Goal: Task Accomplishment & Management: Complete application form

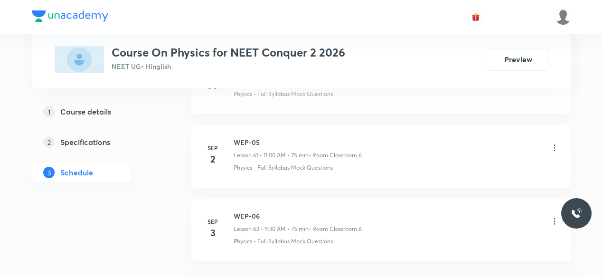
scroll to position [5028, 0]
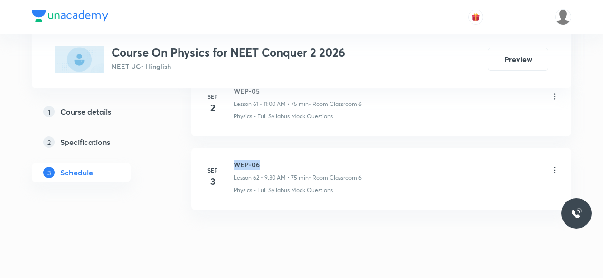
drag, startPoint x: 234, startPoint y: 142, endPoint x: 259, endPoint y: 143, distance: 25.7
click at [259, 160] on h6 "WEP-06" at bounding box center [298, 165] width 128 height 10
copy h6 "WEP-06"
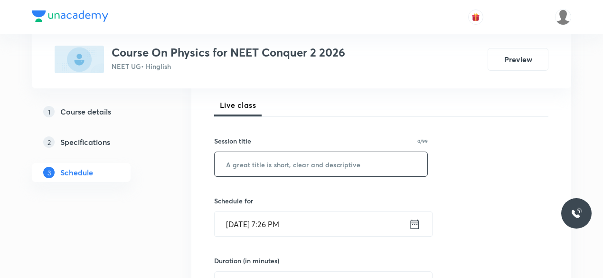
scroll to position [136, 0]
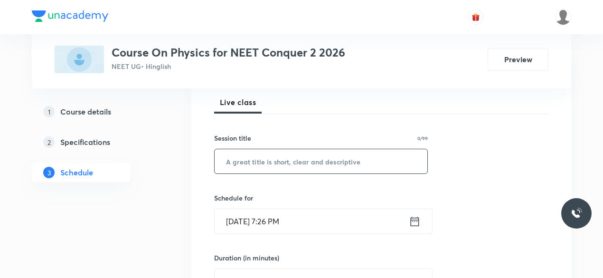
click at [255, 163] on input "text" at bounding box center [321, 161] width 213 height 24
paste input "WEP-06"
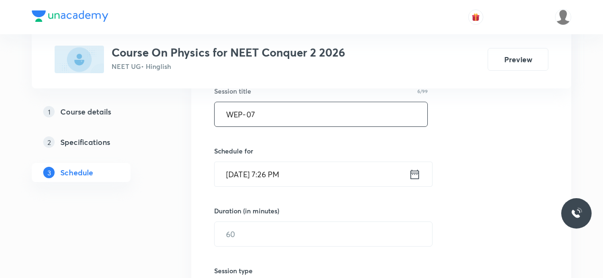
scroll to position [187, 0]
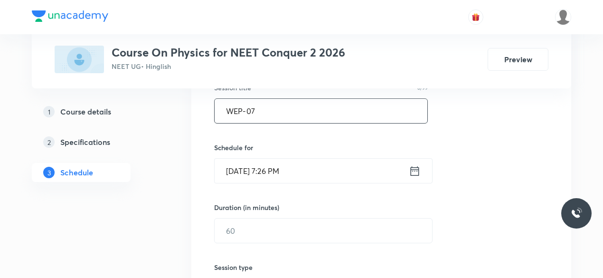
type input "WEP-07"
click at [413, 173] on icon at bounding box center [415, 170] width 12 height 13
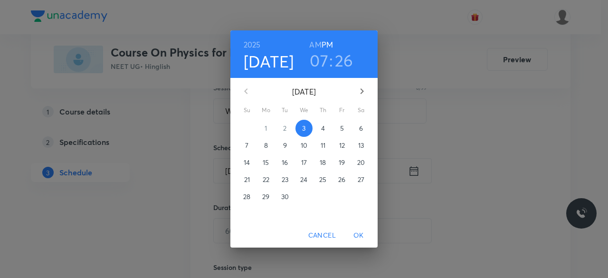
click at [323, 130] on p "4" at bounding box center [323, 129] width 4 height 10
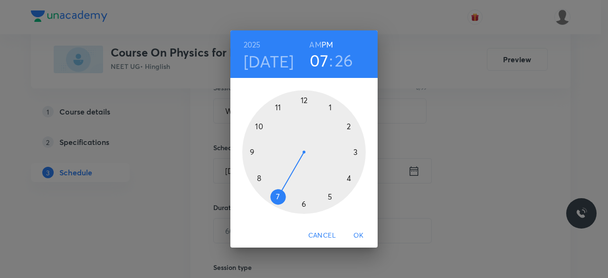
click at [252, 152] on div at bounding box center [304, 152] width 124 height 124
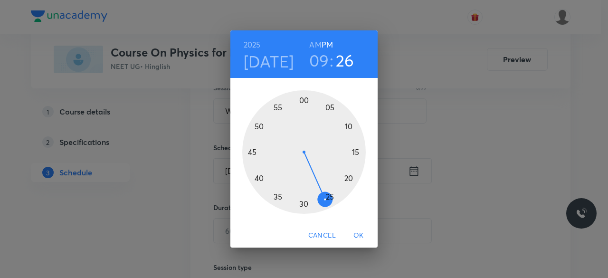
click at [305, 205] on div at bounding box center [304, 152] width 124 height 124
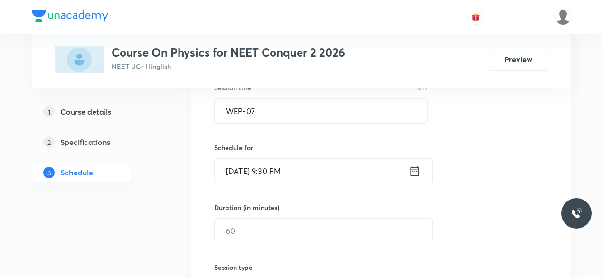
click at [412, 172] on icon at bounding box center [415, 170] width 12 height 13
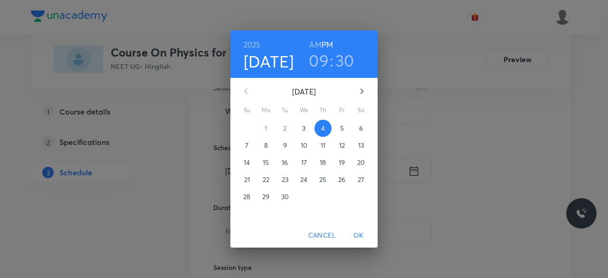
click at [318, 45] on h6 "AM" at bounding box center [315, 44] width 12 height 13
click at [358, 234] on span "OK" at bounding box center [358, 235] width 23 height 12
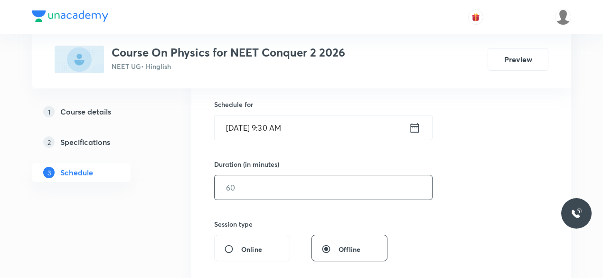
scroll to position [230, 0]
click at [266, 190] on input "text" at bounding box center [324, 187] width 218 height 24
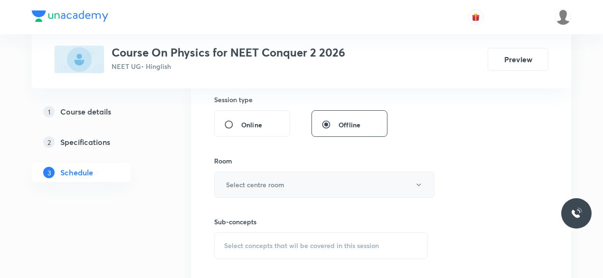
scroll to position [355, 0]
type input "75"
click at [253, 182] on h6 "Select centre room" at bounding box center [255, 184] width 58 height 10
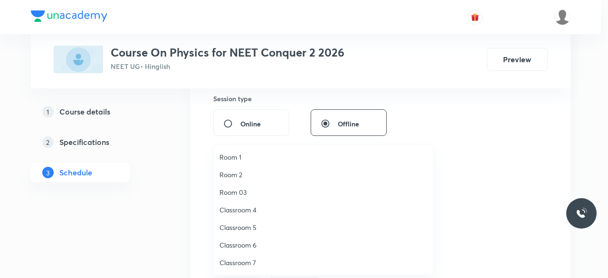
click at [253, 244] on span "Classroom 6" at bounding box center [324, 245] width 208 height 10
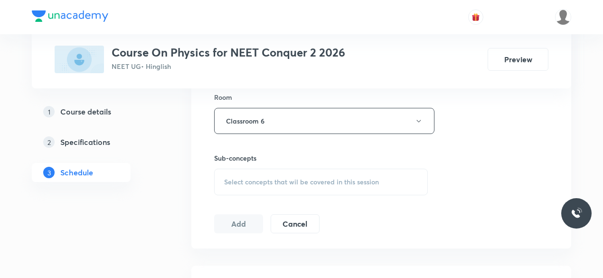
scroll to position [419, 0]
click at [228, 180] on span "Select concepts that wil be covered in this session" at bounding box center [301, 182] width 155 height 8
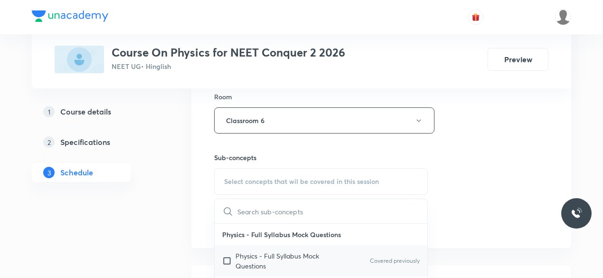
click at [225, 258] on input "checkbox" at bounding box center [228, 261] width 13 height 20
checkbox input "true"
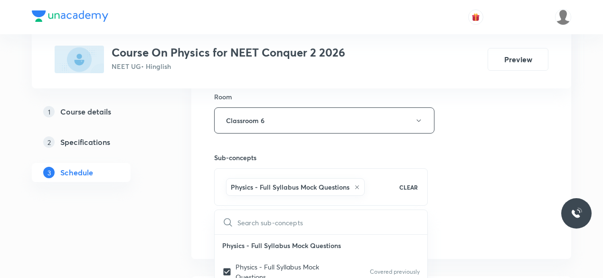
click at [197, 218] on div "Session 63 Live class Session title 6/99 WEP-07 ​ Schedule for Sep 4, 2025, 9:3…" at bounding box center [381, 14] width 380 height 487
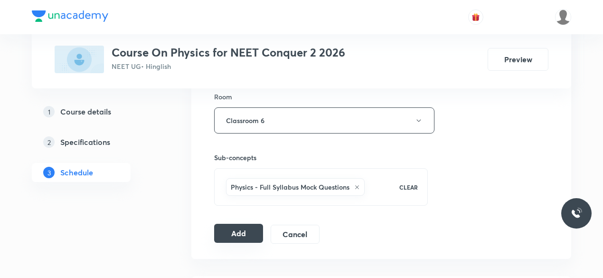
click at [228, 235] on button "Add" at bounding box center [238, 233] width 49 height 19
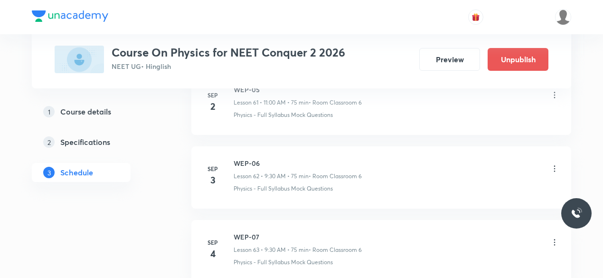
scroll to position [4667, 0]
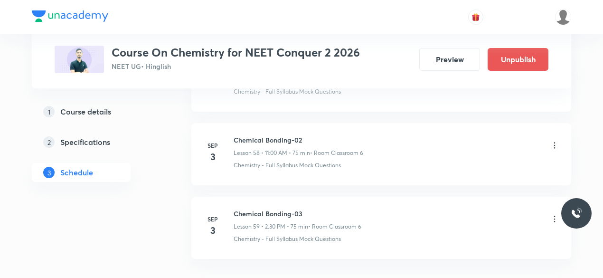
scroll to position [4808, 0]
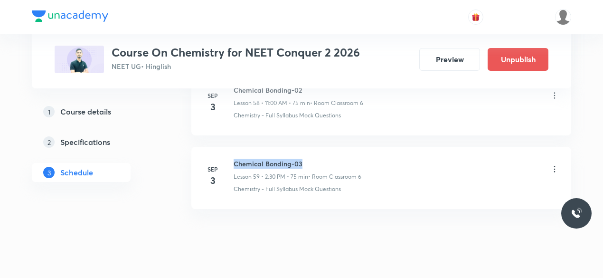
drag, startPoint x: 234, startPoint y: 143, endPoint x: 304, endPoint y: 142, distance: 70.3
click at [304, 159] on h6 "Chemical Bonding-03" at bounding box center [298, 164] width 128 height 10
copy h6 "Chemical Bonding-03"
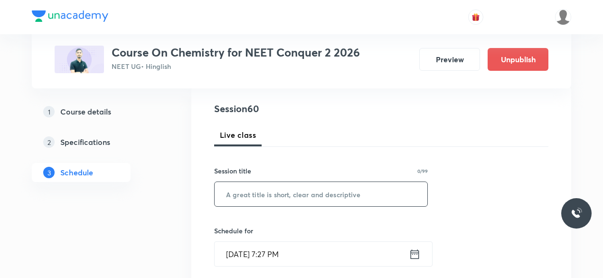
scroll to position [116, 0]
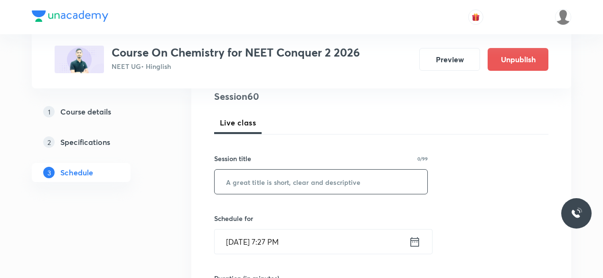
click at [268, 186] on input "text" at bounding box center [321, 182] width 213 height 24
paste input "Chemical Bonding-03"
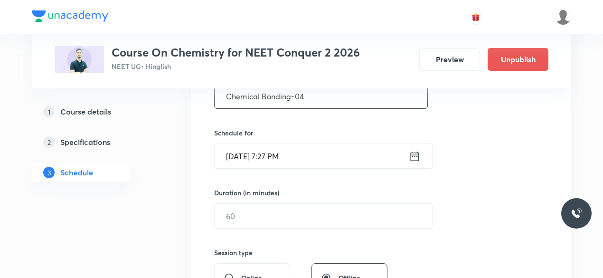
scroll to position [202, 0]
type input "Chemical Bonding-04"
click at [414, 154] on icon at bounding box center [415, 155] width 12 height 13
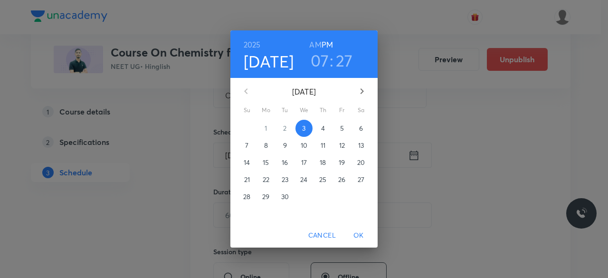
click at [325, 128] on p "4" at bounding box center [323, 129] width 4 height 10
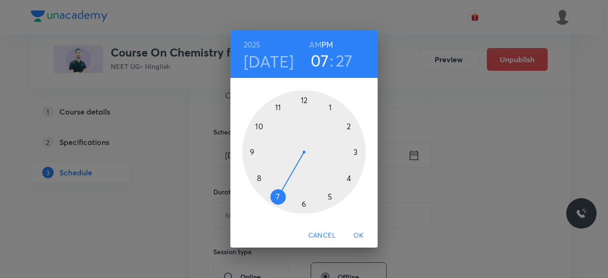
click at [278, 109] on div at bounding box center [304, 152] width 124 height 124
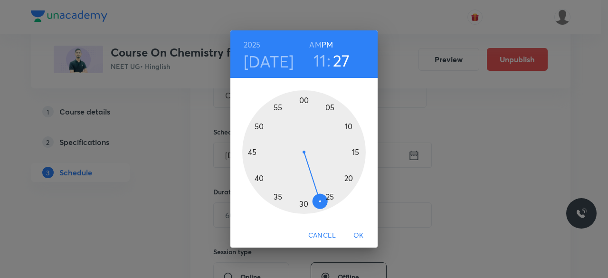
click at [304, 99] on div at bounding box center [304, 152] width 124 height 124
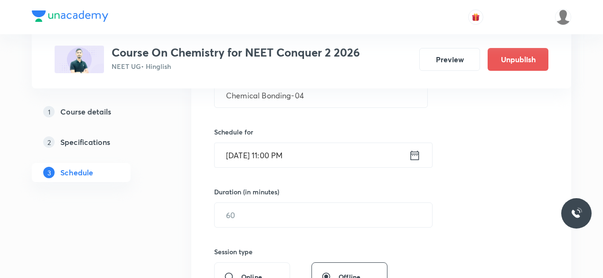
click at [411, 154] on icon at bounding box center [415, 155] width 9 height 10
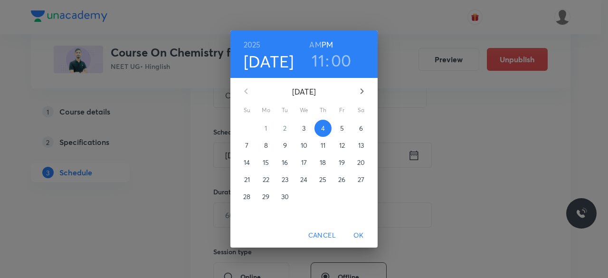
click at [315, 46] on h6 "AM" at bounding box center [315, 44] width 12 height 13
click at [357, 234] on span "OK" at bounding box center [358, 235] width 23 height 12
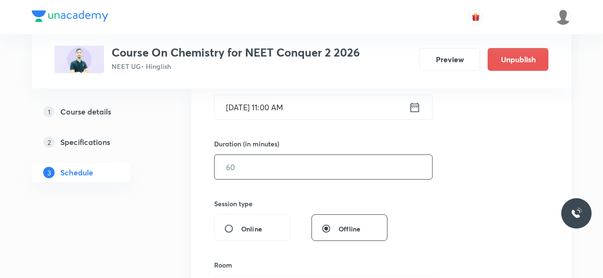
scroll to position [251, 0]
click at [251, 171] on input "text" at bounding box center [324, 166] width 218 height 24
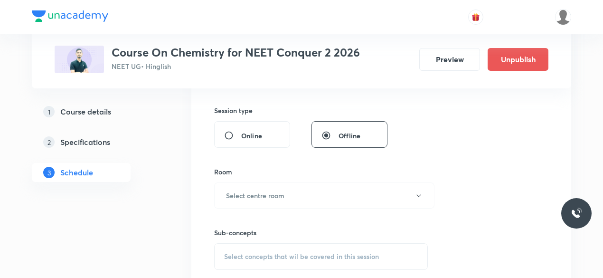
scroll to position [351, 0]
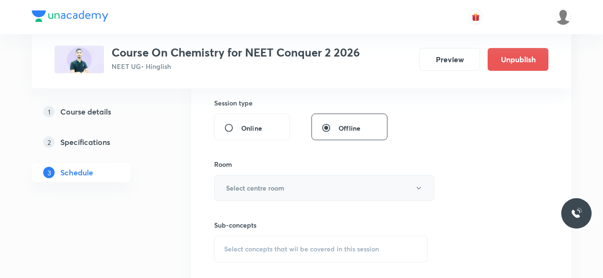
type input "75"
click at [238, 180] on button "Select centre room" at bounding box center [324, 188] width 220 height 26
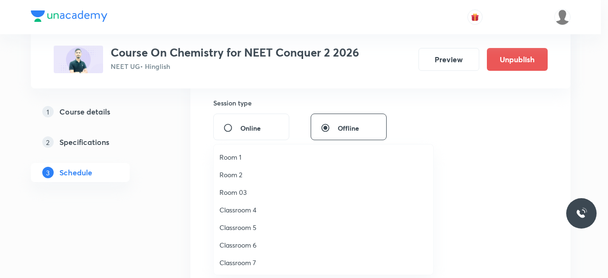
click at [250, 243] on span "Classroom 6" at bounding box center [324, 245] width 208 height 10
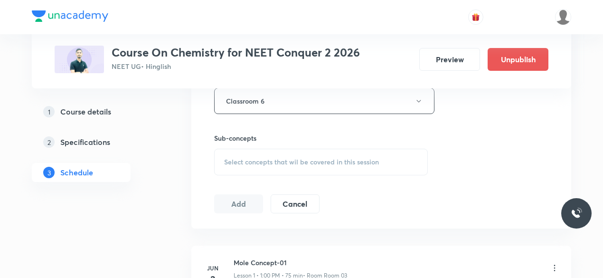
scroll to position [439, 0]
click at [226, 158] on span "Select concepts that wil be covered in this session" at bounding box center [301, 162] width 155 height 8
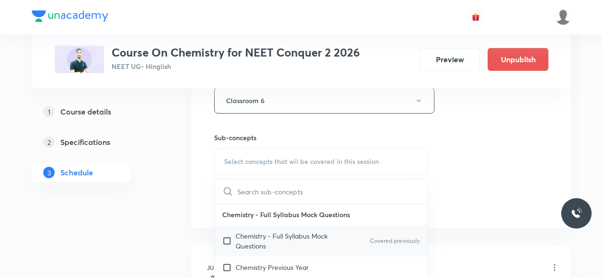
click at [227, 239] on input "checkbox" at bounding box center [228, 241] width 13 height 20
checkbox input "true"
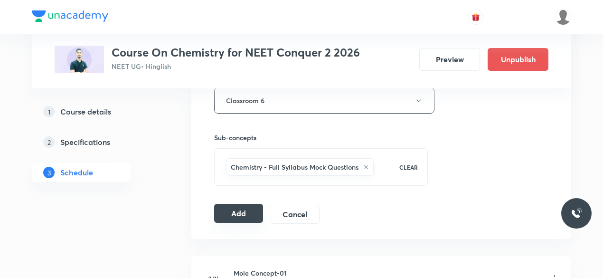
click at [232, 207] on button "Add" at bounding box center [238, 213] width 49 height 19
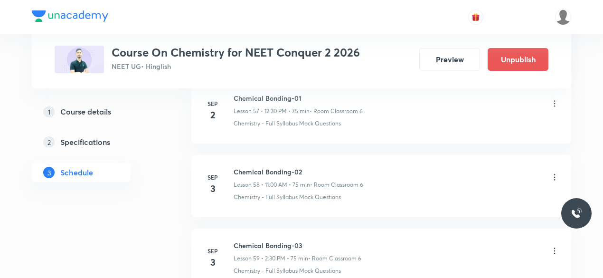
scroll to position [4446, 0]
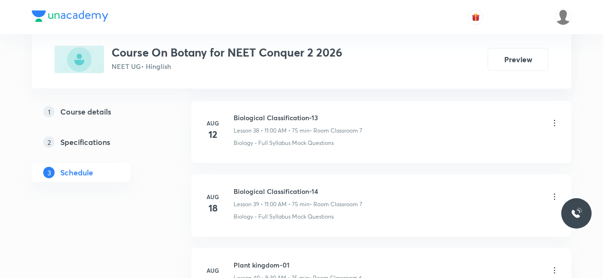
scroll to position [3415, 0]
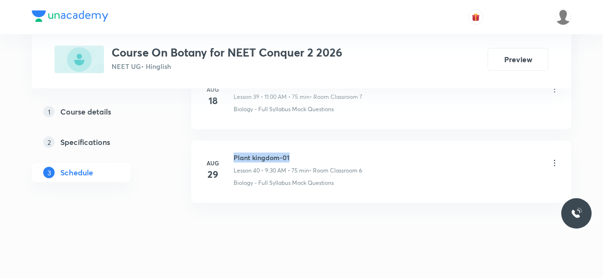
drag, startPoint x: 234, startPoint y: 143, endPoint x: 293, endPoint y: 144, distance: 58.9
click at [293, 153] on h6 "Plant kingdom-01" at bounding box center [298, 158] width 129 height 10
copy h6 "Plant kingdom-01"
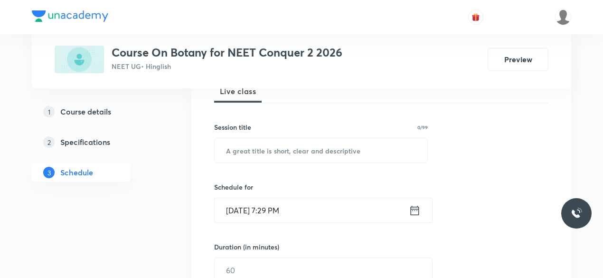
scroll to position [149, 0]
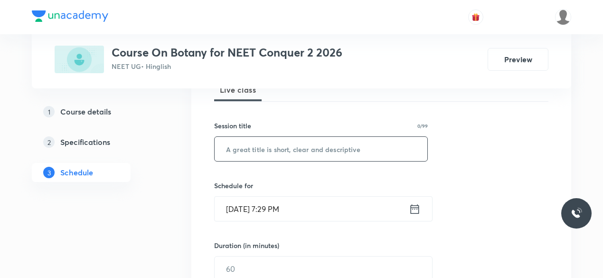
click at [255, 153] on input "text" at bounding box center [321, 149] width 213 height 24
paste input "Plant kingdom-01"
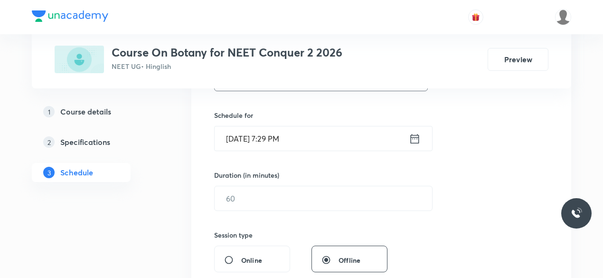
scroll to position [225, 0]
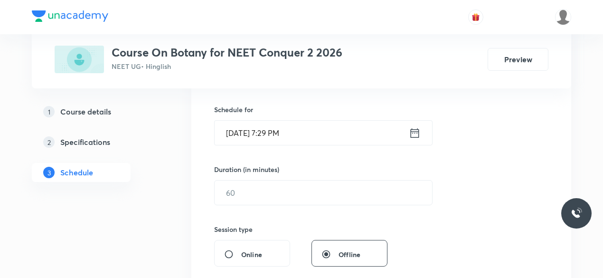
type input "Plant kingdom-02"
click at [417, 131] on icon at bounding box center [415, 132] width 12 height 13
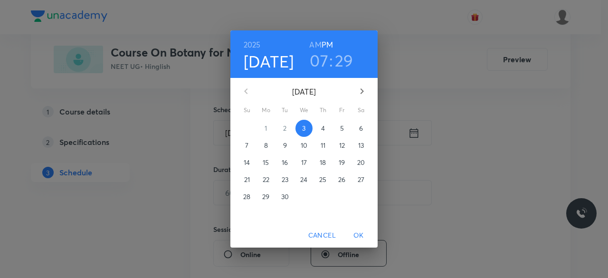
click at [321, 128] on p "4" at bounding box center [323, 129] width 4 height 10
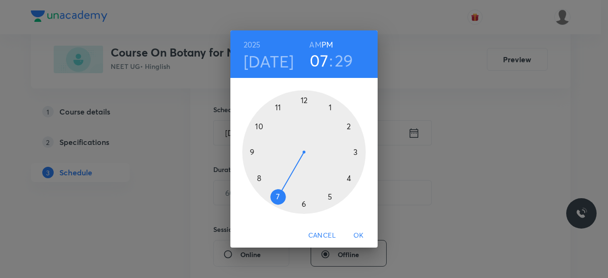
click at [304, 100] on div at bounding box center [304, 152] width 124 height 124
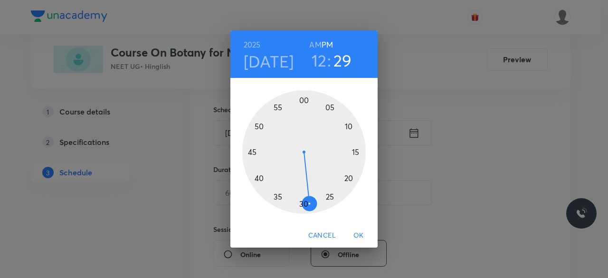
click at [304, 205] on div at bounding box center [304, 152] width 124 height 124
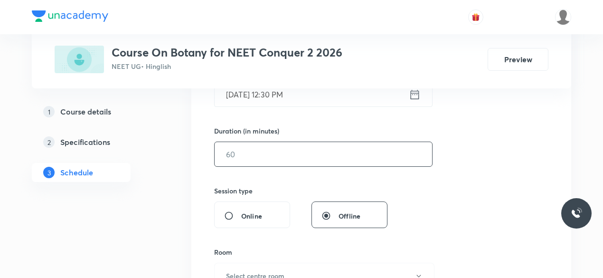
scroll to position [264, 0]
click at [253, 155] on input "text" at bounding box center [324, 154] width 218 height 24
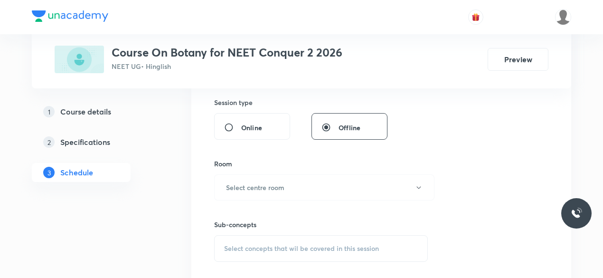
scroll to position [365, 0]
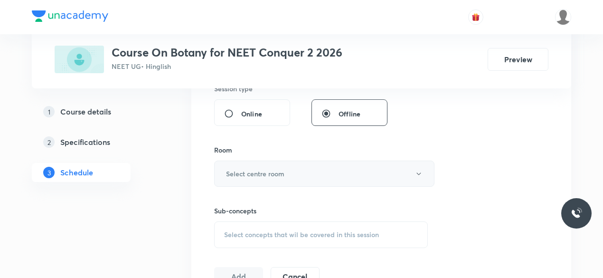
type input "75"
click at [245, 171] on h6 "Select centre room" at bounding box center [255, 174] width 58 height 10
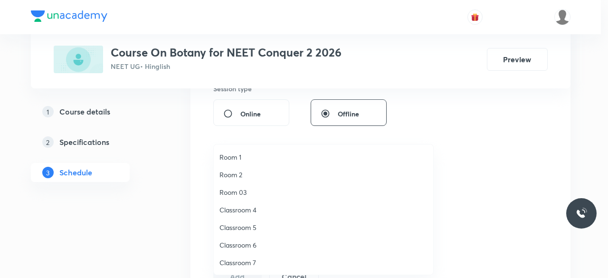
click at [251, 246] on span "Classroom 6" at bounding box center [324, 245] width 208 height 10
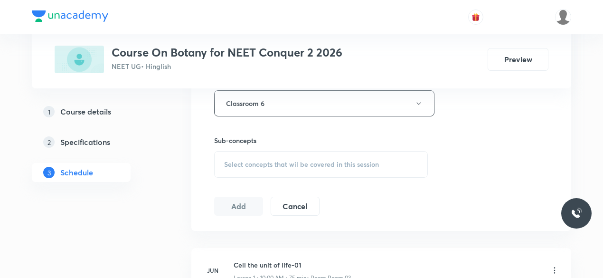
scroll to position [438, 0]
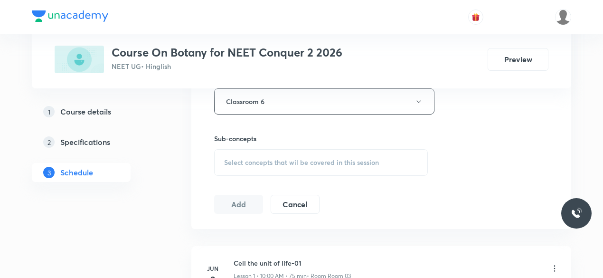
click at [223, 161] on div "Select concepts that wil be covered in this session" at bounding box center [321, 162] width 214 height 27
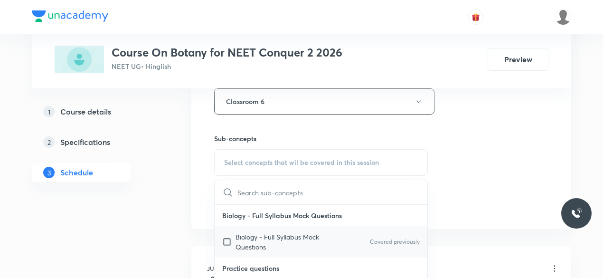
click at [226, 239] on input "checkbox" at bounding box center [228, 242] width 13 height 20
checkbox input "true"
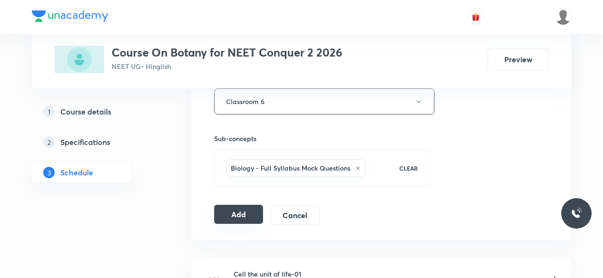
click at [239, 214] on button "Add" at bounding box center [238, 214] width 49 height 19
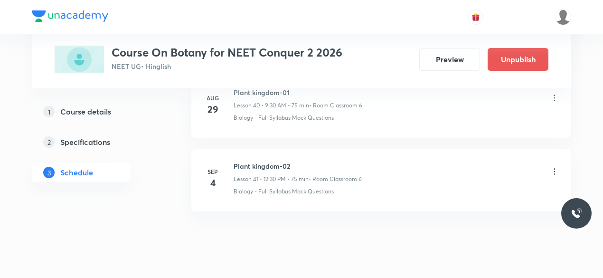
scroll to position [3053, 0]
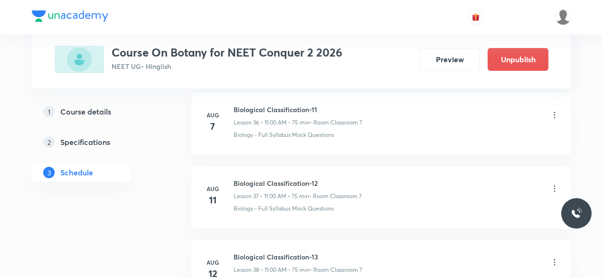
scroll to position [3489, 0]
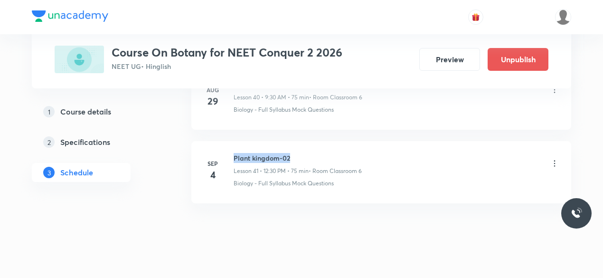
drag, startPoint x: 235, startPoint y: 142, endPoint x: 293, endPoint y: 142, distance: 58.0
click at [293, 153] on h6 "Plant kingdom-02" at bounding box center [298, 158] width 128 height 10
copy h6 "Plant kingdom-02"
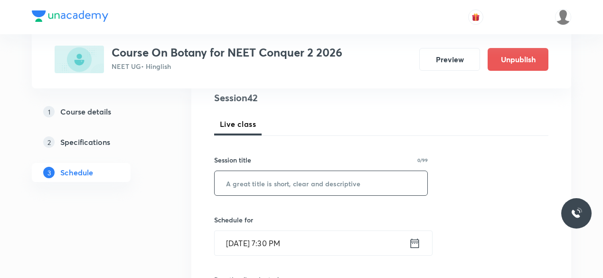
scroll to position [115, 0]
click at [269, 185] on input "text" at bounding box center [321, 183] width 213 height 24
paste input "Plant kingdom-02"
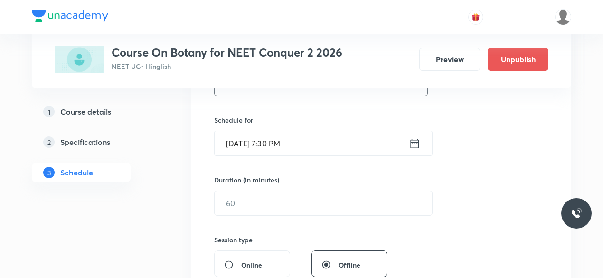
scroll to position [215, 0]
type input "Plant kingdom-03"
click at [417, 143] on icon at bounding box center [415, 142] width 12 height 13
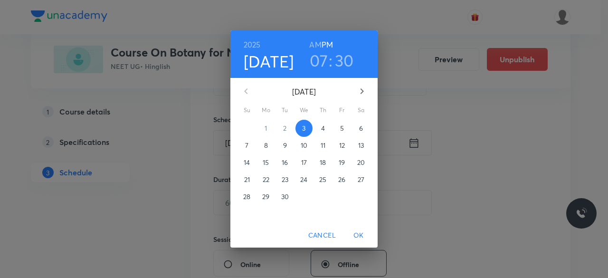
click at [324, 129] on p "4" at bounding box center [323, 129] width 4 height 10
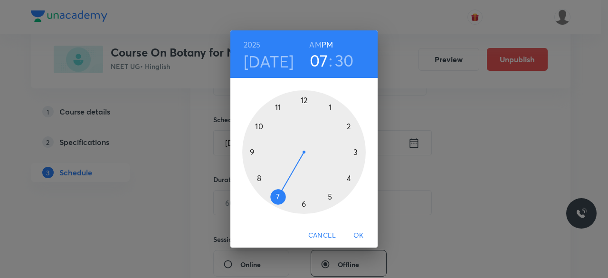
click at [348, 127] on div at bounding box center [304, 152] width 124 height 124
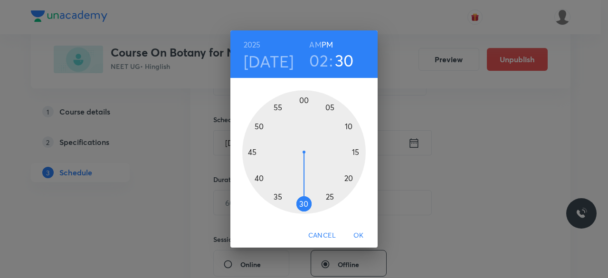
click at [304, 202] on div at bounding box center [304, 152] width 124 height 124
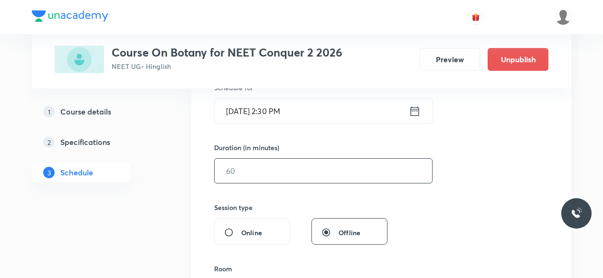
scroll to position [248, 0]
click at [250, 170] on input "text" at bounding box center [324, 169] width 218 height 24
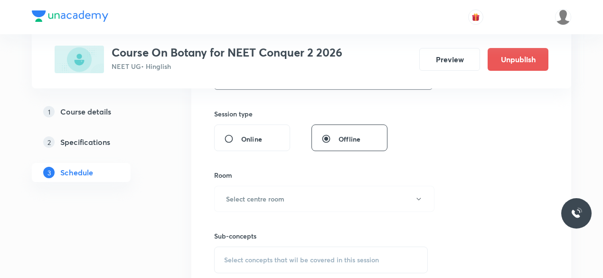
scroll to position [357, 0]
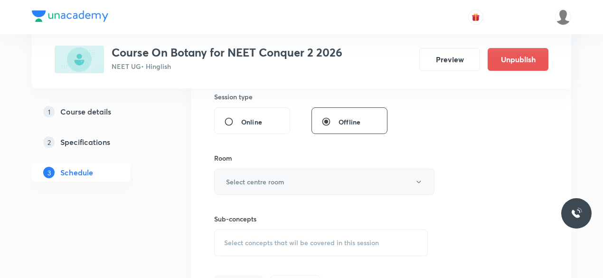
type input "75"
click at [231, 181] on h6 "Select centre room" at bounding box center [255, 182] width 58 height 10
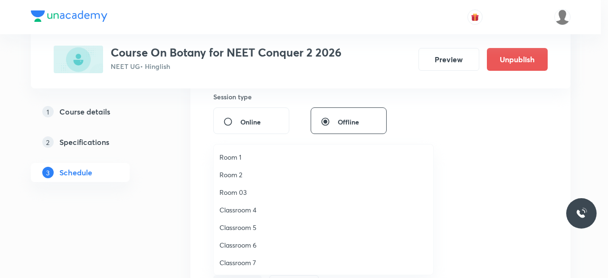
click at [250, 244] on span "Classroom 6" at bounding box center [324, 245] width 208 height 10
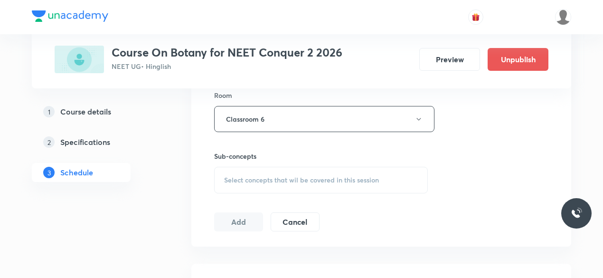
scroll to position [422, 0]
click at [227, 177] on span "Select concepts that wil be covered in this session" at bounding box center [301, 178] width 155 height 8
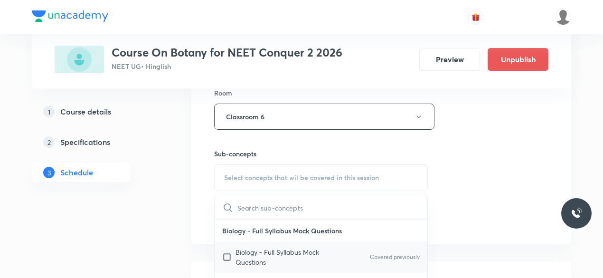
click at [229, 257] on input "checkbox" at bounding box center [228, 257] width 13 height 20
checkbox input "true"
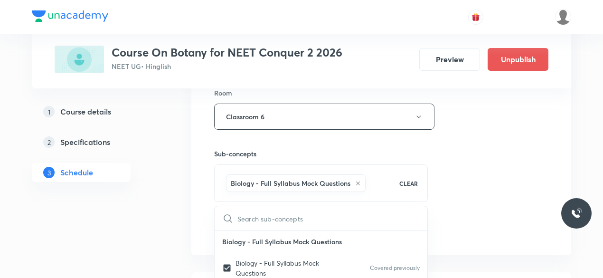
click at [204, 204] on div "Session 42 Live class Session title 16/99 Plant kingdom-03 ​ Schedule for Sep 4…" at bounding box center [381, 11] width 380 height 487
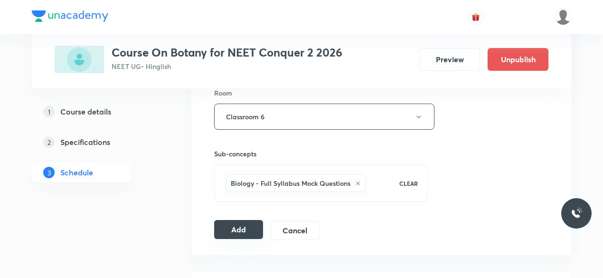
click at [243, 228] on button "Add" at bounding box center [238, 229] width 49 height 19
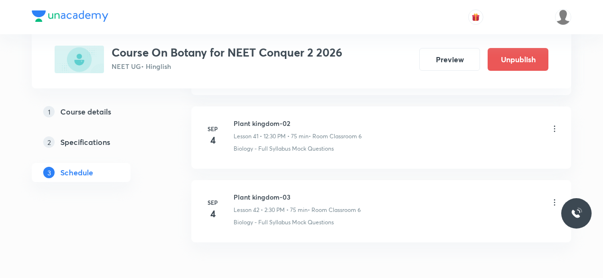
scroll to position [3087, 0]
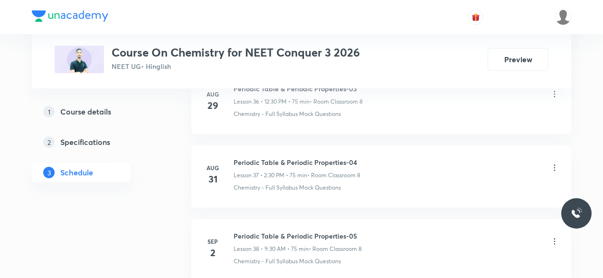
scroll to position [3342, 0]
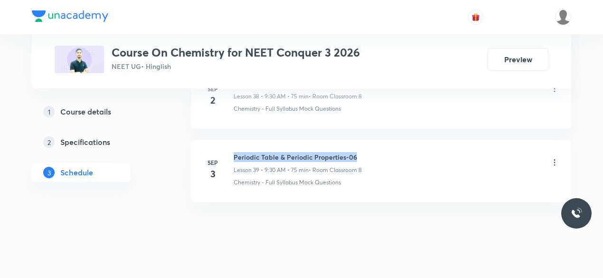
drag, startPoint x: 234, startPoint y: 142, endPoint x: 356, endPoint y: 142, distance: 122.6
click at [356, 152] on h6 "Periodic Table & Periodic Properties-06" at bounding box center [298, 157] width 128 height 10
copy h6 "Periodic Table & Periodic Properties-06"
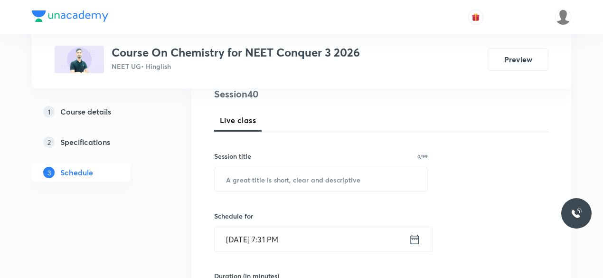
scroll to position [124, 0]
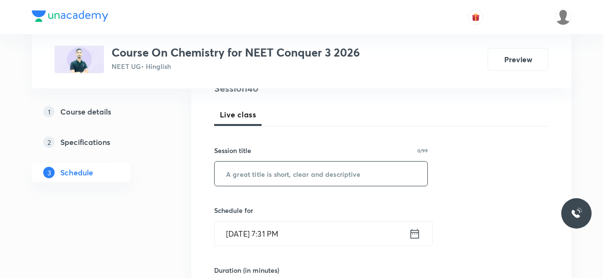
click at [261, 174] on input "text" at bounding box center [321, 174] width 213 height 24
paste input "Periodic Table & Periodic Properties-06"
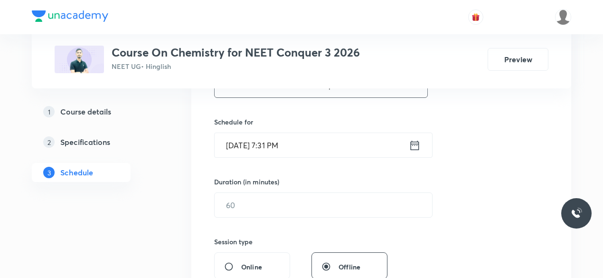
scroll to position [213, 0]
type input "Periodic Table & Periodic Properties-07"
click at [413, 144] on icon at bounding box center [415, 144] width 12 height 13
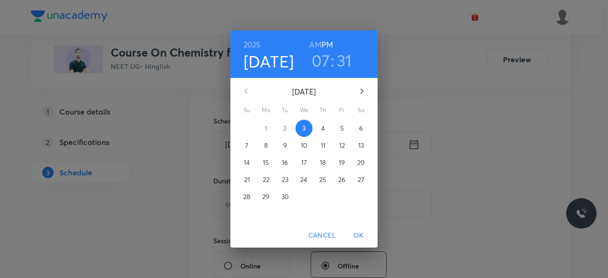
click at [324, 130] on p "4" at bounding box center [323, 129] width 4 height 10
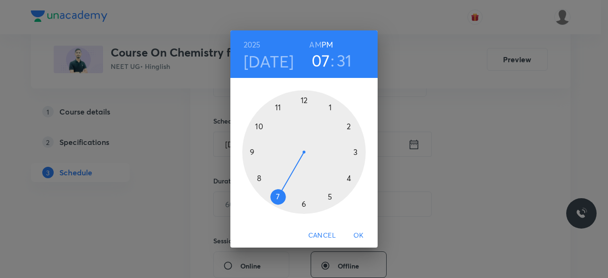
click at [251, 152] on div at bounding box center [304, 152] width 124 height 124
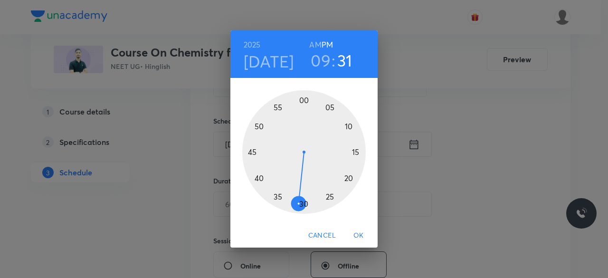
click at [303, 205] on div at bounding box center [304, 152] width 124 height 124
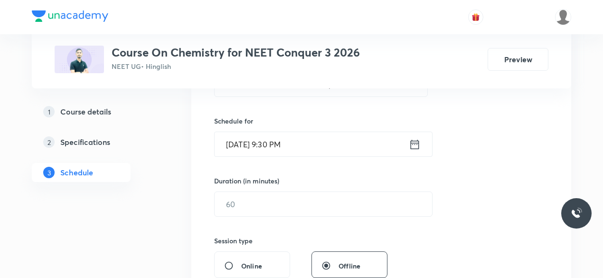
click at [415, 144] on icon at bounding box center [415, 144] width 12 height 13
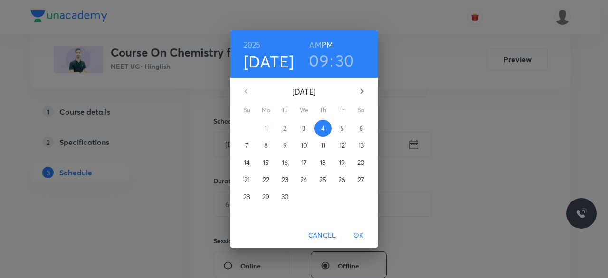
click at [315, 43] on h6 "AM" at bounding box center [315, 44] width 12 height 13
click at [359, 236] on span "OK" at bounding box center [358, 235] width 23 height 12
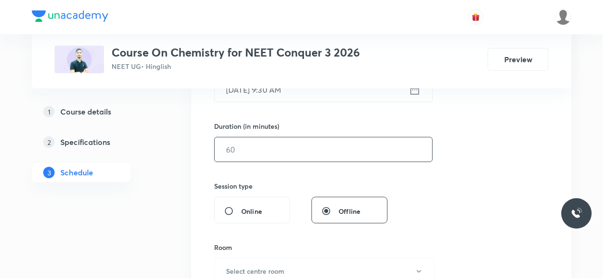
scroll to position [268, 0]
click at [254, 148] on input "text" at bounding box center [324, 149] width 218 height 24
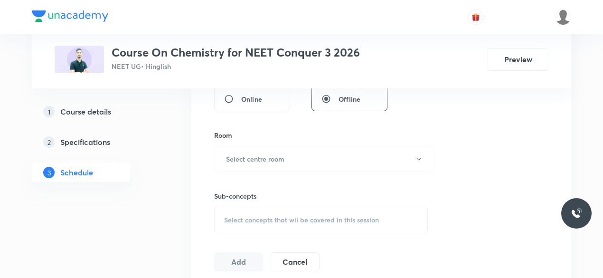
scroll to position [381, 0]
type input "75"
click at [246, 156] on h6 "Select centre room" at bounding box center [255, 158] width 58 height 10
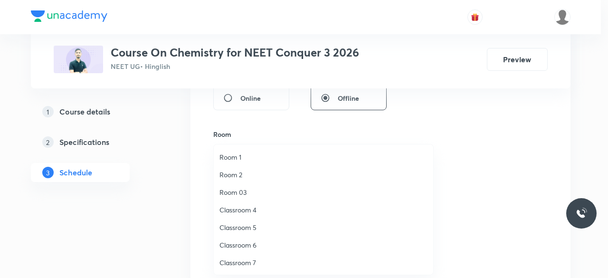
click at [243, 263] on span "Classroom 7" at bounding box center [324, 263] width 208 height 10
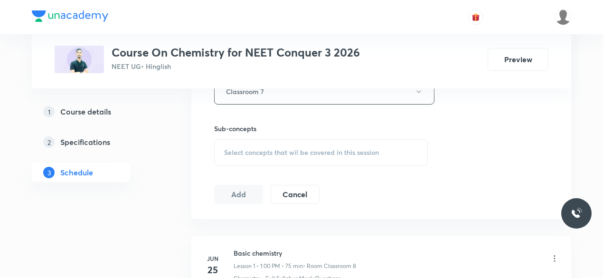
scroll to position [455, 0]
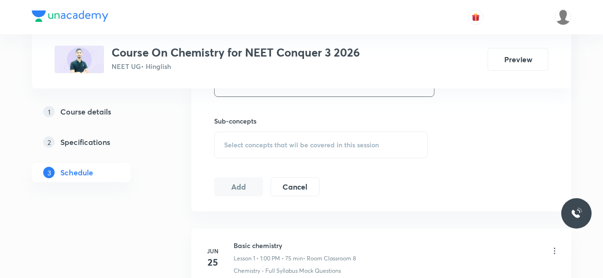
click at [227, 141] on span "Select concepts that wil be covered in this session" at bounding box center [301, 145] width 155 height 8
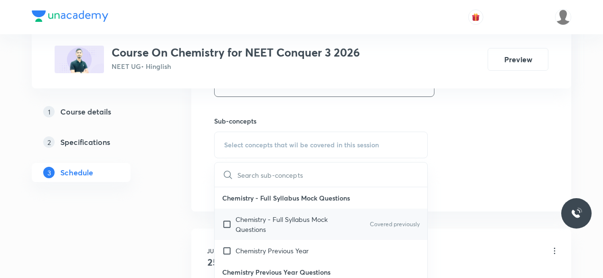
click at [227, 221] on input "checkbox" at bounding box center [228, 224] width 13 height 20
checkbox input "true"
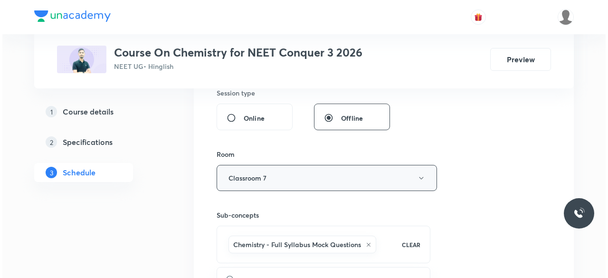
scroll to position [354, 0]
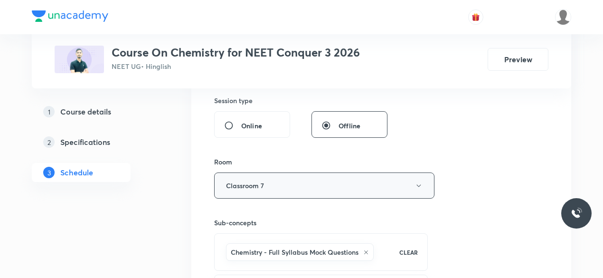
click at [291, 185] on button "Classroom 7" at bounding box center [324, 185] width 220 height 26
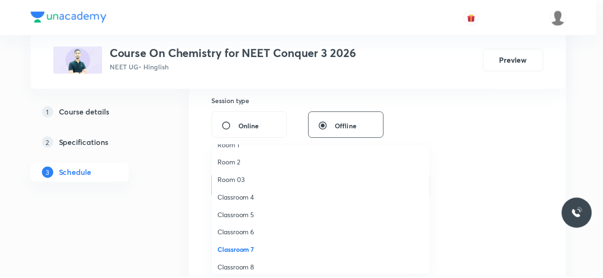
scroll to position [18, 0]
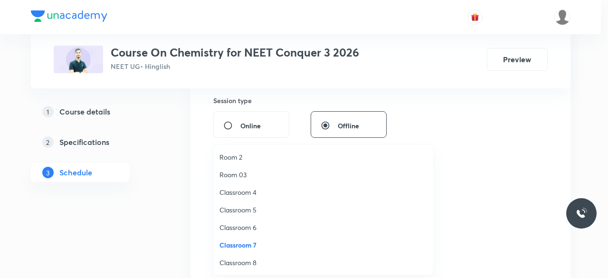
click at [253, 261] on span "Classroom 8" at bounding box center [324, 263] width 208 height 10
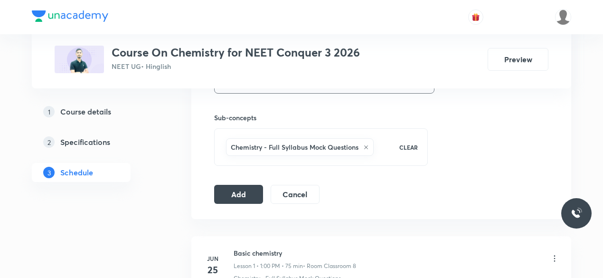
scroll to position [460, 0]
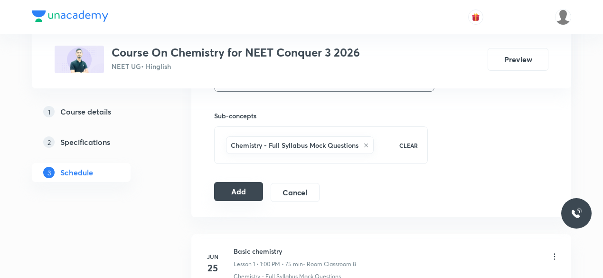
click at [250, 192] on button "Add" at bounding box center [238, 191] width 49 height 19
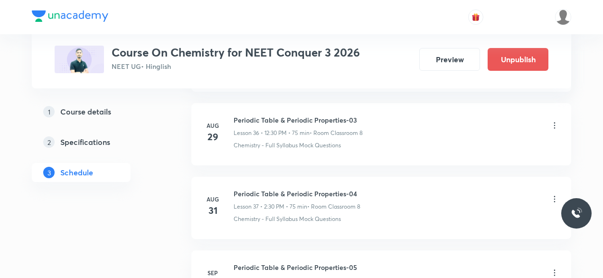
scroll to position [2980, 0]
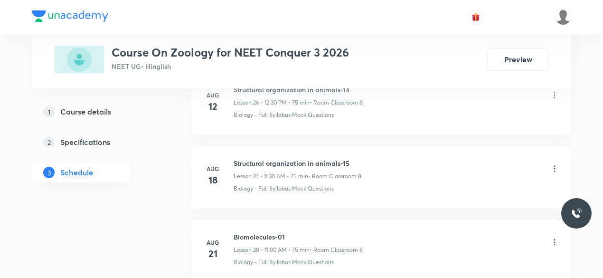
scroll to position [2902, 0]
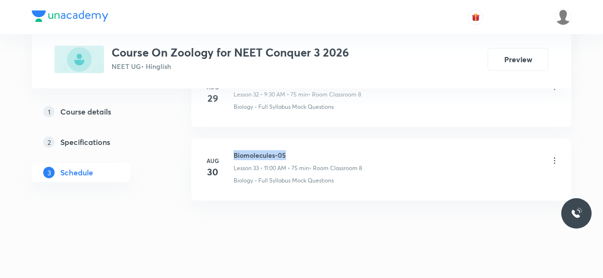
drag, startPoint x: 235, startPoint y: 142, endPoint x: 287, endPoint y: 142, distance: 51.8
click at [287, 150] on h6 "Biomolecules-05" at bounding box center [298, 155] width 129 height 10
copy h6 "Biomolecules-05"
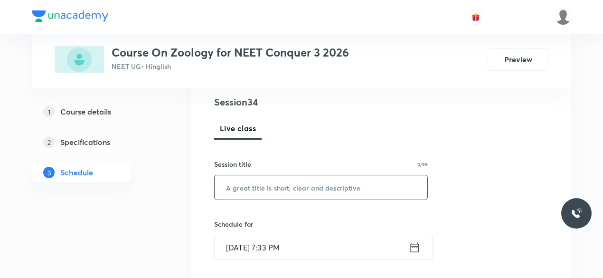
scroll to position [112, 0]
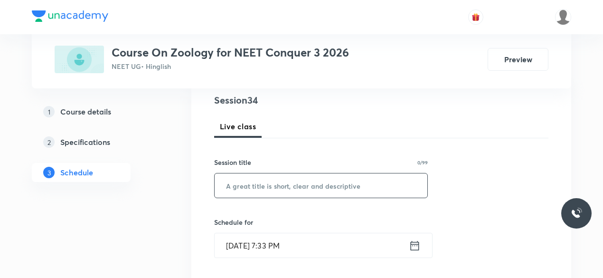
click at [264, 181] on input "text" at bounding box center [321, 185] width 213 height 24
paste input "Biomolecules-05"
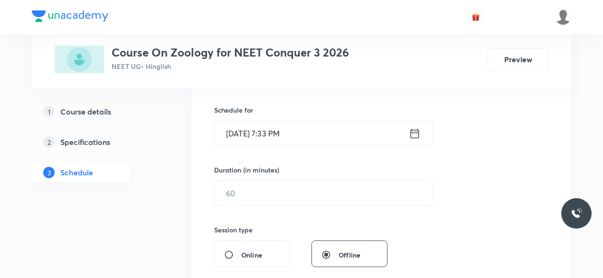
scroll to position [231, 0]
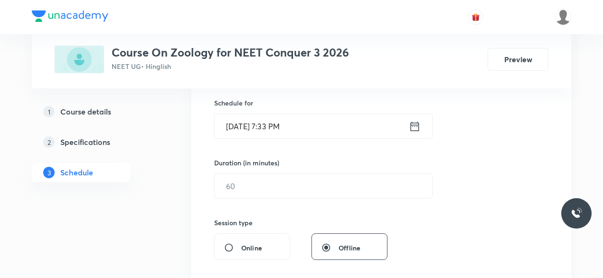
type input "Biomolecules-06"
click at [413, 125] on icon at bounding box center [415, 126] width 9 height 10
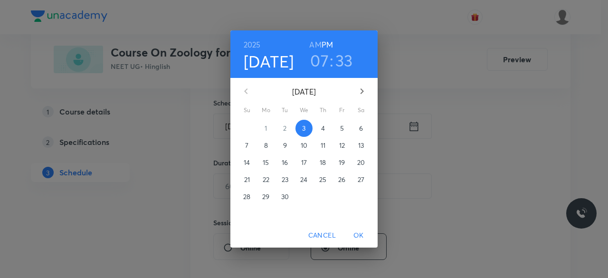
click at [324, 130] on p "4" at bounding box center [323, 129] width 4 height 10
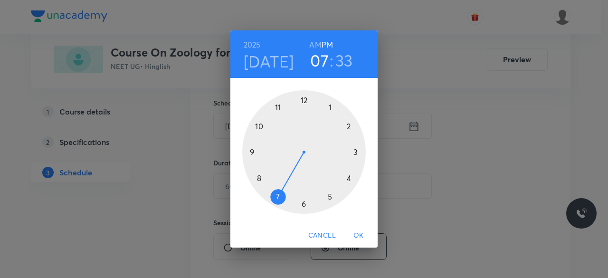
click at [277, 107] on div at bounding box center [304, 152] width 124 height 124
click at [304, 101] on div at bounding box center [304, 152] width 124 height 124
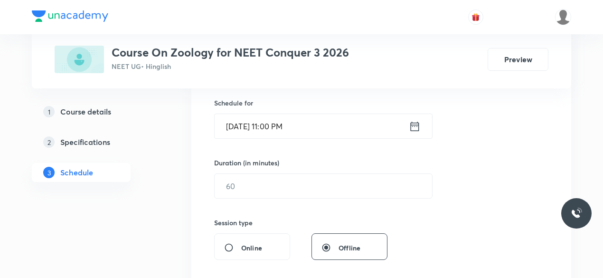
click at [412, 127] on icon at bounding box center [415, 126] width 12 height 13
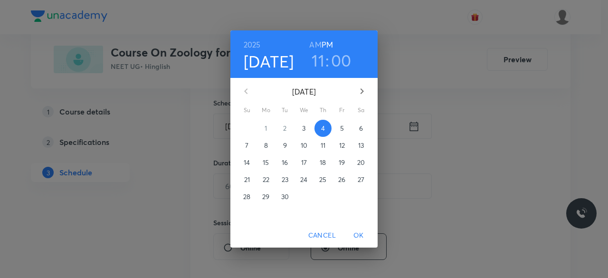
click at [312, 42] on h6 "AM" at bounding box center [315, 44] width 12 height 13
click at [359, 233] on span "OK" at bounding box center [358, 235] width 23 height 12
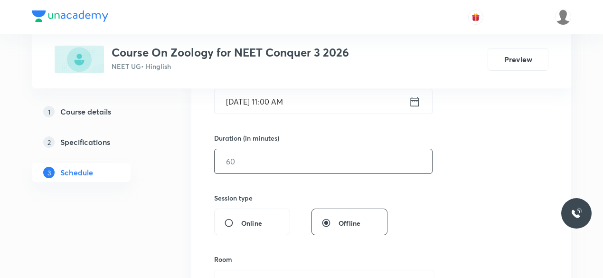
scroll to position [257, 0]
click at [256, 158] on input "text" at bounding box center [324, 160] width 218 height 24
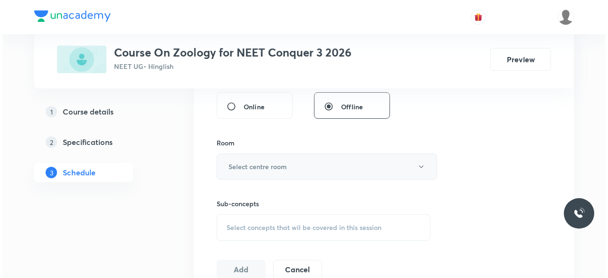
scroll to position [374, 0]
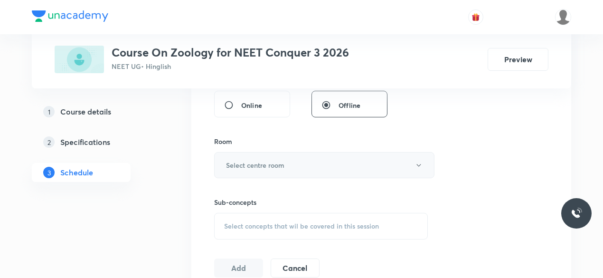
type input "75"
click at [248, 165] on h6 "Select centre room" at bounding box center [255, 165] width 58 height 10
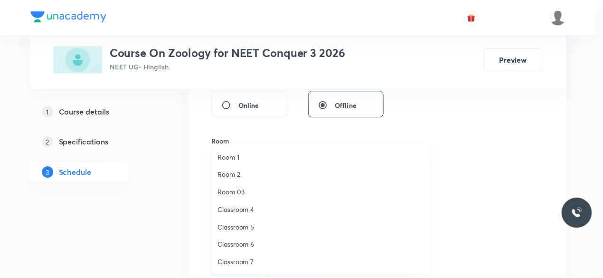
scroll to position [18, 0]
click at [250, 261] on span "Classroom 8" at bounding box center [324, 263] width 208 height 10
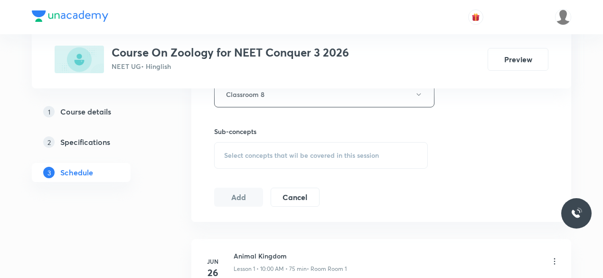
scroll to position [445, 0]
click at [226, 148] on div "Select concepts that wil be covered in this session" at bounding box center [321, 155] width 214 height 27
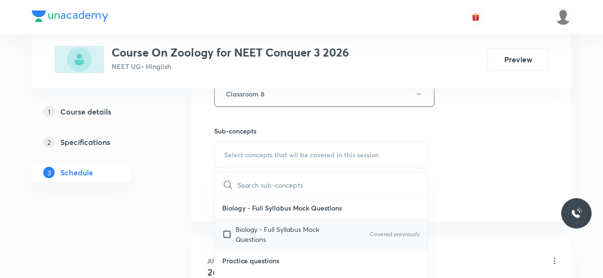
click at [228, 231] on input "checkbox" at bounding box center [228, 234] width 13 height 20
checkbox input "true"
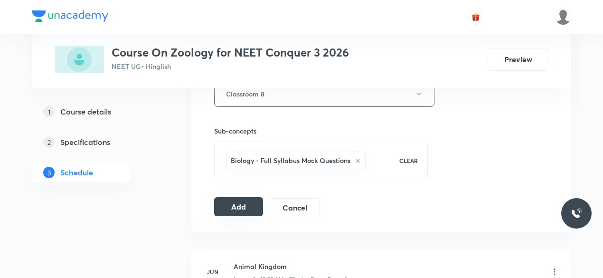
click at [240, 203] on button "Add" at bounding box center [238, 206] width 49 height 19
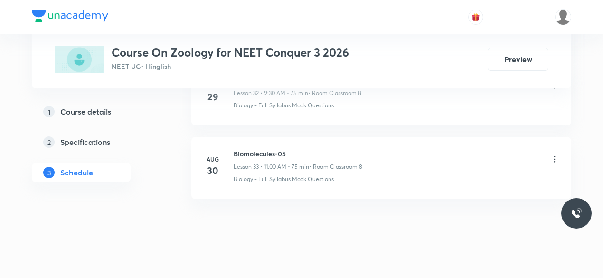
scroll to position [2540, 0]
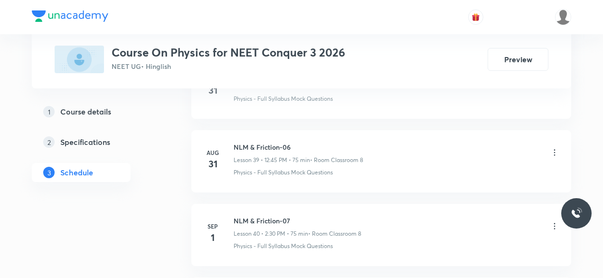
scroll to position [3562, 0]
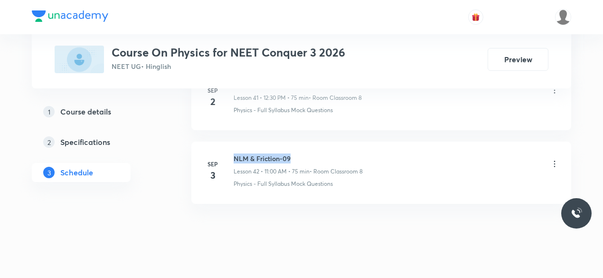
drag, startPoint x: 234, startPoint y: 143, endPoint x: 291, endPoint y: 142, distance: 57.5
click at [291, 153] on h6 "NLM & Friction-09" at bounding box center [298, 158] width 129 height 10
copy h6 "NLM & Friction-09"
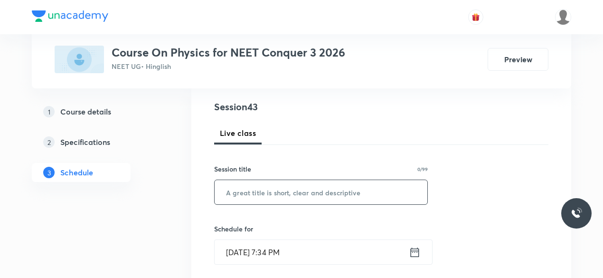
scroll to position [125, 0]
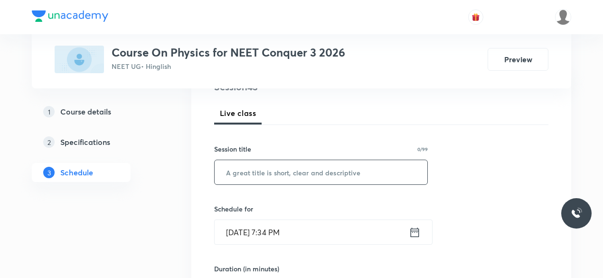
click at [262, 175] on input "text" at bounding box center [321, 172] width 213 height 24
paste input "NLM & Friction-09"
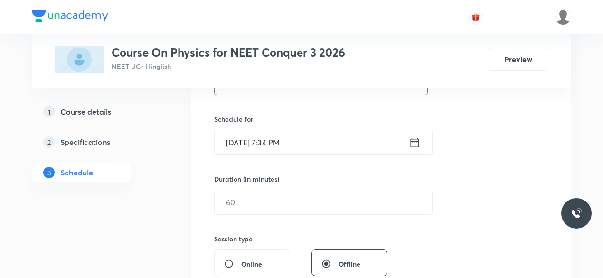
scroll to position [216, 0]
type input "NLM & Friction-10"
click at [412, 139] on icon at bounding box center [415, 141] width 12 height 13
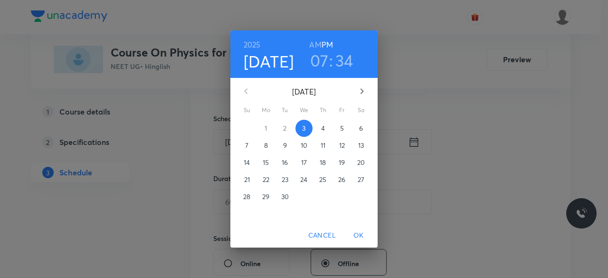
click at [324, 130] on p "4" at bounding box center [323, 129] width 4 height 10
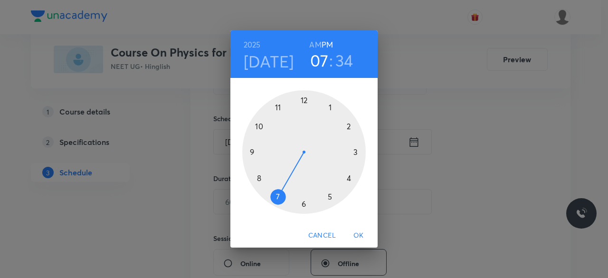
click at [304, 100] on div at bounding box center [304, 152] width 124 height 124
click at [305, 204] on div at bounding box center [304, 152] width 124 height 124
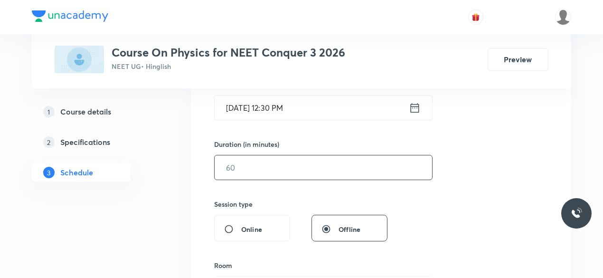
scroll to position [252, 0]
click at [253, 166] on input "text" at bounding box center [324, 165] width 218 height 24
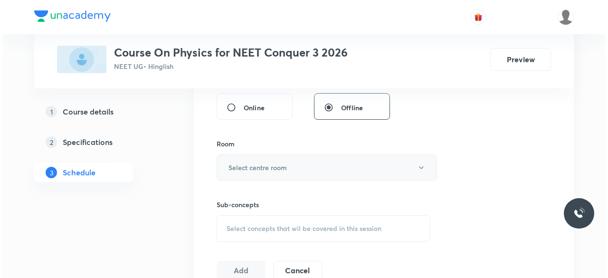
scroll to position [373, 0]
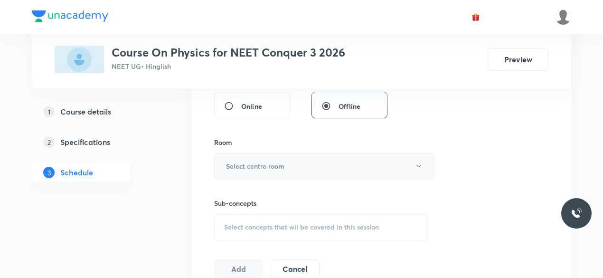
type input "75"
click at [246, 166] on h6 "Select centre room" at bounding box center [255, 166] width 58 height 10
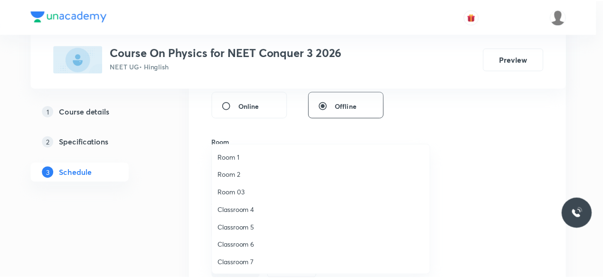
scroll to position [18, 0]
click at [250, 261] on span "Classroom 8" at bounding box center [324, 263] width 208 height 10
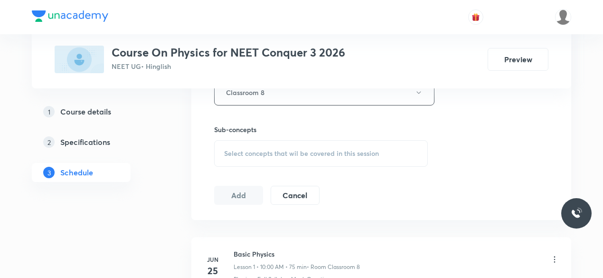
scroll to position [459, 0]
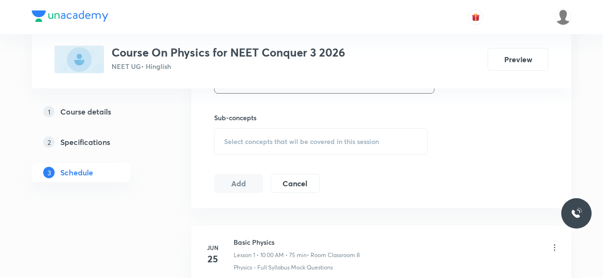
click at [229, 139] on span "Select concepts that wil be covered in this session" at bounding box center [301, 142] width 155 height 8
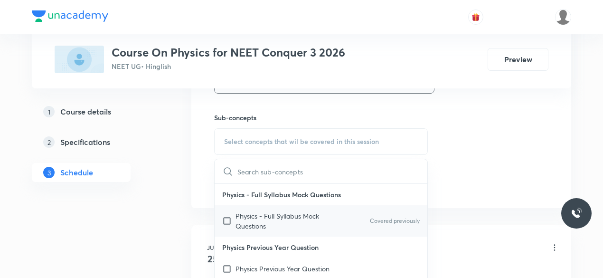
click at [228, 220] on input "checkbox" at bounding box center [228, 221] width 13 height 20
checkbox input "true"
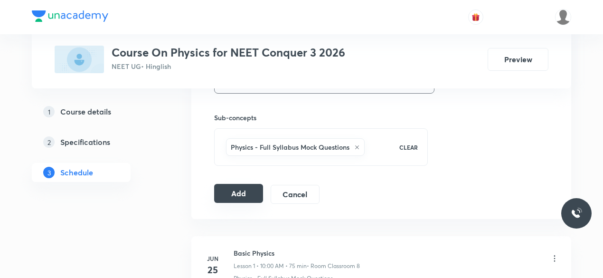
click at [249, 191] on button "Add" at bounding box center [238, 193] width 49 height 19
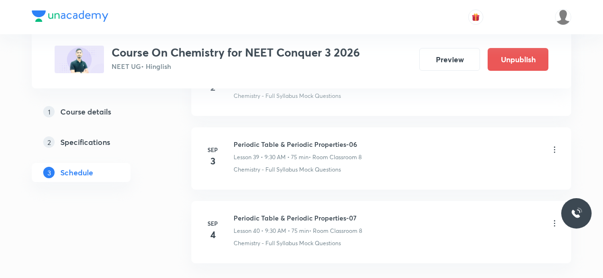
scroll to position [3415, 0]
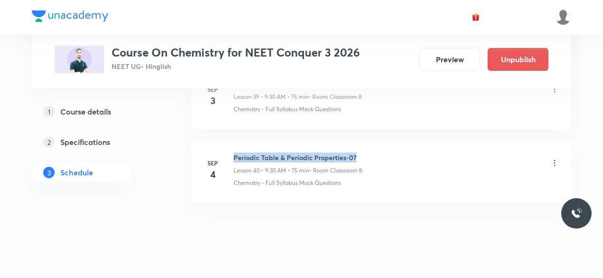
drag, startPoint x: 234, startPoint y: 142, endPoint x: 354, endPoint y: 142, distance: 119.7
click at [354, 153] on h6 "Periodic Table & Periodic Properties-07" at bounding box center [298, 158] width 129 height 10
copy h6 "Periodic Table & Periodic Properties-07"
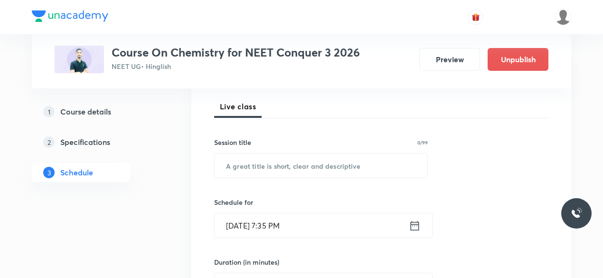
scroll to position [134, 0]
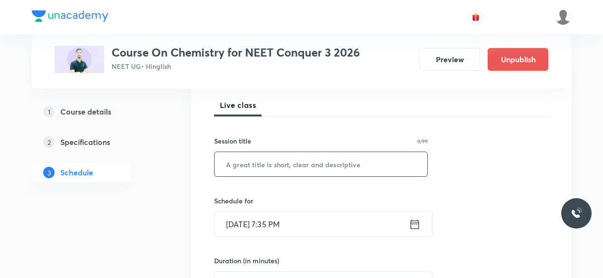
click at [265, 169] on input "text" at bounding box center [321, 164] width 213 height 24
paste input "Periodic Table & Periodic Properties-07"
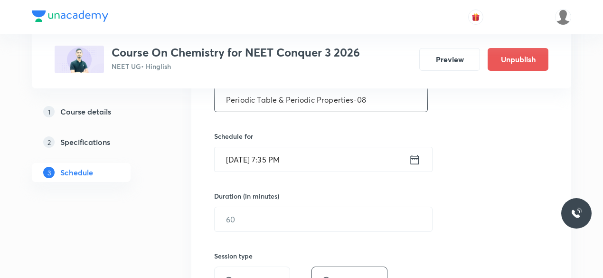
scroll to position [199, 0]
type input "Periodic Table & Periodic Properties-08"
click at [413, 157] on icon at bounding box center [415, 158] width 12 height 13
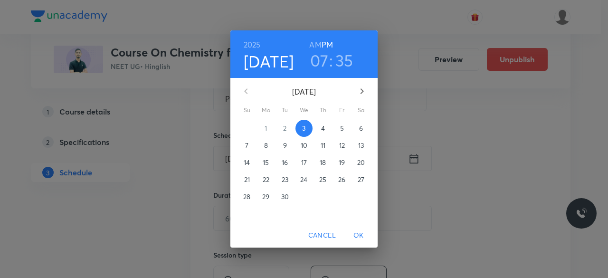
click at [322, 128] on p "4" at bounding box center [323, 129] width 4 height 10
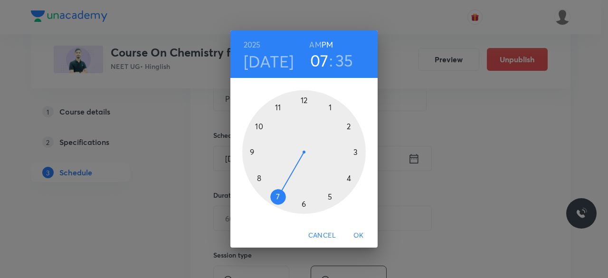
click at [350, 125] on div at bounding box center [304, 152] width 124 height 124
drag, startPoint x: 305, startPoint y: 203, endPoint x: 311, endPoint y: 201, distance: 6.5
click at [305, 203] on div at bounding box center [304, 152] width 124 height 124
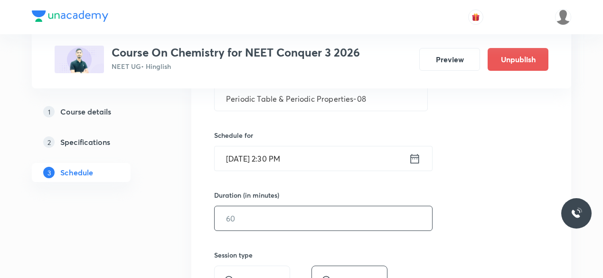
click at [238, 214] on input "text" at bounding box center [324, 218] width 218 height 24
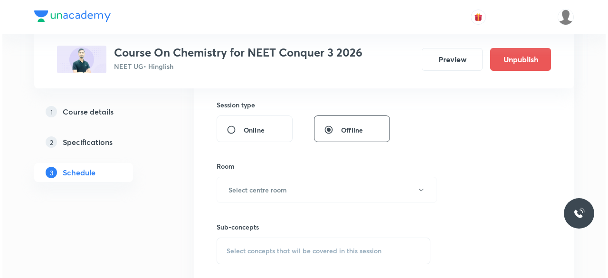
scroll to position [350, 0]
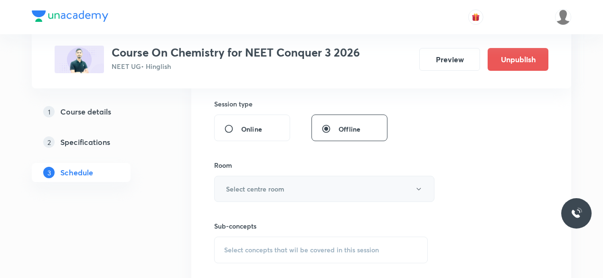
type input "75"
click at [245, 190] on h6 "Select centre room" at bounding box center [255, 189] width 58 height 10
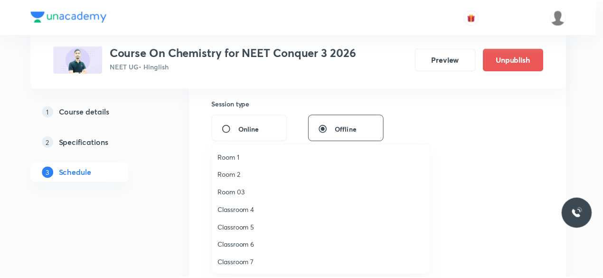
scroll to position [18, 0]
click at [254, 259] on span "Classroom 8" at bounding box center [324, 263] width 208 height 10
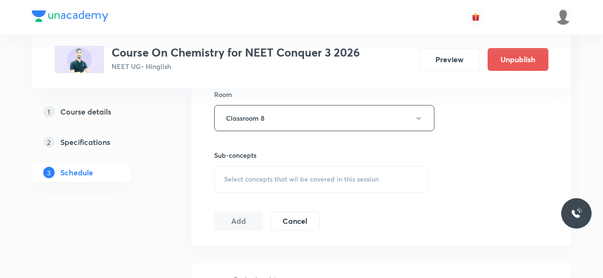
scroll to position [424, 0]
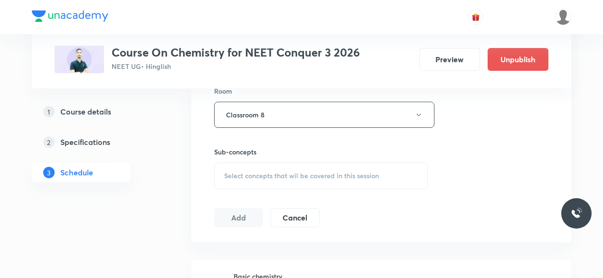
click at [227, 172] on span "Select concepts that wil be covered in this session" at bounding box center [301, 176] width 155 height 8
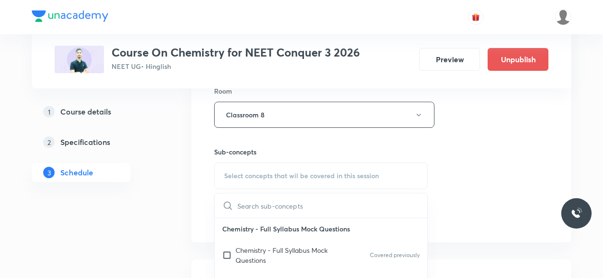
click at [228, 252] on input "checkbox" at bounding box center [228, 255] width 13 height 20
checkbox input "true"
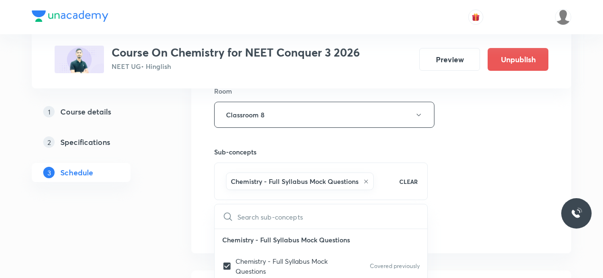
click at [204, 205] on div "Session 41 Live class Session title 39/99 Periodic Table & Periodic Properties-…" at bounding box center [381, 9] width 380 height 487
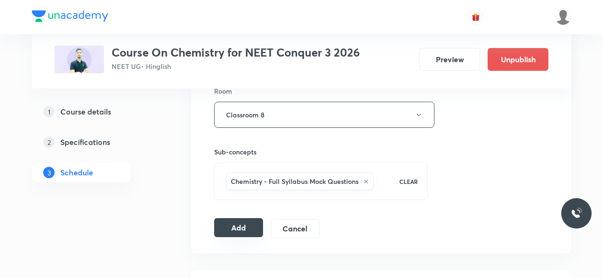
click at [238, 221] on button "Add" at bounding box center [238, 227] width 49 height 19
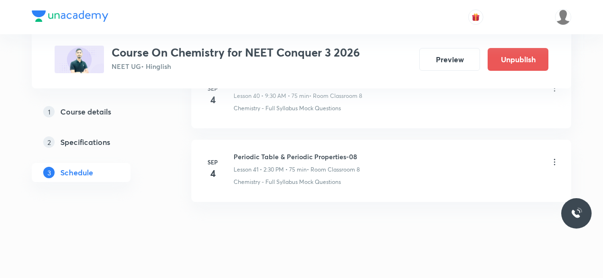
scroll to position [3053, 0]
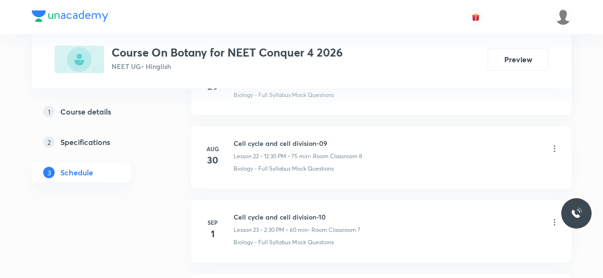
scroll to position [2242, 0]
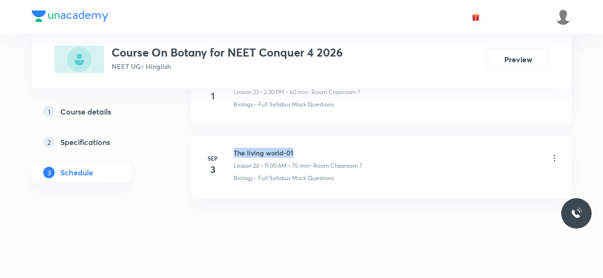
drag, startPoint x: 234, startPoint y: 143, endPoint x: 294, endPoint y: 143, distance: 60.3
click at [294, 148] on h6 "The living world-01" at bounding box center [298, 153] width 129 height 10
copy h6 "The living world-01"
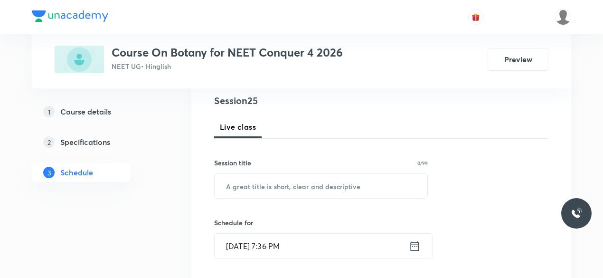
scroll to position [116, 0]
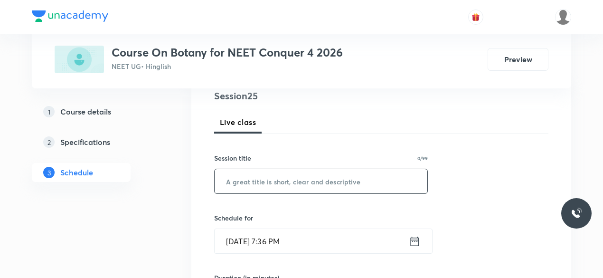
click at [253, 182] on input "text" at bounding box center [321, 181] width 213 height 24
paste input "The living world-01"
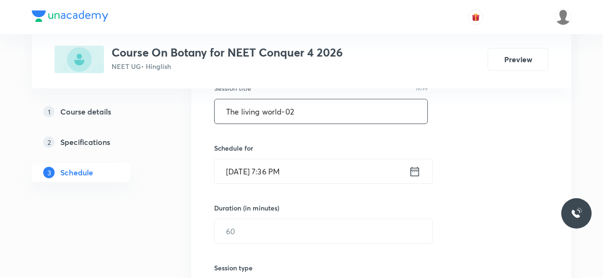
scroll to position [187, 0]
type input "The living world-02"
click at [416, 171] on icon at bounding box center [415, 170] width 12 height 13
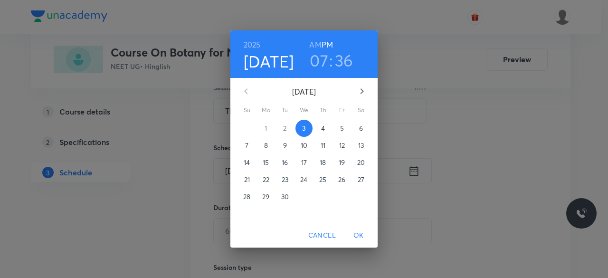
click at [325, 127] on p "4" at bounding box center [323, 129] width 4 height 10
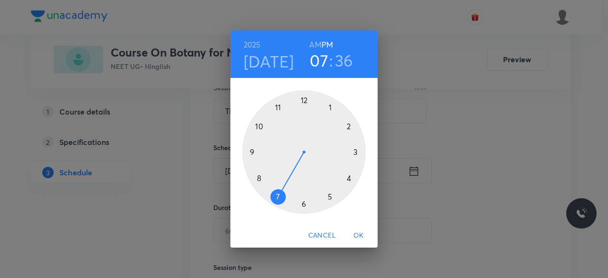
click at [278, 107] on div at bounding box center [304, 152] width 124 height 124
click at [303, 101] on div at bounding box center [304, 152] width 124 height 124
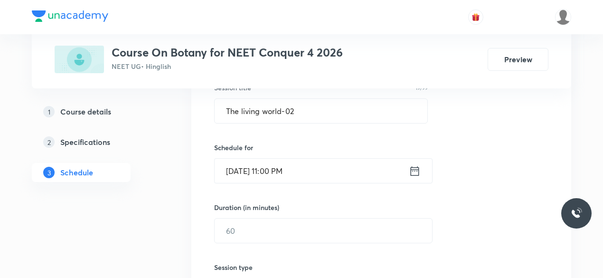
click at [414, 171] on icon at bounding box center [415, 170] width 12 height 13
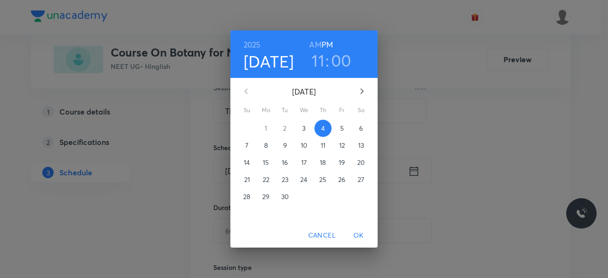
click at [315, 45] on h6 "AM" at bounding box center [315, 44] width 12 height 13
click at [359, 234] on span "OK" at bounding box center [358, 235] width 23 height 12
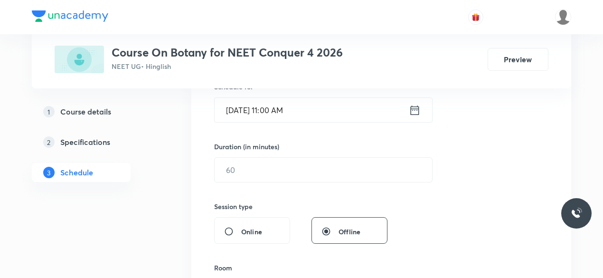
scroll to position [249, 0]
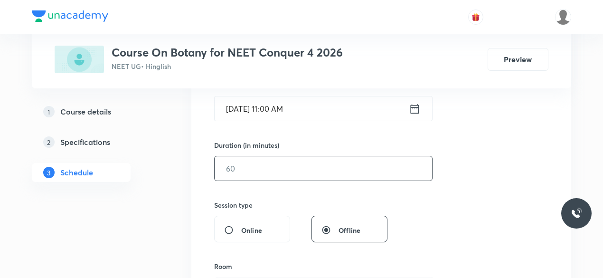
click at [251, 170] on input "text" at bounding box center [324, 168] width 218 height 24
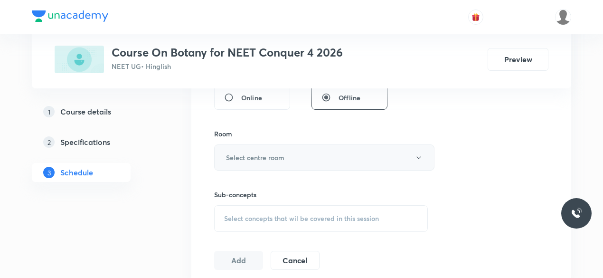
scroll to position [382, 0]
type input "75"
click at [243, 156] on h6 "Select centre room" at bounding box center [255, 157] width 58 height 10
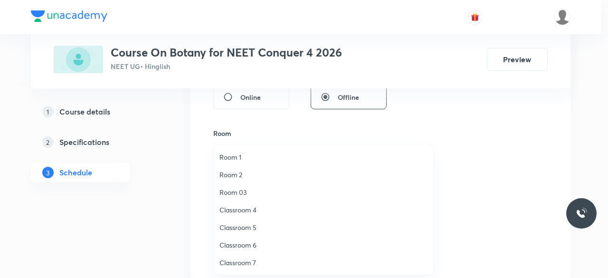
click at [244, 262] on span "Classroom 7" at bounding box center [324, 263] width 208 height 10
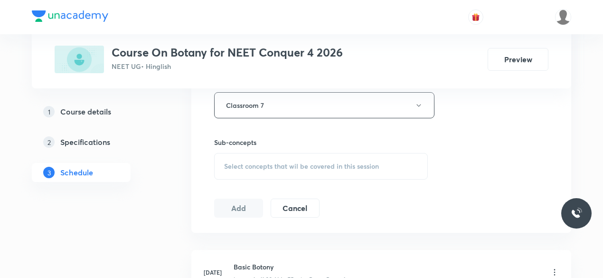
scroll to position [434, 0]
click at [227, 162] on span "Select concepts that wil be covered in this session" at bounding box center [301, 166] width 155 height 8
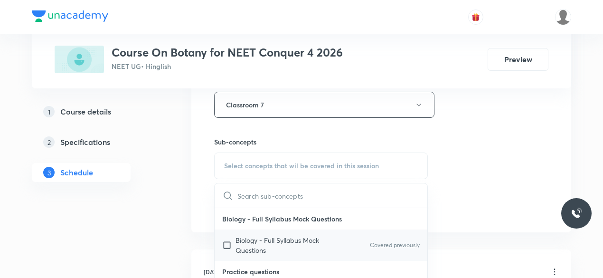
click at [226, 242] on input "checkbox" at bounding box center [228, 245] width 13 height 20
checkbox input "true"
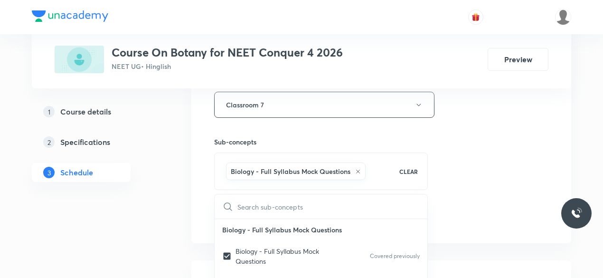
click at [201, 199] on div "Session 25 Live class Session title 19/99 The living world-02 ​ Schedule for [D…" at bounding box center [381, -1] width 380 height 487
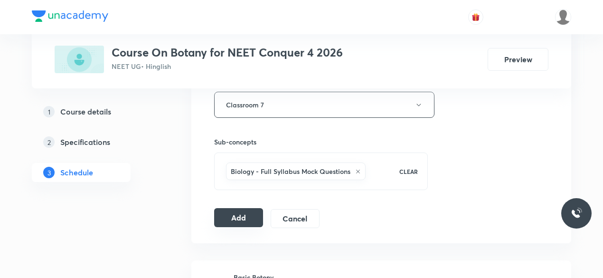
click at [236, 216] on button "Add" at bounding box center [238, 217] width 49 height 19
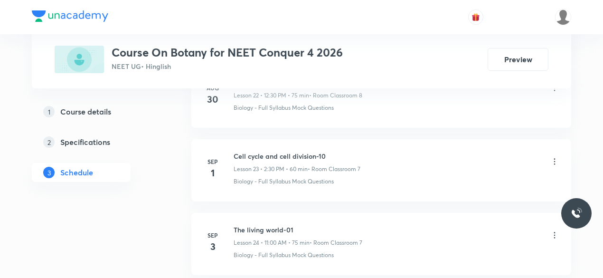
scroll to position [1880, 0]
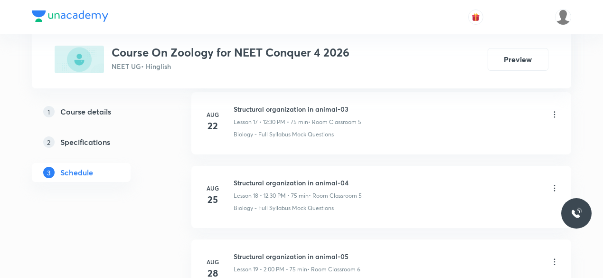
scroll to position [2022, 0]
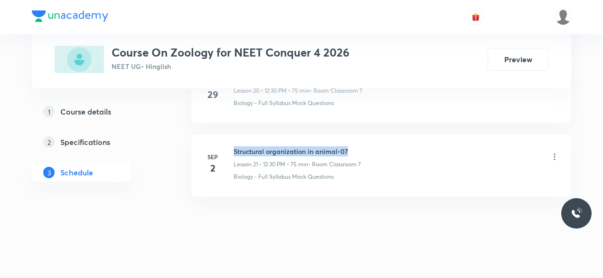
drag, startPoint x: 235, startPoint y: 142, endPoint x: 350, endPoint y: 143, distance: 114.5
click at [350, 146] on h6 "Structural organization in animal-07" at bounding box center [297, 151] width 127 height 10
copy h6 "Structural organization in animal-07"
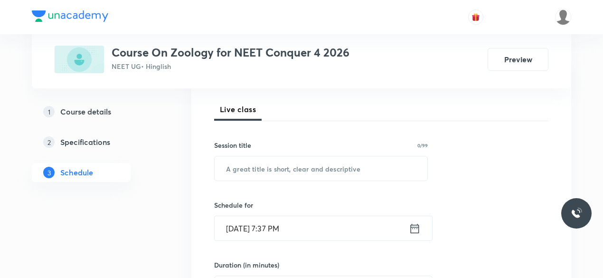
scroll to position [131, 0]
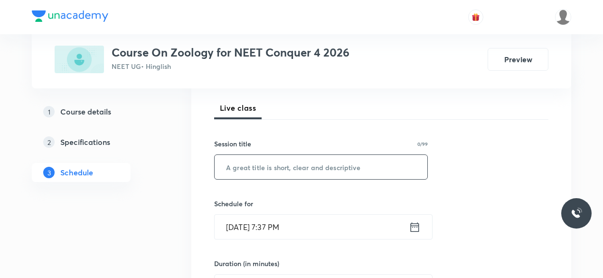
click at [251, 169] on input "text" at bounding box center [321, 167] width 213 height 24
paste input "Structural organization in animal-07"
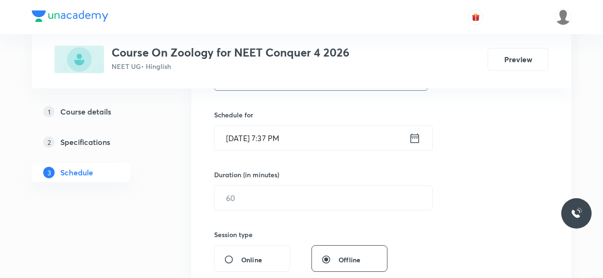
scroll to position [221, 0]
type input "Structural organization in animal-08"
click at [415, 137] on icon at bounding box center [415, 136] width 12 height 13
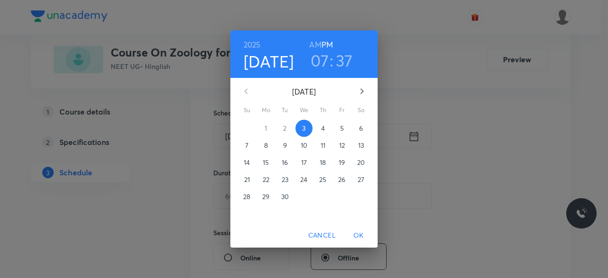
click at [324, 130] on p "4" at bounding box center [323, 129] width 4 height 10
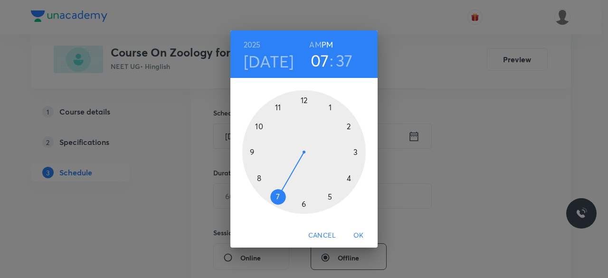
click at [303, 99] on div at bounding box center [304, 152] width 124 height 124
click at [303, 204] on div at bounding box center [304, 152] width 124 height 124
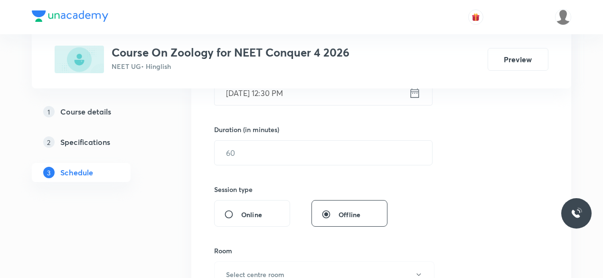
scroll to position [270, 0]
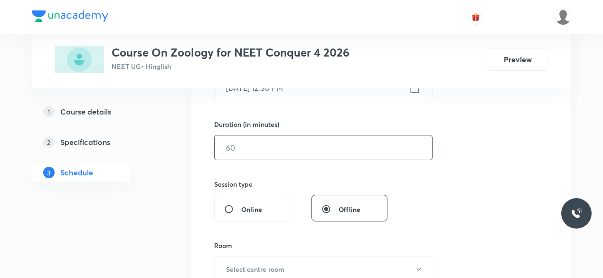
click at [253, 149] on input "text" at bounding box center [324, 147] width 218 height 24
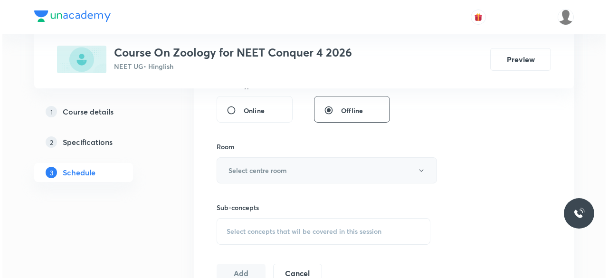
scroll to position [369, 0]
type input "75"
click at [229, 170] on h6 "Select centre room" at bounding box center [255, 170] width 58 height 10
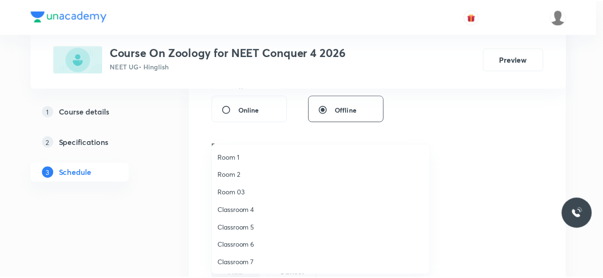
scroll to position [18, 0]
click at [252, 244] on span "Classroom 7" at bounding box center [324, 245] width 208 height 10
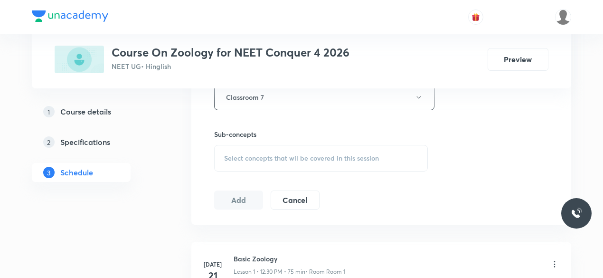
scroll to position [447, 0]
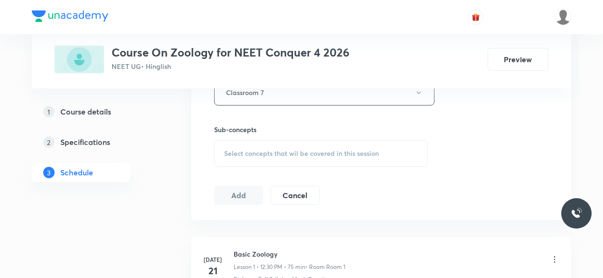
click at [224, 150] on span "Select concepts that wil be covered in this session" at bounding box center [301, 154] width 155 height 8
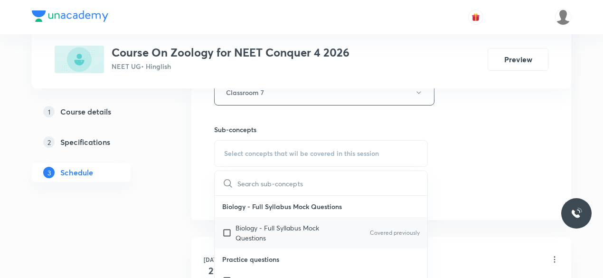
click at [226, 228] on input "checkbox" at bounding box center [228, 233] width 13 height 20
checkbox input "true"
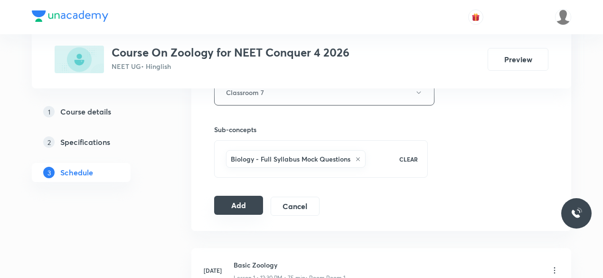
click at [237, 201] on button "Add" at bounding box center [238, 205] width 49 height 19
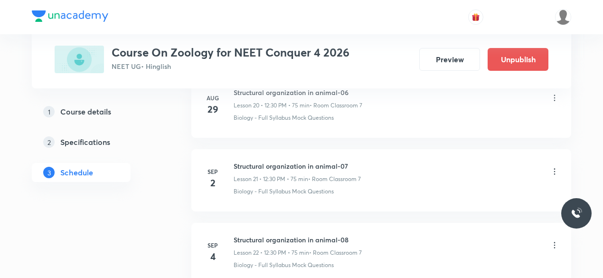
scroll to position [1660, 0]
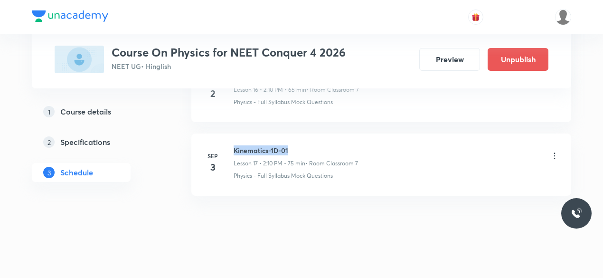
drag, startPoint x: 235, startPoint y: 143, endPoint x: 289, endPoint y: 144, distance: 54.2
click at [289, 145] on h6 "Kinematics-1D-01" at bounding box center [296, 150] width 124 height 10
copy h6 "Kinematics-1D-01"
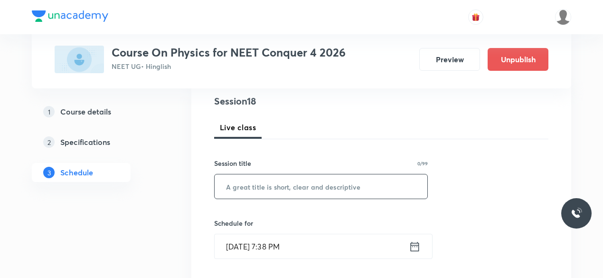
scroll to position [113, 0]
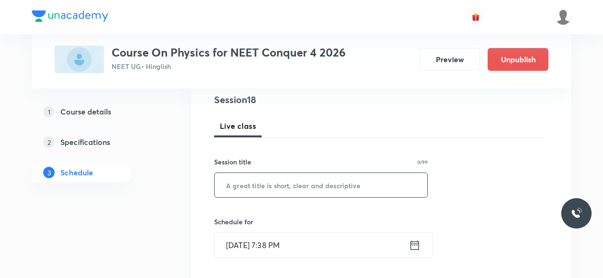
click at [256, 187] on input "text" at bounding box center [321, 185] width 213 height 24
paste input "Kinematics-1D-01"
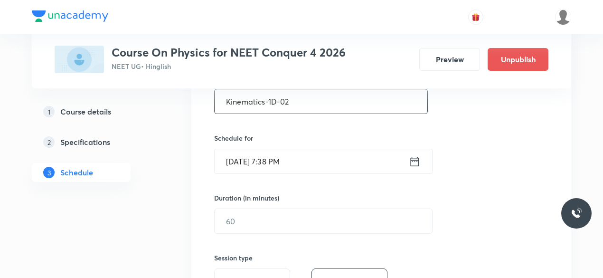
scroll to position [197, 0]
type input "Kinematics-1D-02"
click at [416, 162] on icon at bounding box center [415, 160] width 12 height 13
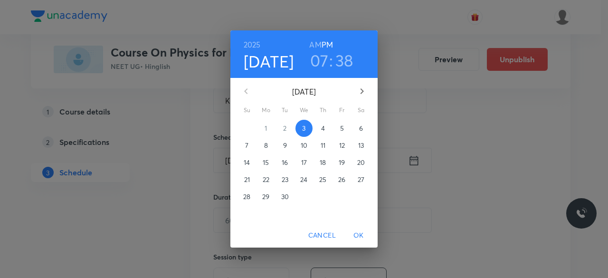
click at [325, 129] on span "4" at bounding box center [323, 129] width 17 height 10
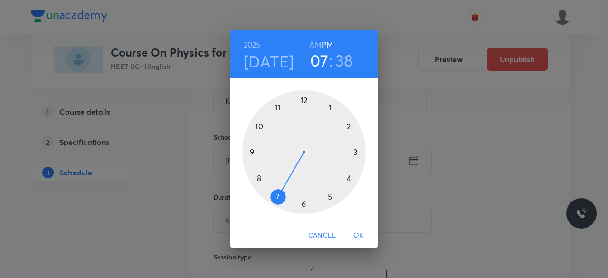
click at [348, 127] on div at bounding box center [304, 152] width 124 height 124
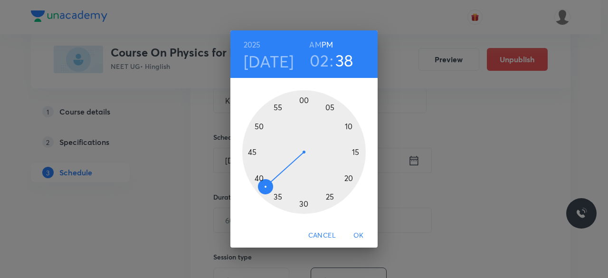
click at [304, 100] on div at bounding box center [304, 152] width 124 height 124
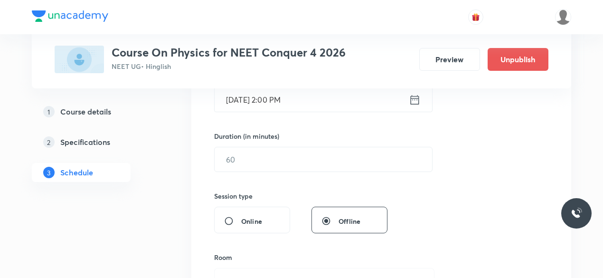
scroll to position [262, 0]
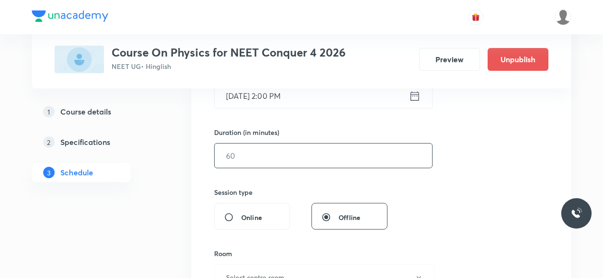
click at [256, 160] on input "text" at bounding box center [324, 155] width 218 height 24
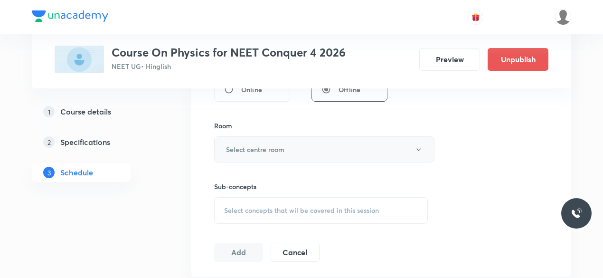
scroll to position [390, 0]
type input "75"
click at [242, 145] on h6 "Select centre room" at bounding box center [255, 149] width 58 height 10
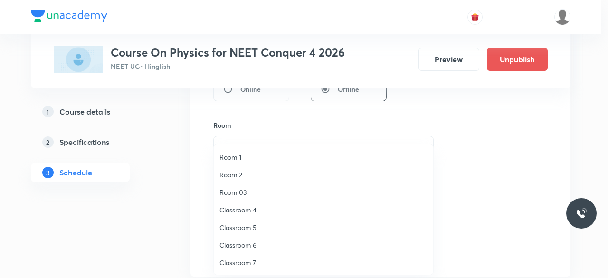
click at [244, 262] on span "Classroom 7" at bounding box center [324, 263] width 208 height 10
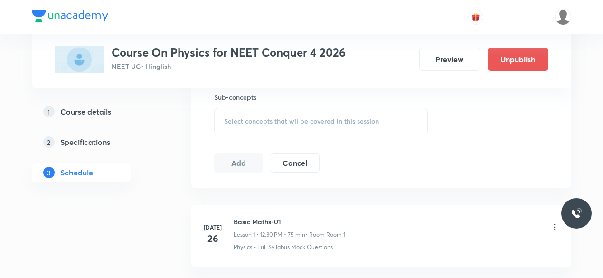
scroll to position [480, 0]
click at [227, 116] on span "Select concepts that wil be covered in this session" at bounding box center [301, 120] width 155 height 8
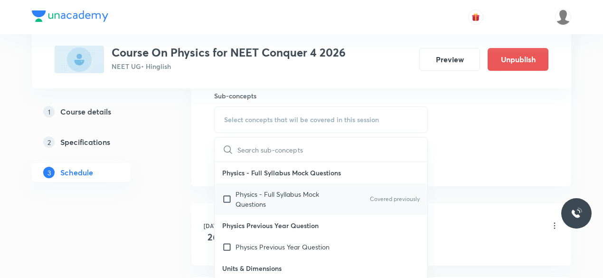
click at [225, 197] on input "checkbox" at bounding box center [228, 199] width 13 height 20
checkbox input "true"
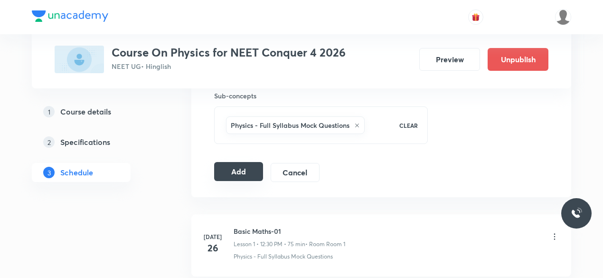
click at [246, 172] on button "Add" at bounding box center [238, 171] width 49 height 19
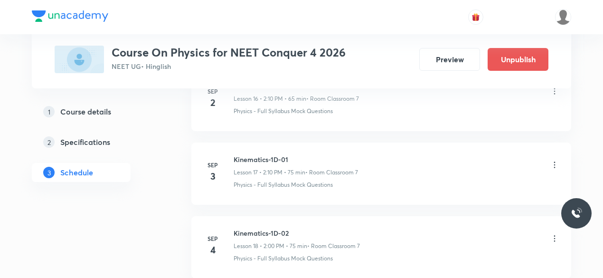
scroll to position [1279, 0]
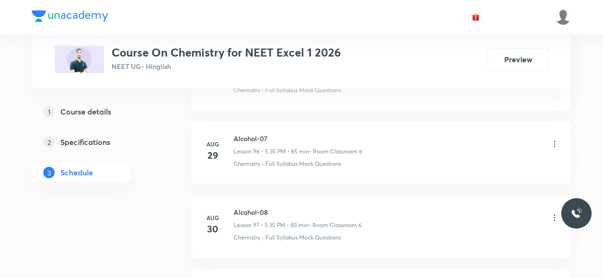
scroll to position [7669, 0]
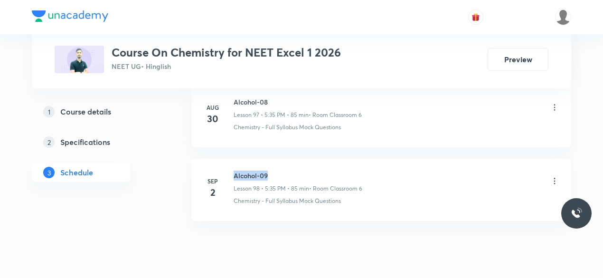
drag, startPoint x: 234, startPoint y: 143, endPoint x: 270, endPoint y: 140, distance: 36.3
click at [270, 171] on h6 "Alcohol-09" at bounding box center [298, 176] width 129 height 10
copy h6 "Alcohol-09"
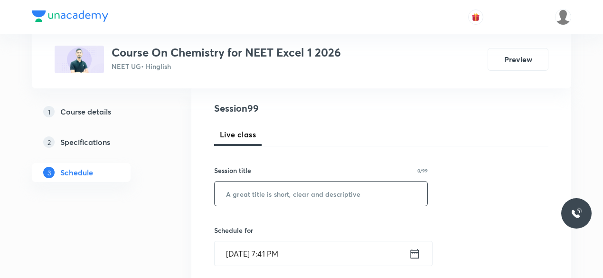
scroll to position [105, 0]
click at [254, 191] on input "text" at bounding box center [321, 193] width 213 height 24
paste input "Alcohol-09"
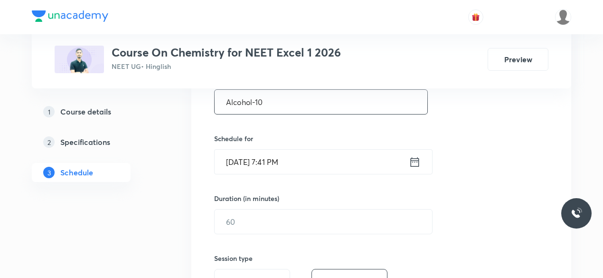
scroll to position [203, 0]
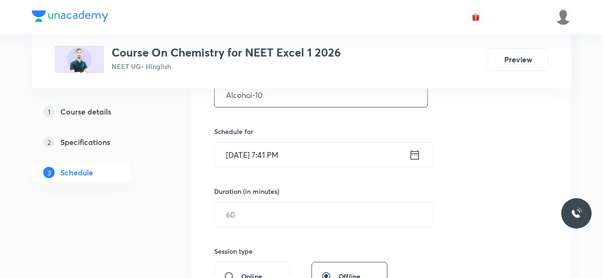
type input "Alcohol-10"
click at [418, 155] on icon at bounding box center [415, 154] width 12 height 13
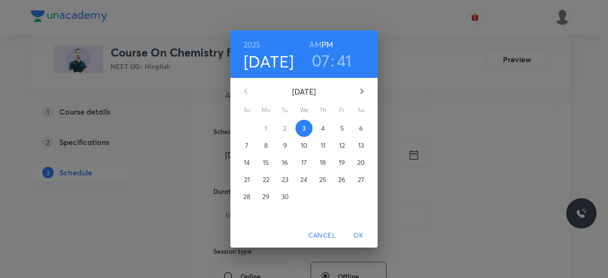
click at [323, 130] on p "4" at bounding box center [323, 129] width 4 height 10
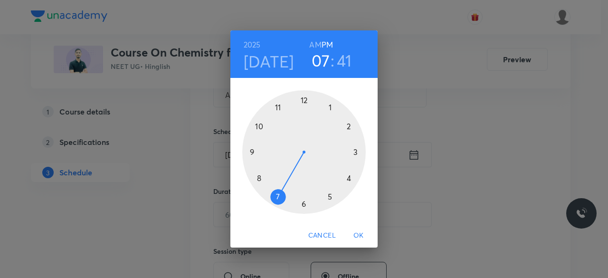
click at [349, 178] on div at bounding box center [304, 152] width 124 height 124
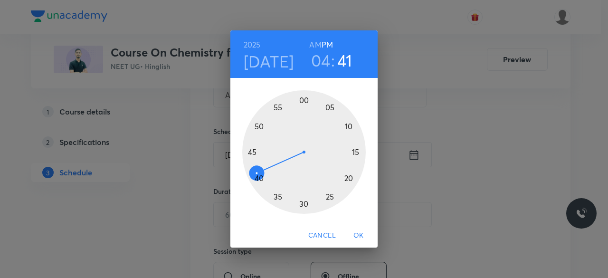
click at [305, 100] on div at bounding box center [304, 152] width 124 height 124
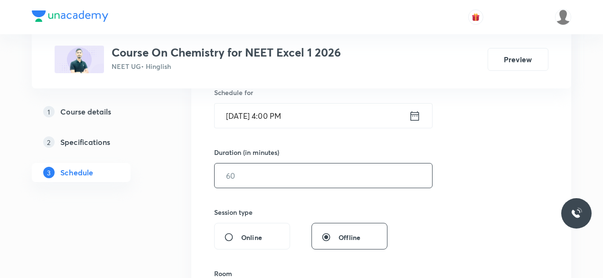
scroll to position [248, 0]
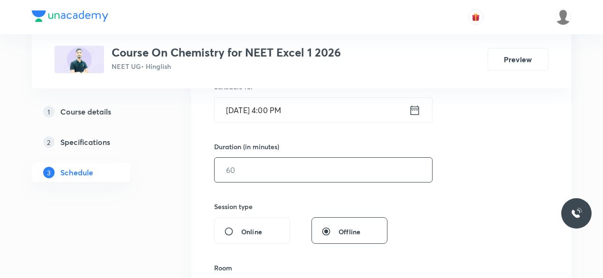
click at [255, 169] on input "text" at bounding box center [324, 170] width 218 height 24
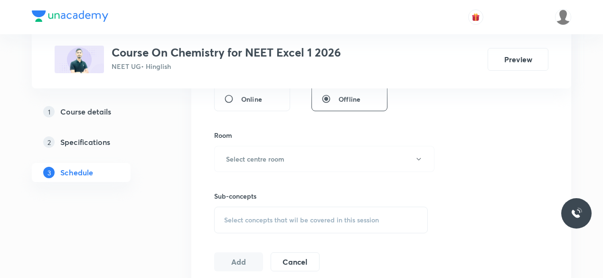
scroll to position [383, 0]
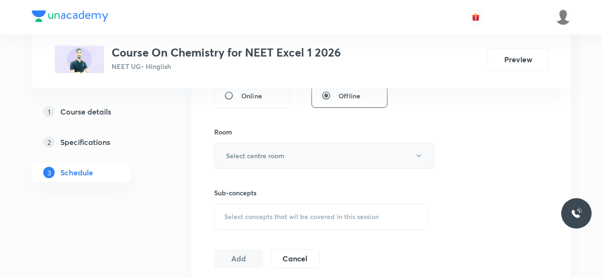
type input "85"
click at [232, 151] on h6 "Select centre room" at bounding box center [255, 156] width 58 height 10
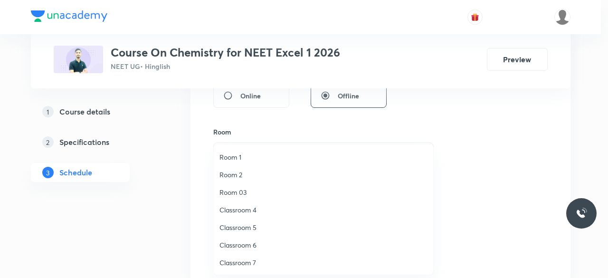
click at [255, 242] on span "Classroom 6" at bounding box center [324, 245] width 208 height 10
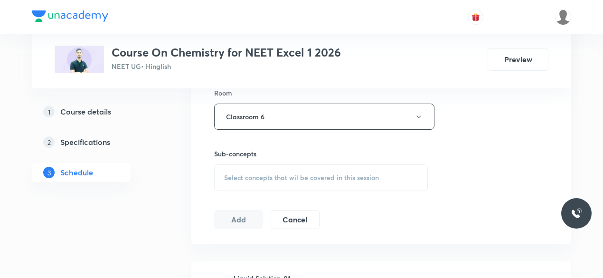
scroll to position [423, 0]
click at [226, 174] on span "Select concepts that wil be covered in this session" at bounding box center [301, 177] width 155 height 8
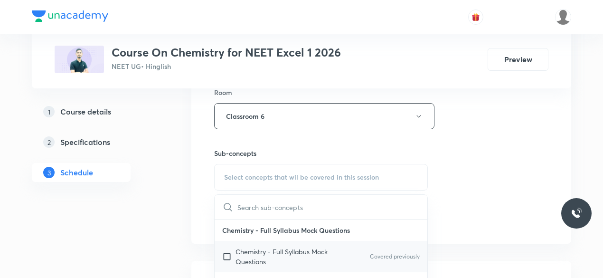
click at [229, 255] on input "checkbox" at bounding box center [228, 257] width 13 height 20
checkbox input "true"
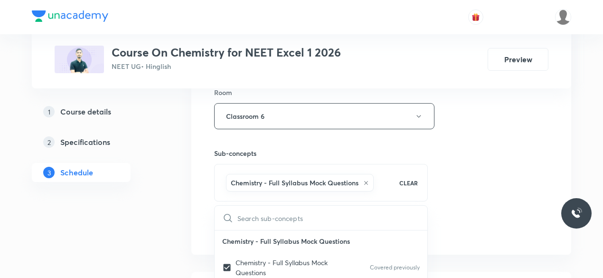
click at [203, 204] on div "Session 99 Live class Session title 10/99 Alcohol-10 ​ Schedule for [DATE] 4:00…" at bounding box center [381, 10] width 380 height 487
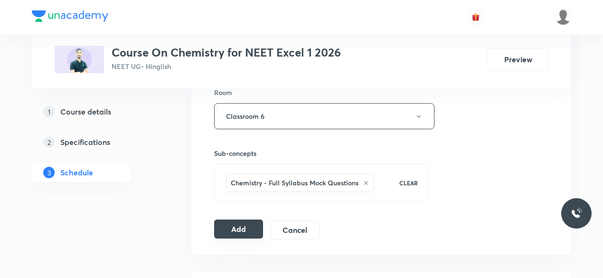
click at [236, 227] on button "Add" at bounding box center [238, 229] width 49 height 19
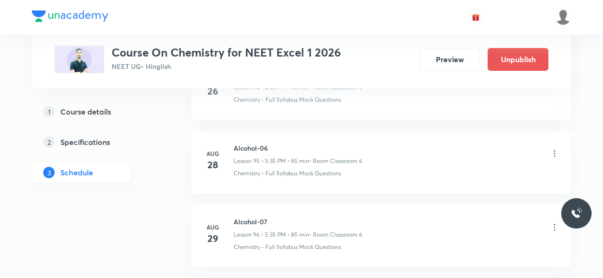
scroll to position [7307, 0]
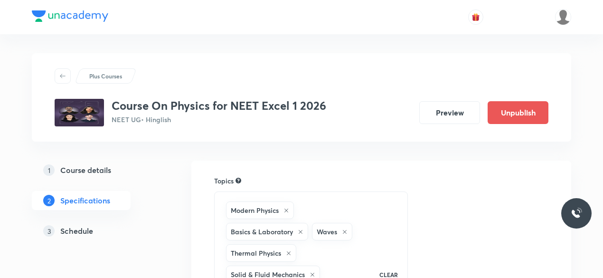
click at [77, 233] on h5 "Schedule" at bounding box center [76, 230] width 33 height 11
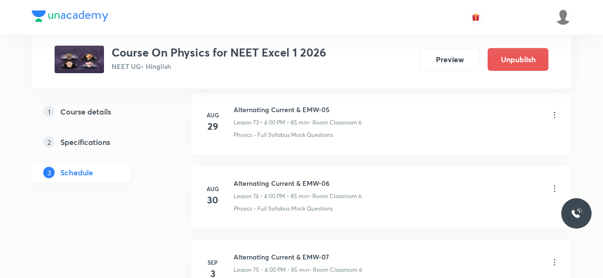
scroll to position [5982, 0]
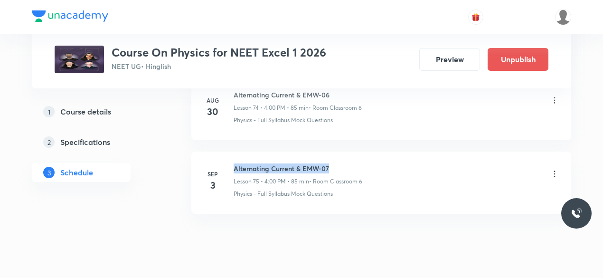
drag, startPoint x: 234, startPoint y: 143, endPoint x: 332, endPoint y: 143, distance: 97.9
click at [332, 163] on h6 "Alternating Current & EMW-07" at bounding box center [298, 168] width 129 height 10
copy h6 "Alternating Current & EMW-07"
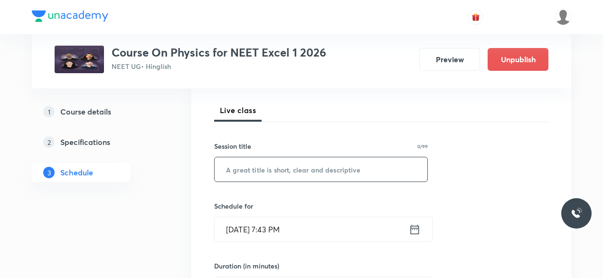
scroll to position [129, 0]
click at [257, 172] on input "text" at bounding box center [321, 169] width 213 height 24
paste input "Alternating Current & EMW-07"
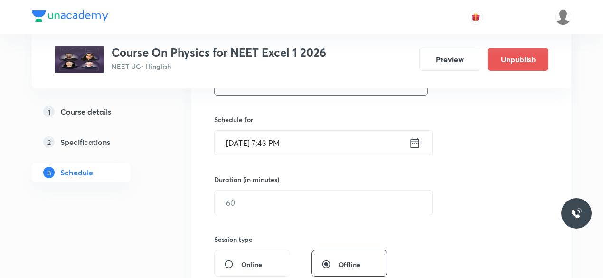
scroll to position [215, 0]
type input "Alternating Current & EMW-08"
click at [414, 144] on icon at bounding box center [415, 142] width 12 height 13
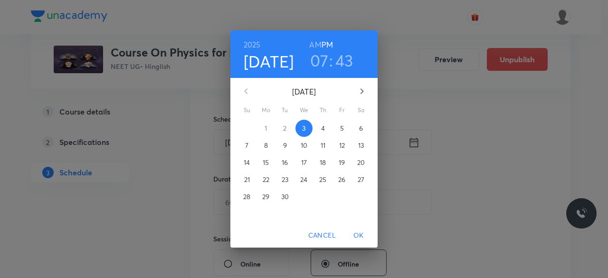
click at [325, 130] on p "4" at bounding box center [323, 129] width 4 height 10
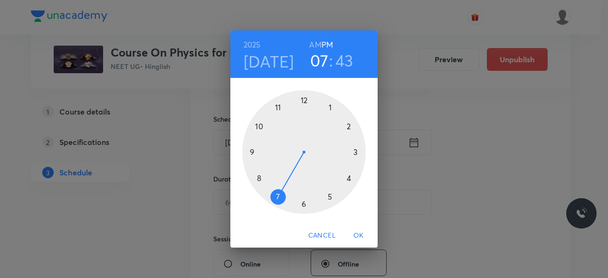
click at [330, 197] on div at bounding box center [304, 152] width 124 height 124
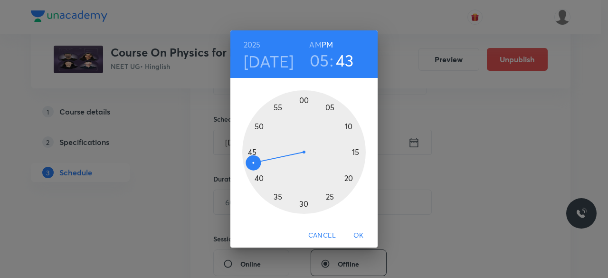
click at [278, 198] on div at bounding box center [304, 152] width 124 height 124
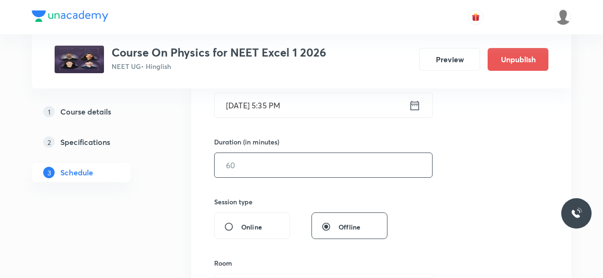
scroll to position [256, 0]
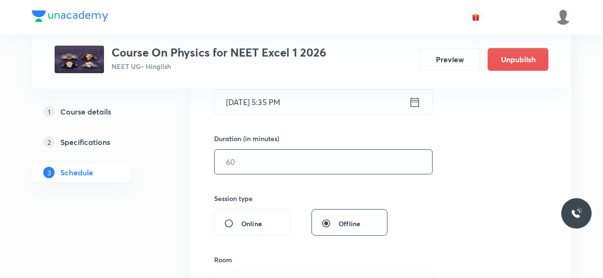
click at [249, 161] on input "text" at bounding box center [324, 162] width 218 height 24
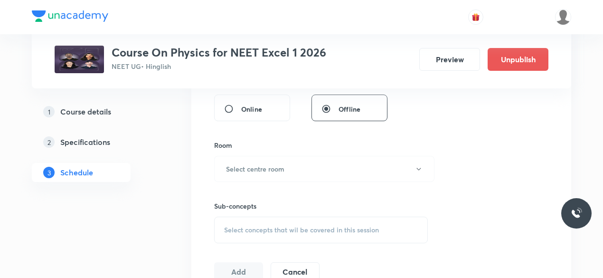
scroll to position [373, 0]
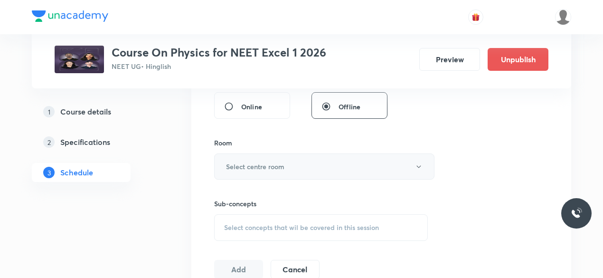
type input "85"
click at [246, 163] on h6 "Select centre room" at bounding box center [255, 167] width 58 height 10
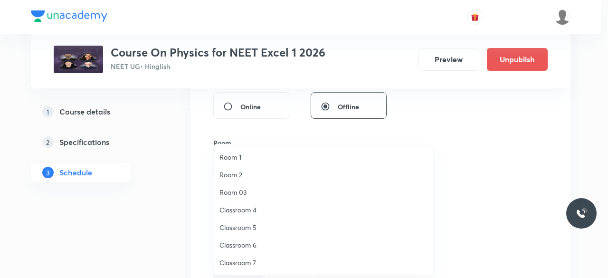
drag, startPoint x: 252, startPoint y: 244, endPoint x: 258, endPoint y: 243, distance: 6.8
click at [252, 245] on span "Classroom 6" at bounding box center [324, 245] width 208 height 10
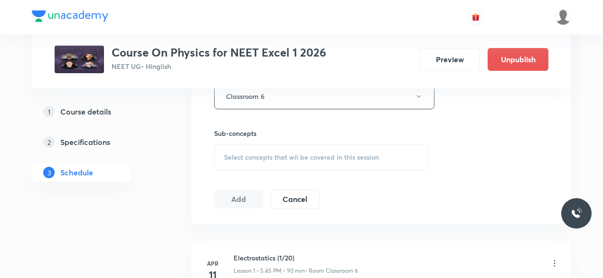
scroll to position [444, 0]
click at [228, 152] on span "Select concepts that wil be covered in this session" at bounding box center [301, 156] width 155 height 8
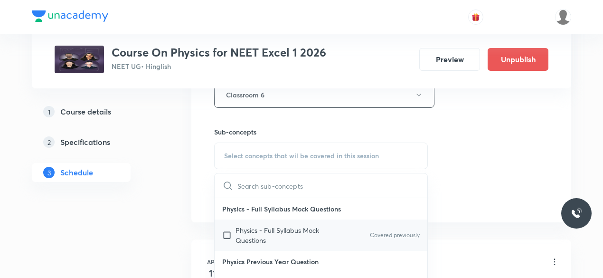
click at [230, 234] on input "checkbox" at bounding box center [228, 235] width 13 height 20
checkbox input "true"
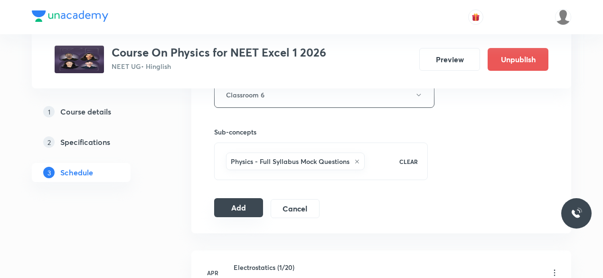
click at [244, 204] on button "Add" at bounding box center [238, 207] width 49 height 19
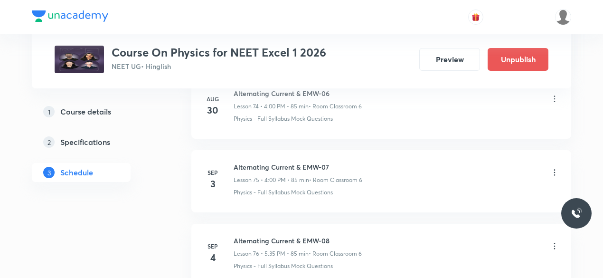
scroll to position [5620, 0]
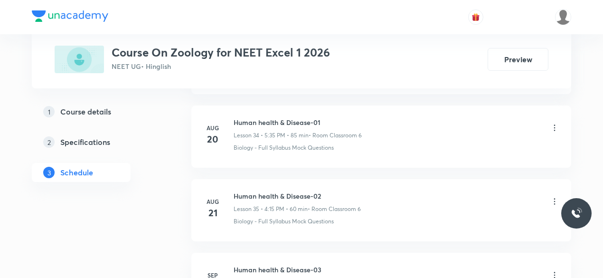
scroll to position [3122, 0]
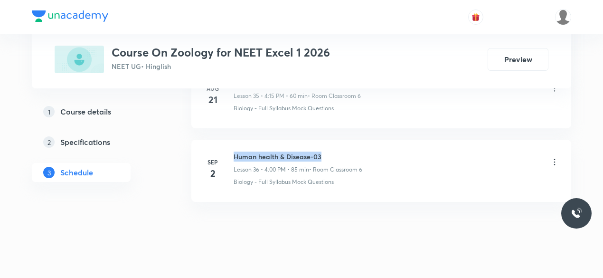
drag, startPoint x: 235, startPoint y: 143, endPoint x: 325, endPoint y: 144, distance: 90.8
click at [325, 152] on h6 "Human health & Disease-03" at bounding box center [298, 157] width 129 height 10
copy h6 "Human health & Disease-03"
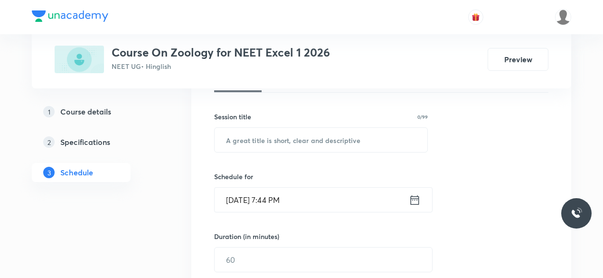
scroll to position [166, 0]
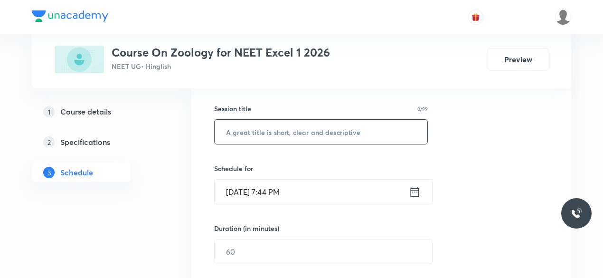
click at [240, 126] on input "text" at bounding box center [321, 132] width 213 height 24
paste input "Human health & Disease-03"
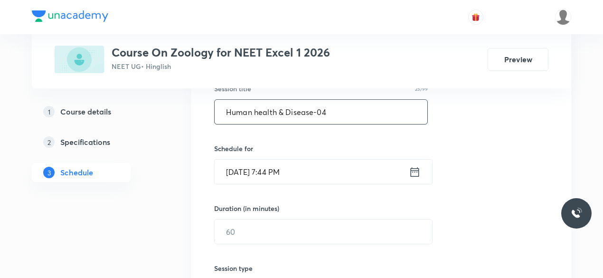
scroll to position [189, 0]
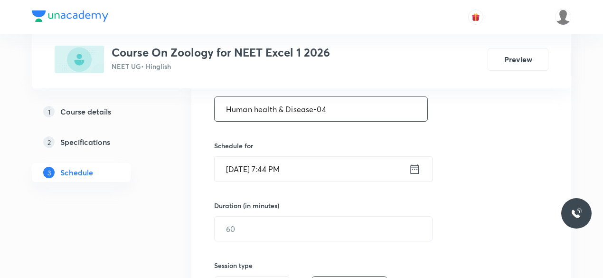
type input "Human health & Disease-04"
click at [415, 171] on icon at bounding box center [415, 168] width 12 height 13
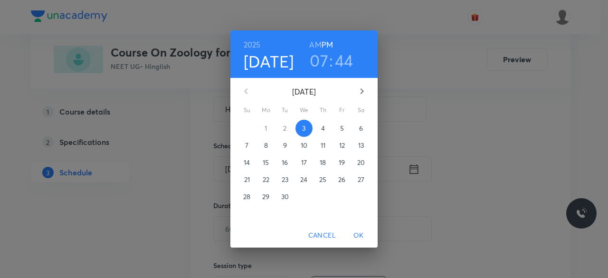
click at [324, 129] on p "4" at bounding box center [323, 129] width 4 height 10
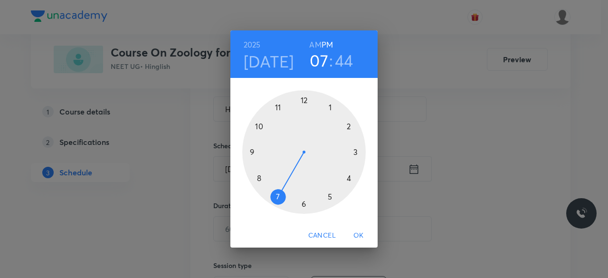
click at [349, 126] on div at bounding box center [304, 152] width 124 height 124
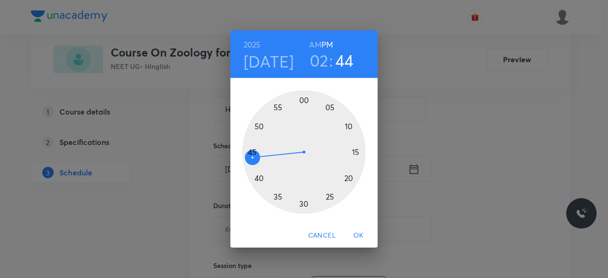
click at [304, 101] on div at bounding box center [304, 152] width 124 height 124
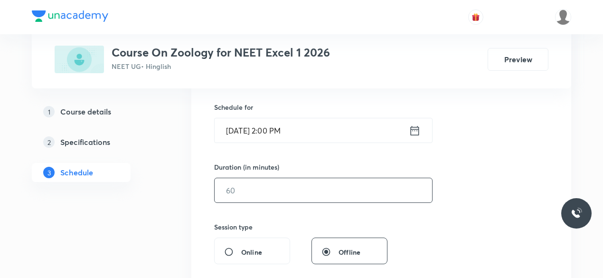
scroll to position [229, 0]
click at [264, 192] on input "text" at bounding box center [324, 189] width 218 height 24
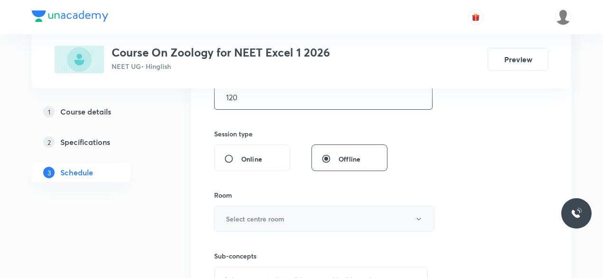
scroll to position [321, 0]
type input "120"
click at [238, 214] on h6 "Select centre room" at bounding box center [255, 218] width 58 height 10
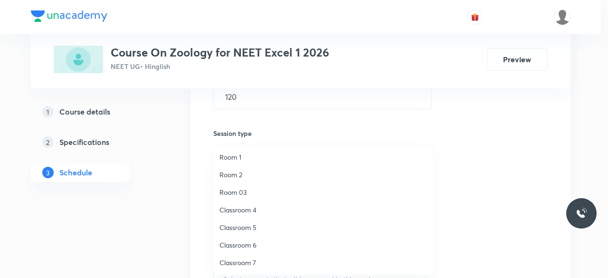
click at [244, 191] on span "Room 03" at bounding box center [324, 192] width 208 height 10
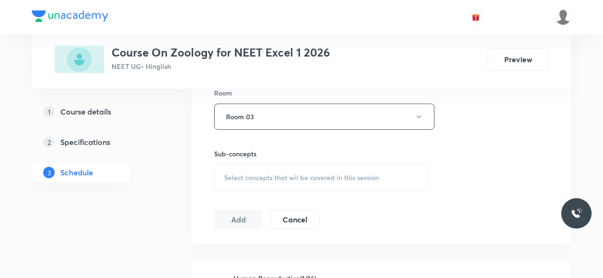
scroll to position [425, 0]
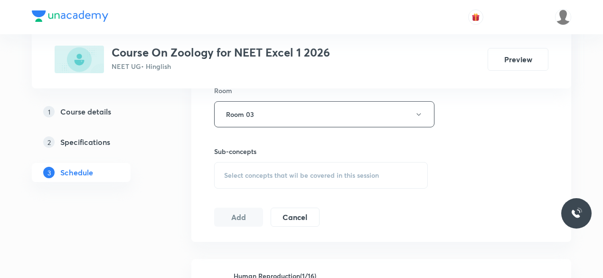
click at [226, 172] on span "Select concepts that wil be covered in this session" at bounding box center [301, 176] width 155 height 8
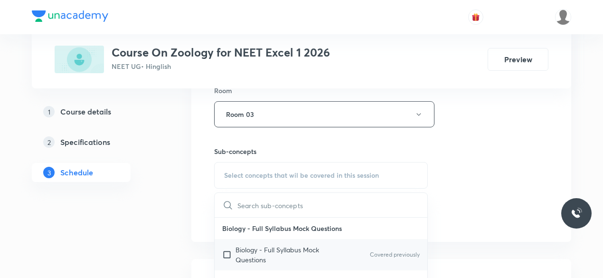
click at [225, 251] on input "checkbox" at bounding box center [228, 255] width 13 height 20
checkbox input "true"
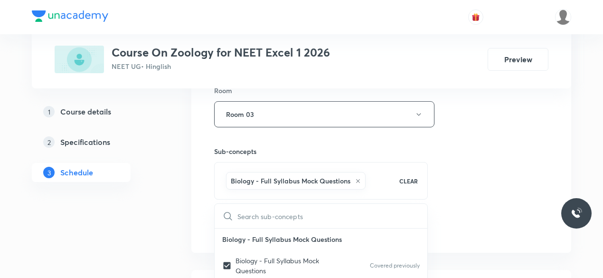
click at [204, 200] on div "Session 37 Live class Session title 25/99 Human health & Disease-04 ​ Schedule …" at bounding box center [381, 8] width 380 height 487
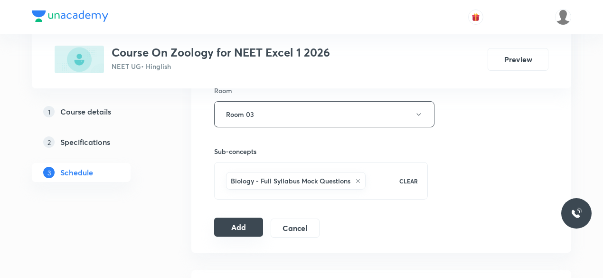
click at [241, 224] on button "Add" at bounding box center [238, 227] width 49 height 19
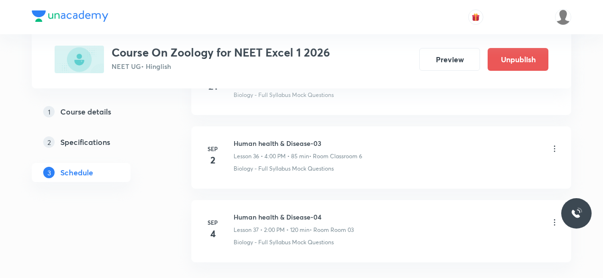
scroll to position [2760, 0]
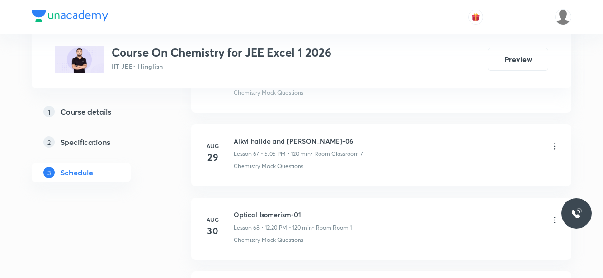
scroll to position [5542, 0]
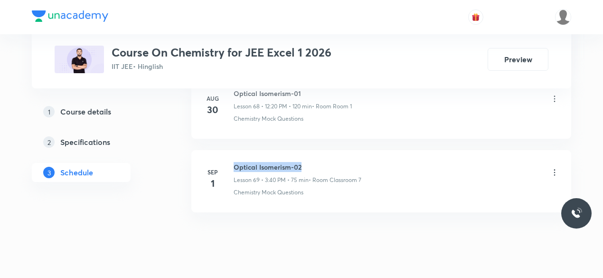
drag, startPoint x: 234, startPoint y: 143, endPoint x: 307, endPoint y: 141, distance: 72.7
click at [307, 162] on h6 "Optical Isomerism-02" at bounding box center [298, 167] width 128 height 10
copy h6 "Optical Isomerism-02"
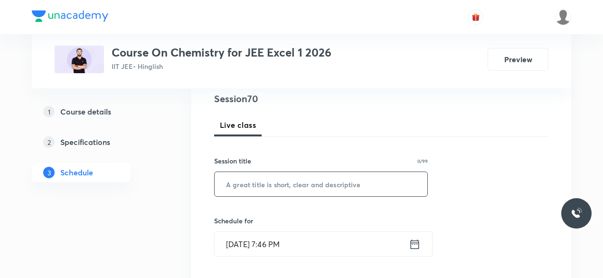
scroll to position [114, 0]
click at [248, 183] on input "text" at bounding box center [321, 184] width 213 height 24
paste input "Optical Isomerism-02"
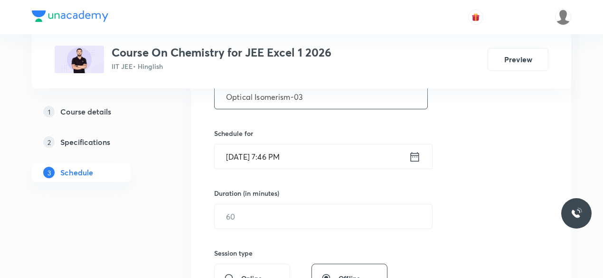
scroll to position [205, 0]
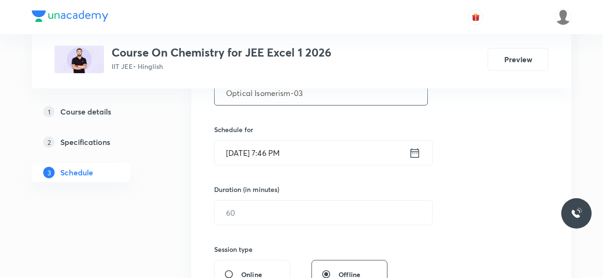
type input "Optical Isomerism-03"
click at [415, 154] on icon at bounding box center [415, 152] width 12 height 13
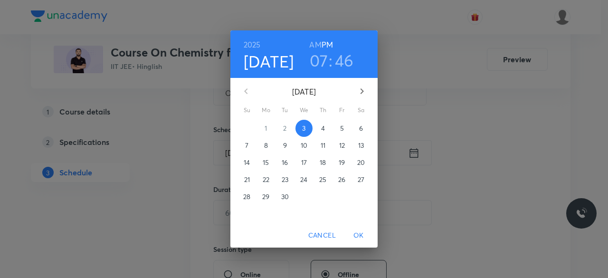
click at [325, 127] on p "4" at bounding box center [323, 129] width 4 height 10
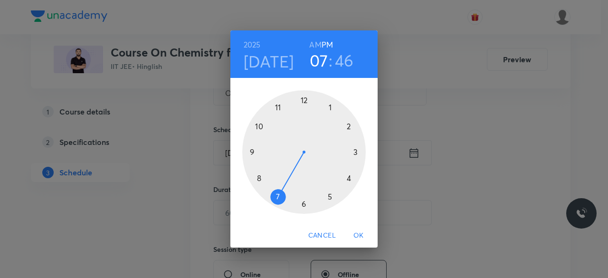
click at [331, 106] on div at bounding box center [304, 152] width 124 height 124
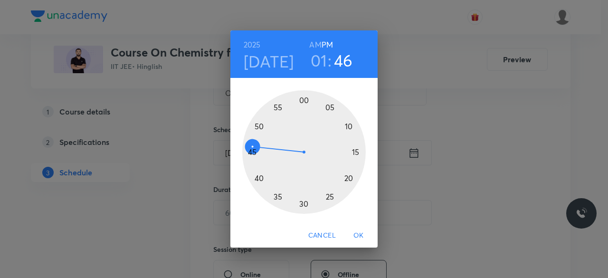
click at [303, 204] on div at bounding box center [304, 152] width 124 height 124
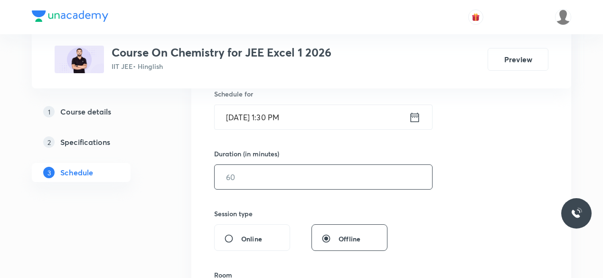
scroll to position [241, 0]
click at [246, 176] on input "text" at bounding box center [324, 176] width 218 height 24
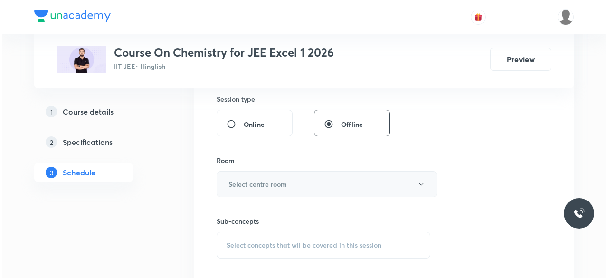
scroll to position [355, 0]
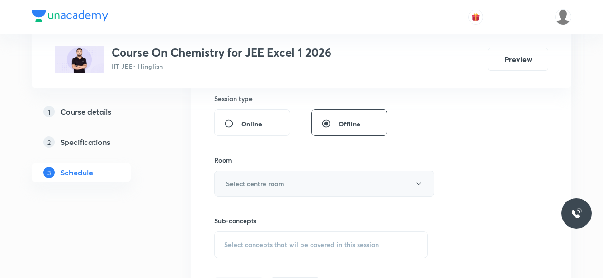
type input "75"
click at [236, 182] on h6 "Select centre room" at bounding box center [255, 184] width 58 height 10
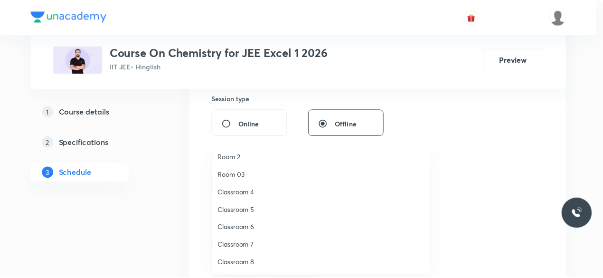
scroll to position [0, 0]
click at [235, 158] on span "Room 1" at bounding box center [324, 157] width 208 height 10
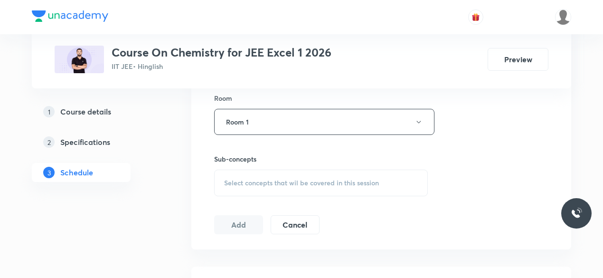
scroll to position [427, 0]
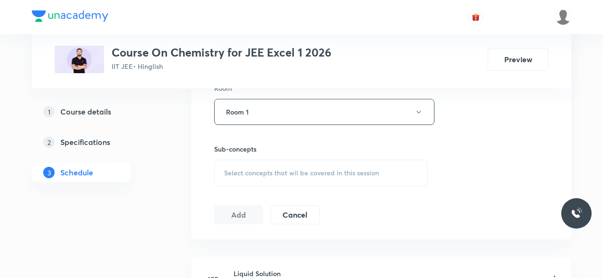
click at [228, 173] on span "Select concepts that wil be covered in this session" at bounding box center [301, 173] width 155 height 8
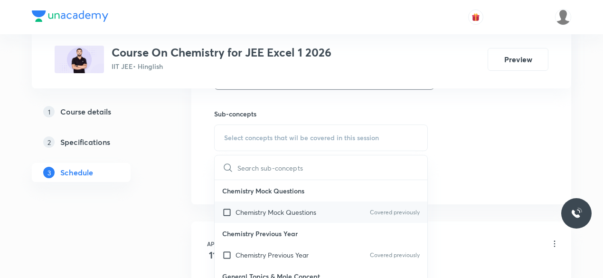
scroll to position [466, 0]
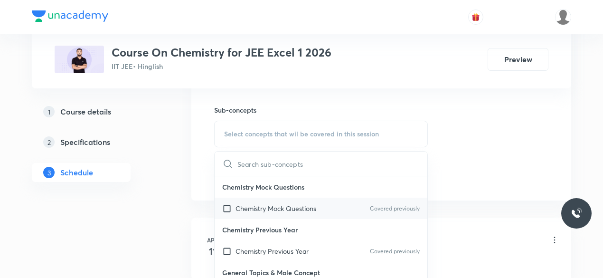
click at [227, 207] on input "checkbox" at bounding box center [228, 208] width 13 height 10
checkbox input "true"
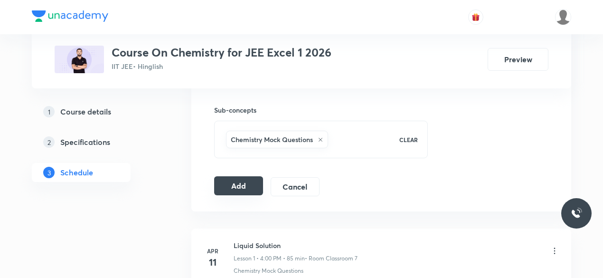
click at [241, 186] on button "Add" at bounding box center [238, 185] width 49 height 19
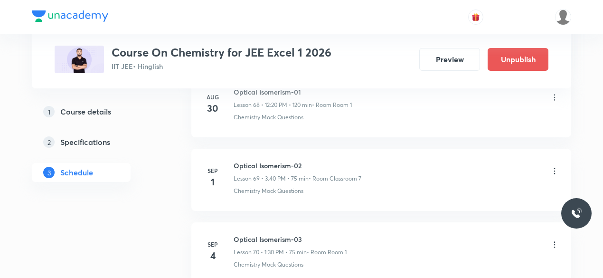
scroll to position [5180, 0]
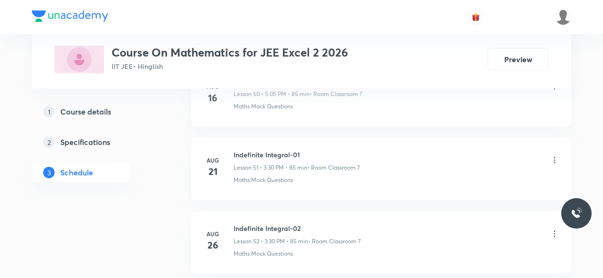
scroll to position [4515, 0]
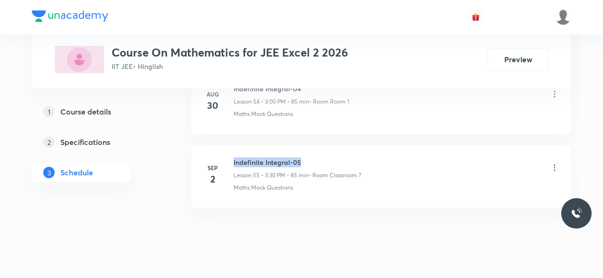
drag, startPoint x: 234, startPoint y: 143, endPoint x: 300, endPoint y: 142, distance: 66.5
click at [300, 157] on h6 "Indefinite Integral-05" at bounding box center [298, 162] width 128 height 10
copy h6 "Indefinite Integral-05"
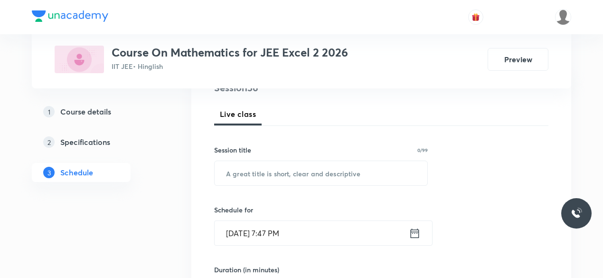
scroll to position [128, 0]
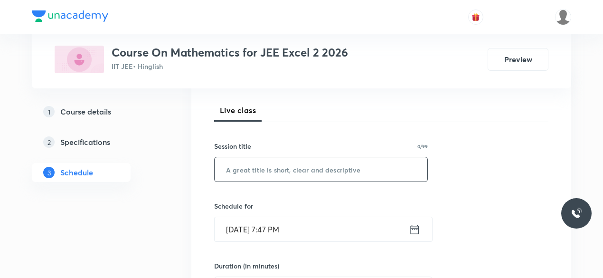
click at [266, 171] on input "text" at bounding box center [321, 169] width 213 height 24
paste input "Indefinite Integral-05"
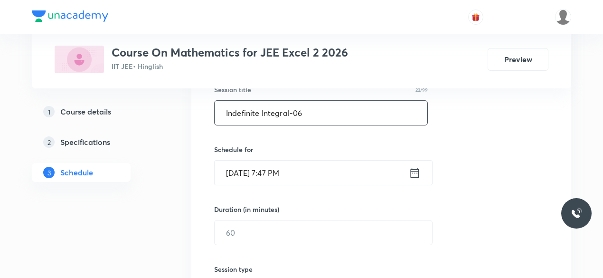
scroll to position [191, 0]
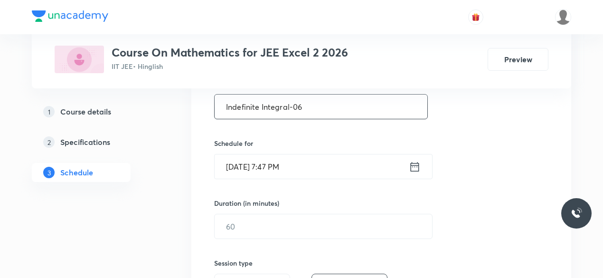
type input "Indefinite Integral-06"
click at [416, 167] on icon at bounding box center [415, 166] width 12 height 13
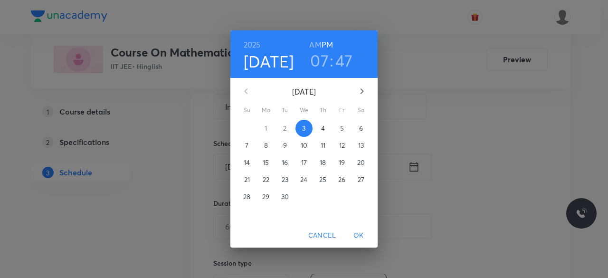
click at [325, 131] on p "4" at bounding box center [323, 129] width 4 height 10
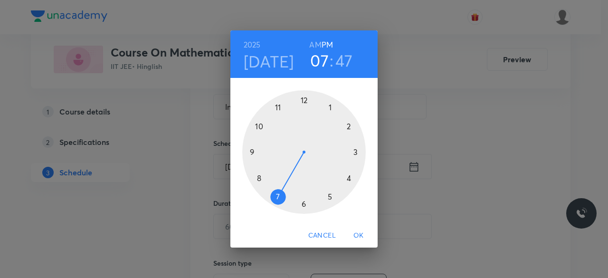
drag, startPoint x: 355, startPoint y: 153, endPoint x: 353, endPoint y: 159, distance: 7.2
click at [355, 153] on div at bounding box center [304, 152] width 124 height 124
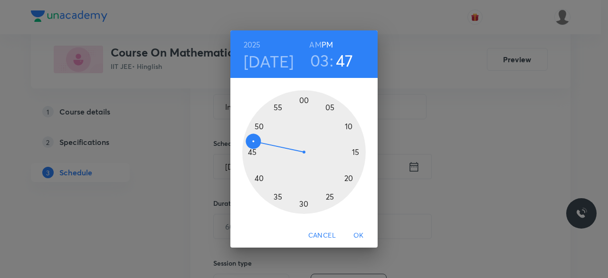
click at [304, 205] on div at bounding box center [304, 152] width 124 height 124
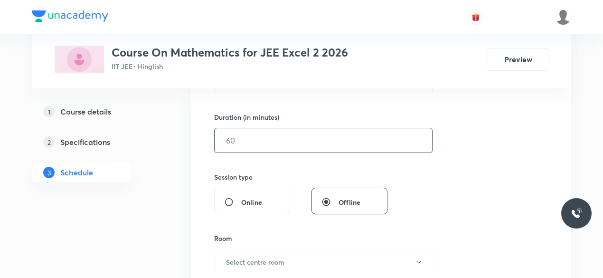
scroll to position [277, 0]
click at [247, 140] on input "text" at bounding box center [324, 140] width 218 height 24
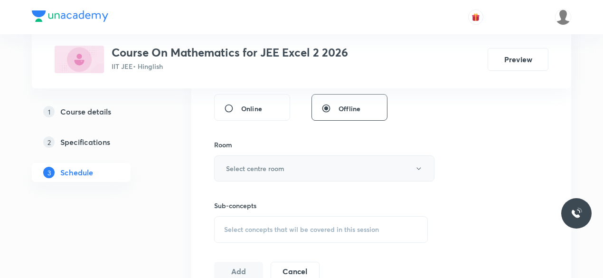
scroll to position [373, 0]
type input "85"
click at [244, 160] on button "Select centre room" at bounding box center [324, 166] width 220 height 26
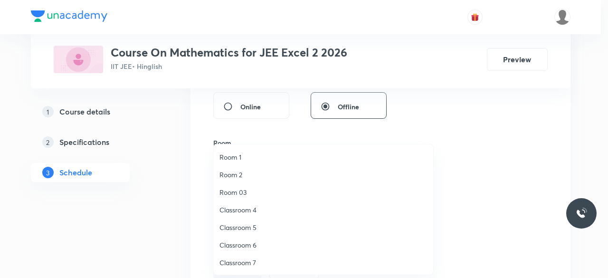
click at [243, 262] on span "Classroom 7" at bounding box center [324, 263] width 208 height 10
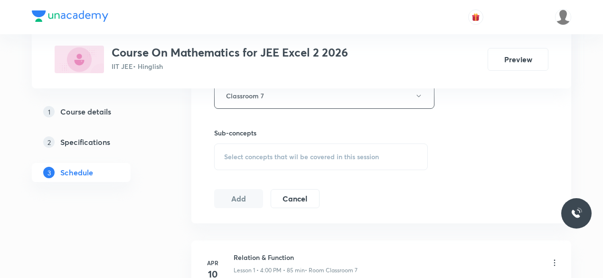
scroll to position [444, 0]
click at [229, 153] on span "Select concepts that wil be covered in this session" at bounding box center [301, 157] width 155 height 8
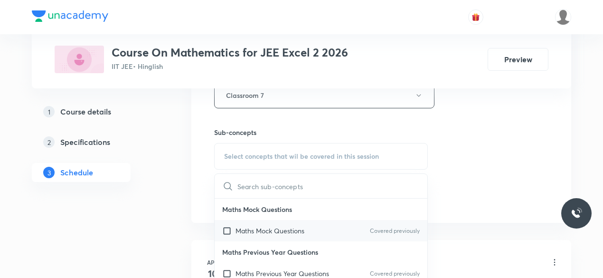
click at [226, 229] on input "checkbox" at bounding box center [228, 231] width 13 height 10
checkbox input "true"
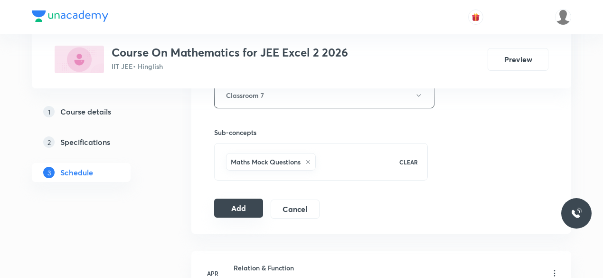
click at [232, 204] on button "Add" at bounding box center [238, 208] width 49 height 19
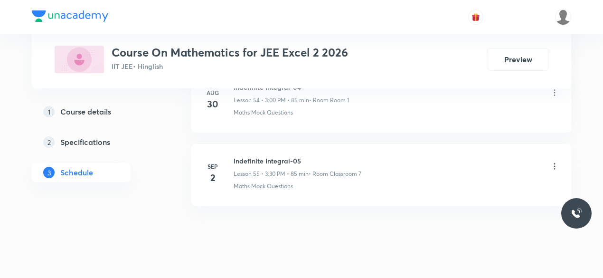
scroll to position [4153, 0]
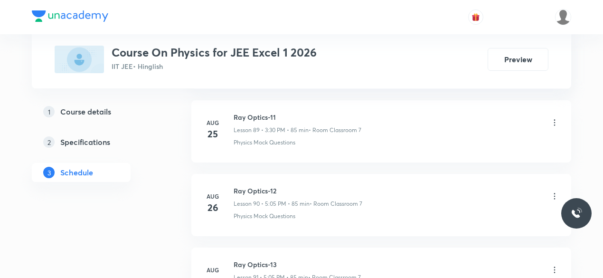
scroll to position [7375, 0]
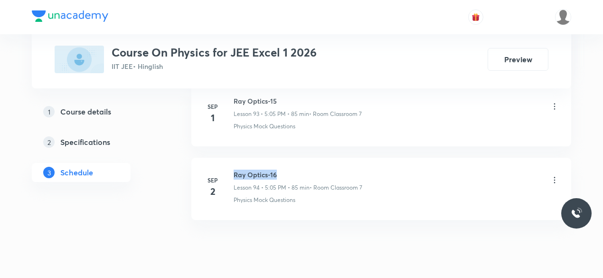
drag, startPoint x: 234, startPoint y: 144, endPoint x: 279, endPoint y: 143, distance: 45.6
click at [279, 170] on h6 "Ray Optics-16" at bounding box center [298, 175] width 129 height 10
copy h6 "Ray Optics-16"
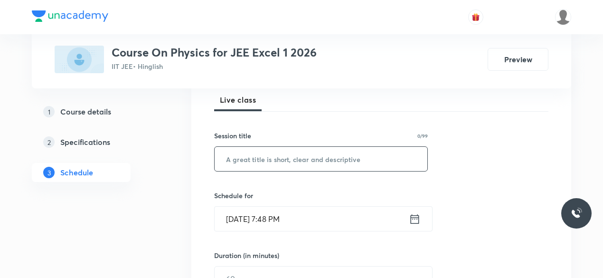
scroll to position [140, 0]
click at [255, 162] on input "text" at bounding box center [321, 157] width 213 height 24
paste input "Ray Optics-16"
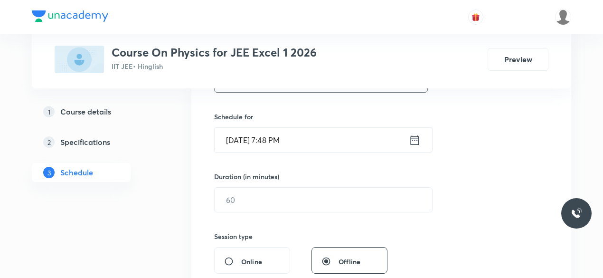
scroll to position [218, 0]
type input "Ray Optics-17"
click at [414, 140] on icon at bounding box center [415, 139] width 12 height 13
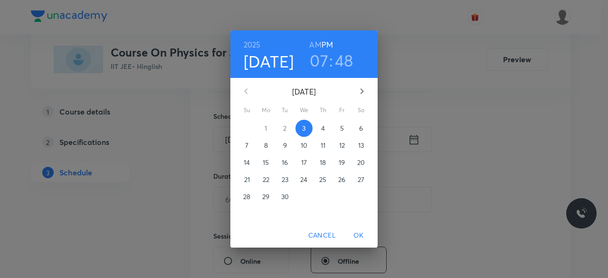
click at [322, 129] on p "4" at bounding box center [323, 129] width 4 height 10
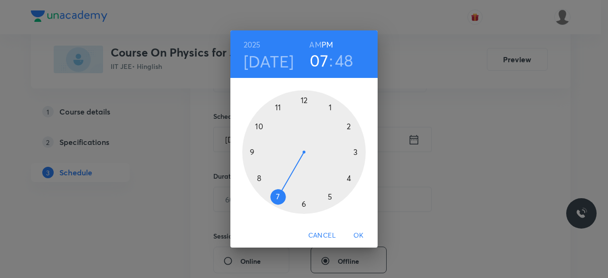
click at [330, 199] on div at bounding box center [304, 152] width 124 height 124
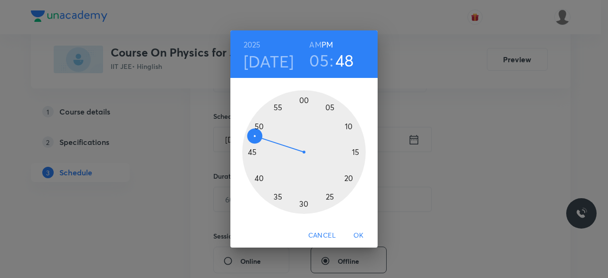
click at [330, 107] on div at bounding box center [304, 152] width 124 height 124
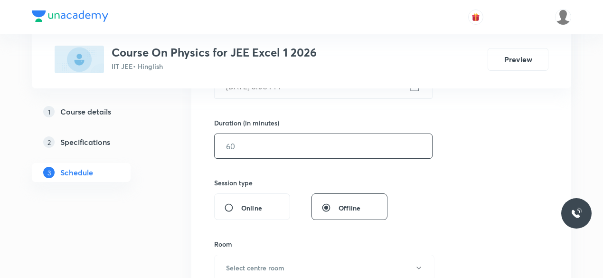
scroll to position [274, 0]
click at [254, 142] on input "text" at bounding box center [324, 144] width 218 height 24
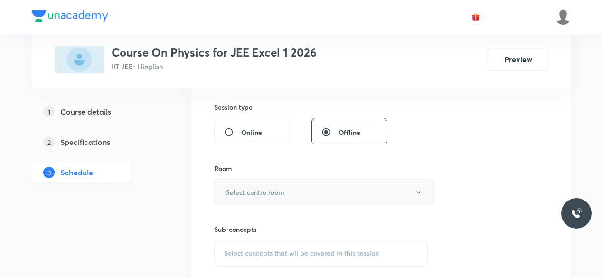
scroll to position [348, 0]
type input "85"
click at [229, 190] on h6 "Select centre room" at bounding box center [255, 191] width 58 height 10
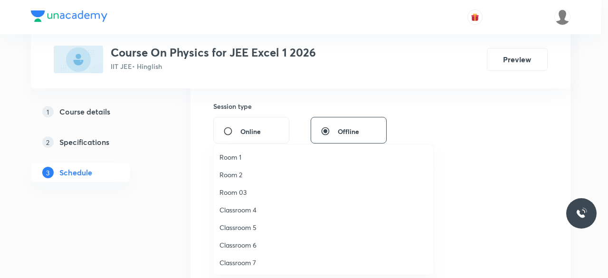
click at [251, 259] on span "Classroom 7" at bounding box center [324, 263] width 208 height 10
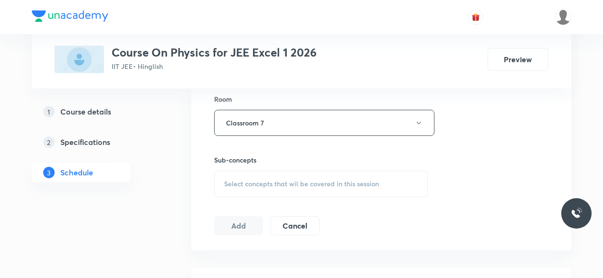
scroll to position [422, 0]
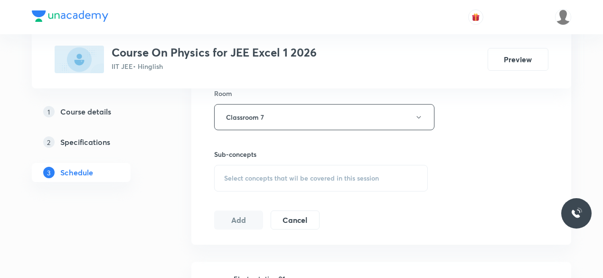
click at [228, 175] on span "Select concepts that wil be covered in this session" at bounding box center [301, 178] width 155 height 8
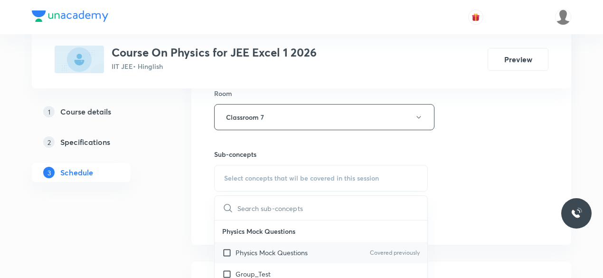
click at [225, 250] on input "checkbox" at bounding box center [228, 253] width 13 height 10
checkbox input "true"
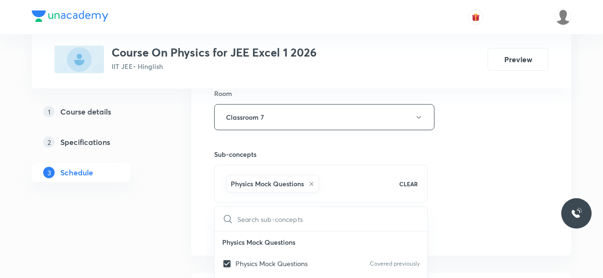
click at [208, 207] on div "Session 95 Live class Session title 13/99 Ray Optics-17 ​ Schedule for [DATE] 5…" at bounding box center [381, 11] width 380 height 487
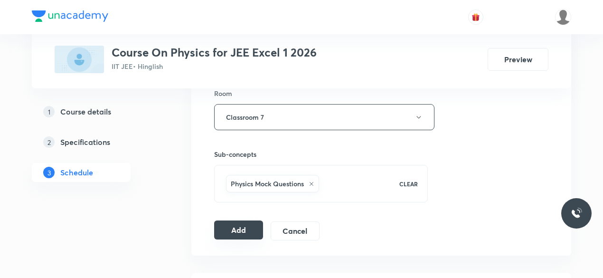
click at [238, 226] on button "Add" at bounding box center [238, 229] width 49 height 19
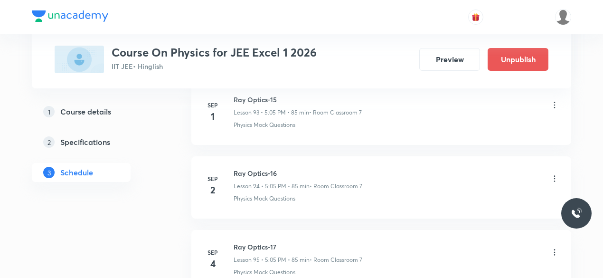
scroll to position [7013, 0]
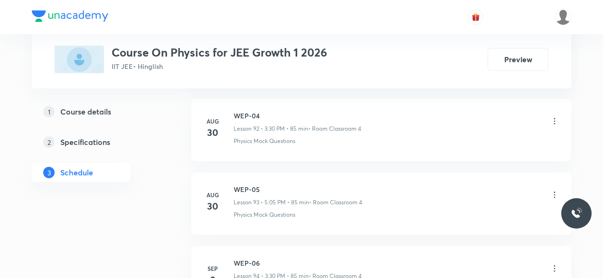
scroll to position [7375, 0]
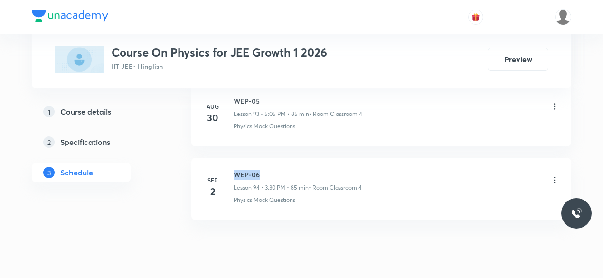
drag, startPoint x: 235, startPoint y: 142, endPoint x: 262, endPoint y: 142, distance: 27.6
click at [262, 170] on h6 "WEP-06" at bounding box center [298, 175] width 128 height 10
copy h6 "WEP-06"
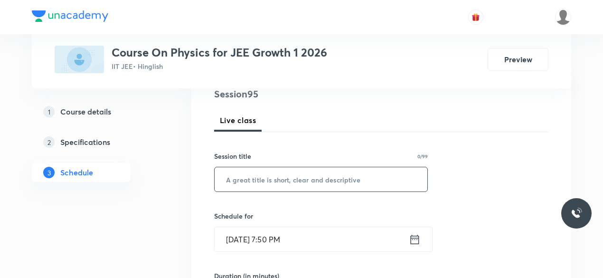
scroll to position [119, 0]
click at [254, 182] on input "text" at bounding box center [321, 179] width 213 height 24
paste input "WEP-06"
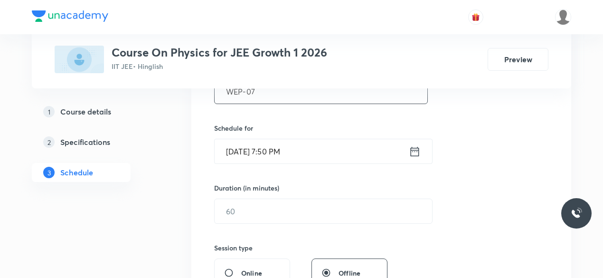
scroll to position [207, 0]
type input "WEP-07"
click at [413, 151] on icon at bounding box center [415, 150] width 12 height 13
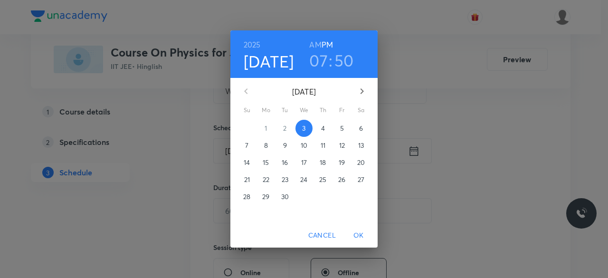
click at [324, 131] on p "4" at bounding box center [323, 129] width 4 height 10
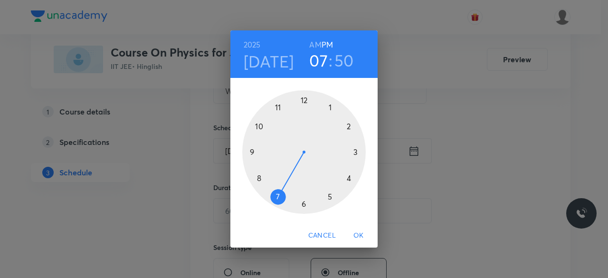
click at [355, 152] on div at bounding box center [304, 152] width 124 height 124
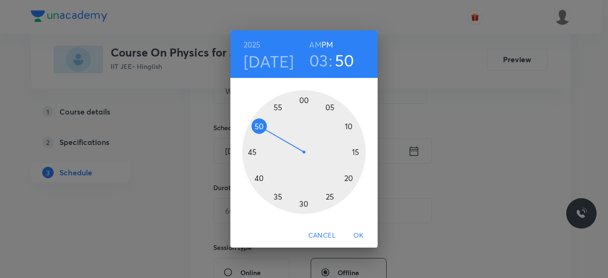
click at [305, 204] on div at bounding box center [304, 152] width 124 height 124
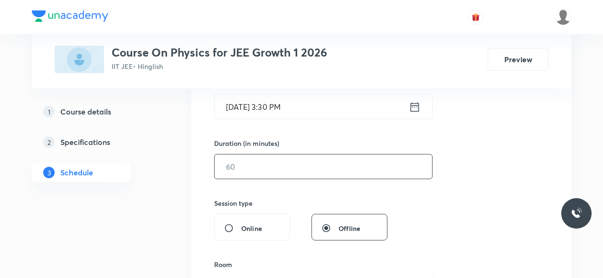
scroll to position [251, 0]
click at [254, 163] on input "text" at bounding box center [324, 166] width 218 height 24
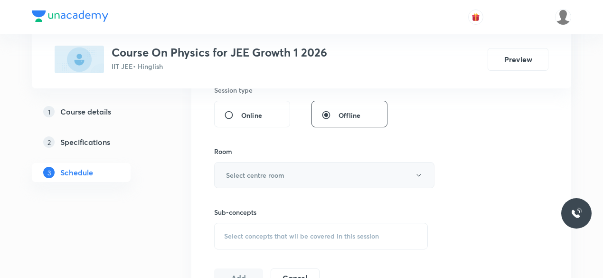
scroll to position [364, 0]
type input "85"
click at [236, 170] on h6 "Select centre room" at bounding box center [255, 175] width 58 height 10
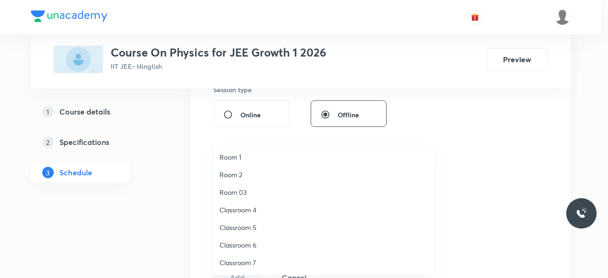
click at [251, 210] on span "Classroom 4" at bounding box center [324, 210] width 208 height 10
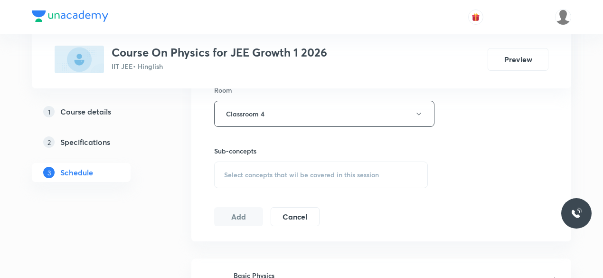
scroll to position [426, 0]
click at [228, 173] on span "Select concepts that wil be covered in this session" at bounding box center [301, 174] width 155 height 8
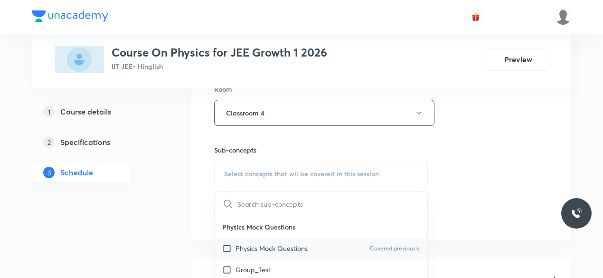
click at [227, 247] on input "checkbox" at bounding box center [228, 248] width 13 height 10
checkbox input "true"
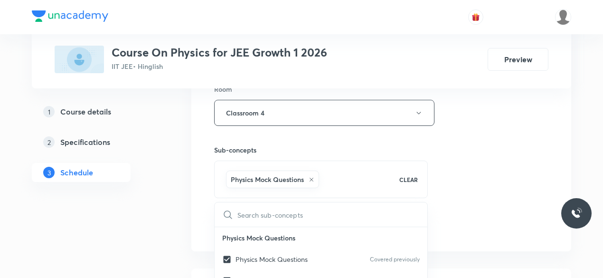
click at [204, 207] on div "Session 95 Live class Session title 6/99 WEP-07 ​ Schedule for [DATE] 3:30 PM ​…" at bounding box center [381, 7] width 380 height 487
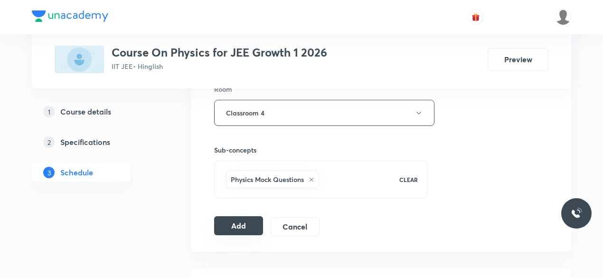
click at [234, 220] on button "Add" at bounding box center [238, 225] width 49 height 19
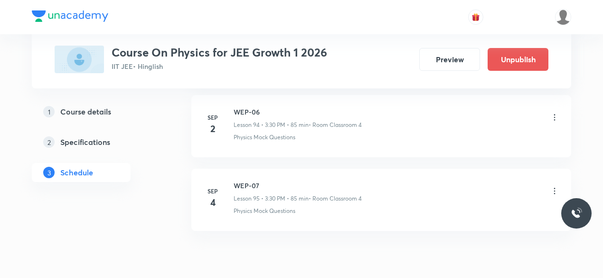
scroll to position [7013, 0]
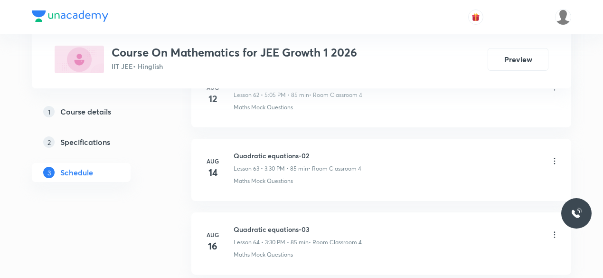
scroll to position [5688, 0]
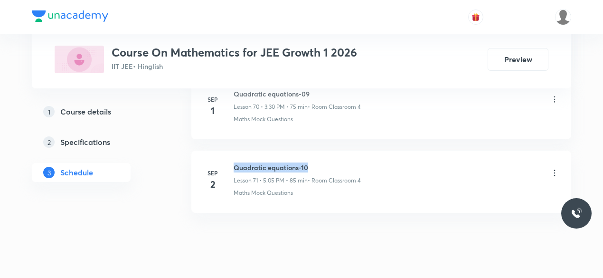
drag, startPoint x: 235, startPoint y: 143, endPoint x: 306, endPoint y: 142, distance: 71.3
click at [306, 162] on h6 "Quadratic equations-10" at bounding box center [297, 167] width 127 height 10
copy h6 "Quadratic equations-10"
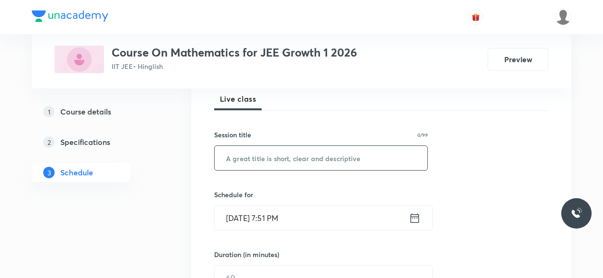
scroll to position [143, 0]
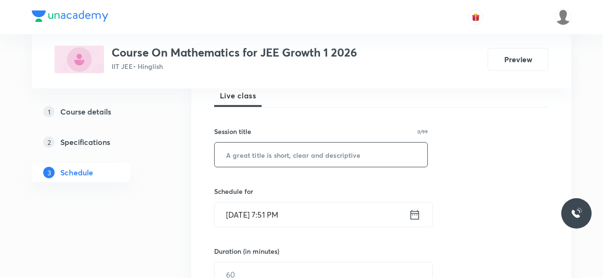
click at [259, 153] on input "text" at bounding box center [321, 155] width 213 height 24
paste input "Quadratic equations-10"
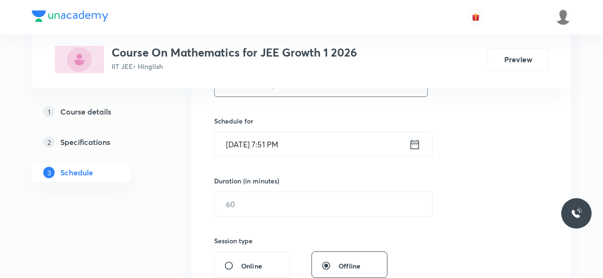
scroll to position [214, 0]
type input "Quadratic equations-11"
click at [415, 145] on icon at bounding box center [415, 143] width 12 height 13
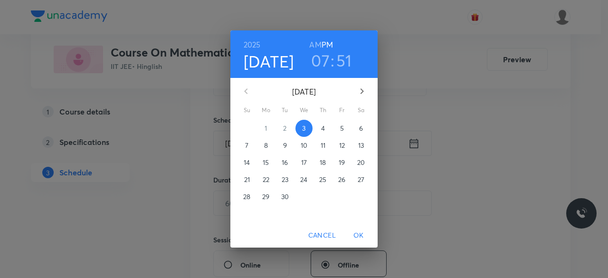
click at [322, 128] on p "4" at bounding box center [323, 129] width 4 height 10
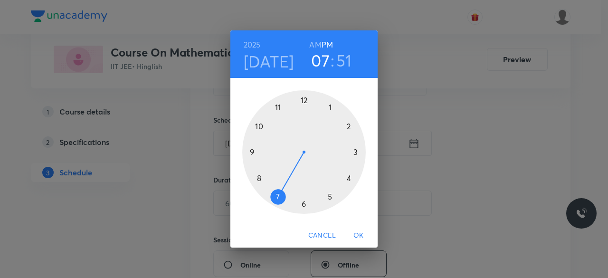
click at [330, 197] on div at bounding box center [304, 152] width 124 height 124
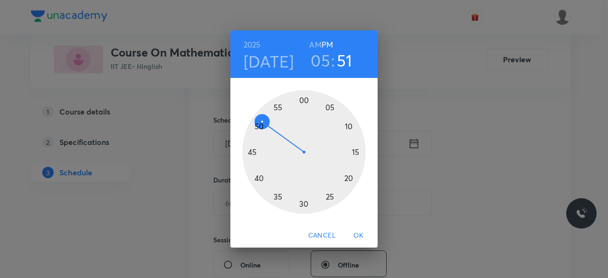
click at [331, 107] on div at bounding box center [304, 152] width 124 height 124
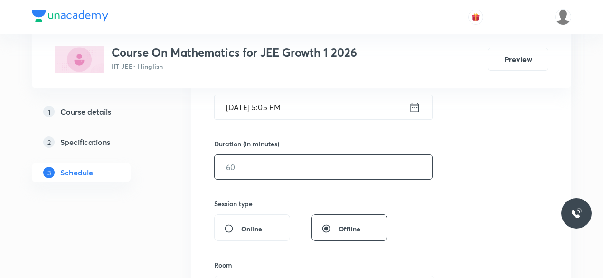
scroll to position [259, 0]
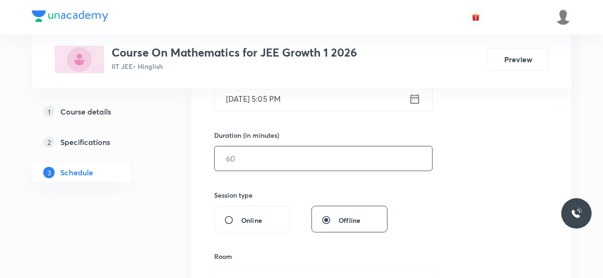
click at [257, 163] on input "text" at bounding box center [324, 158] width 218 height 24
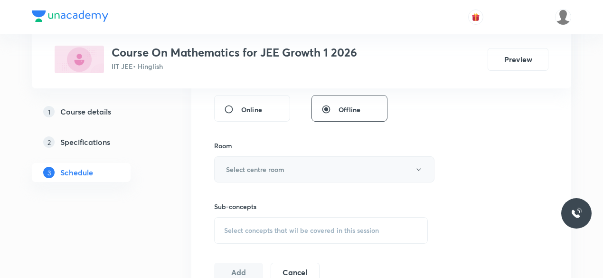
scroll to position [370, 0]
type input "85"
click at [226, 165] on h6 "Select centre room" at bounding box center [255, 169] width 58 height 10
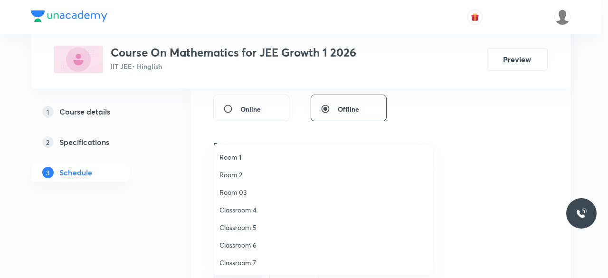
click at [247, 211] on span "Classroom 4" at bounding box center [324, 210] width 208 height 10
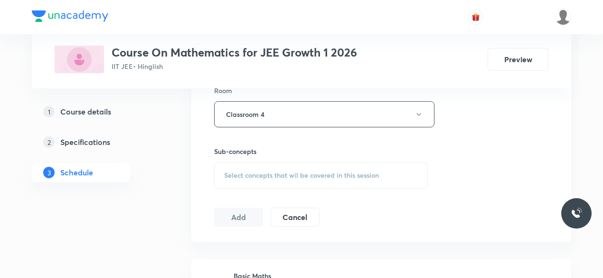
scroll to position [425, 0]
click at [225, 174] on span "Select concepts that wil be covered in this session" at bounding box center [301, 175] width 155 height 8
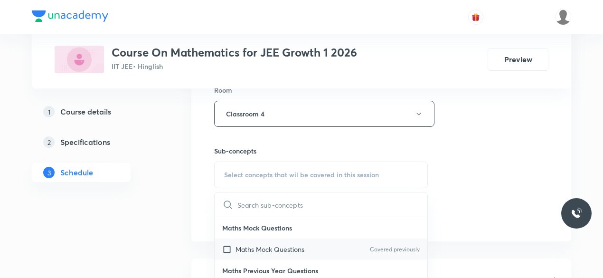
click at [227, 246] on input "checkbox" at bounding box center [228, 249] width 13 height 10
checkbox input "true"
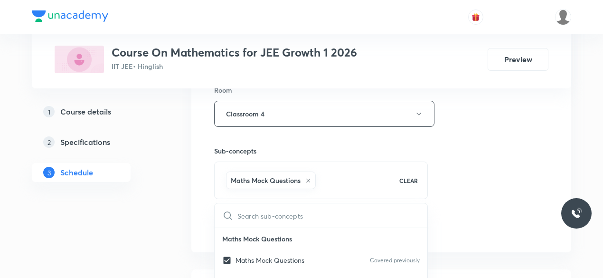
click at [203, 195] on div "Session 72 Live class Session title 22/99 Quadratic equations-11 ​ Schedule for…" at bounding box center [381, 8] width 380 height 487
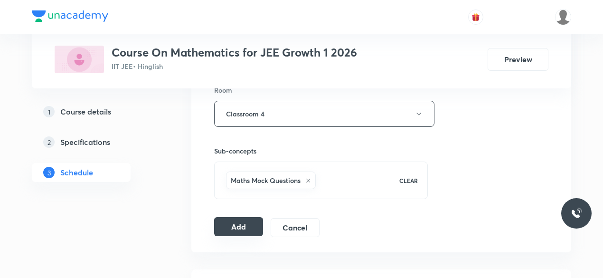
click at [239, 221] on button "Add" at bounding box center [238, 226] width 49 height 19
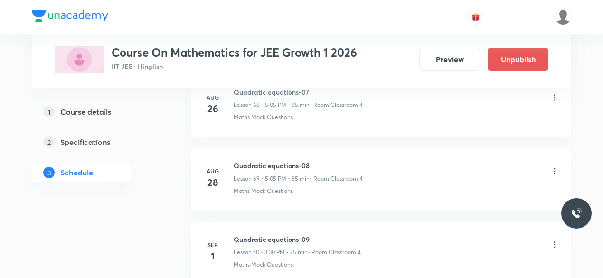
scroll to position [5327, 0]
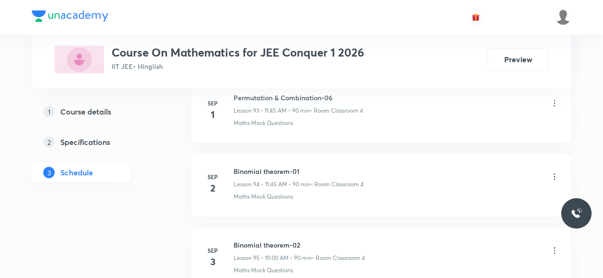
scroll to position [7449, 0]
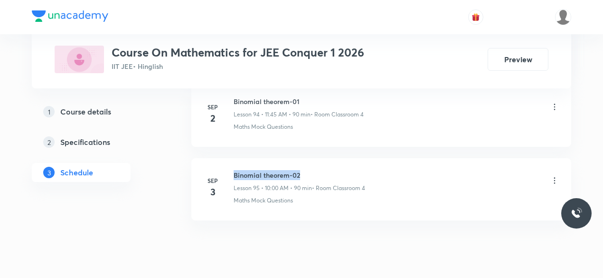
drag, startPoint x: 234, startPoint y: 143, endPoint x: 301, endPoint y: 143, distance: 67.5
click at [301, 170] on h6 "Binomial theorem-02" at bounding box center [300, 175] width 132 height 10
copy h6 "Binomial theorem-02"
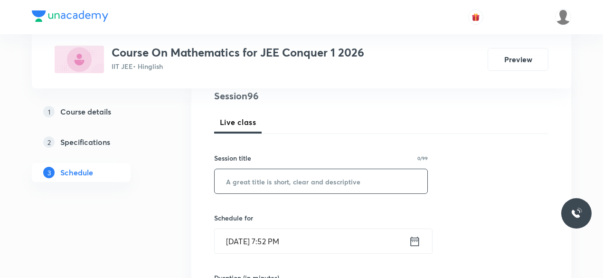
scroll to position [117, 0]
click at [257, 183] on input "text" at bounding box center [321, 181] width 213 height 24
paste input "Binomial theorem-02"
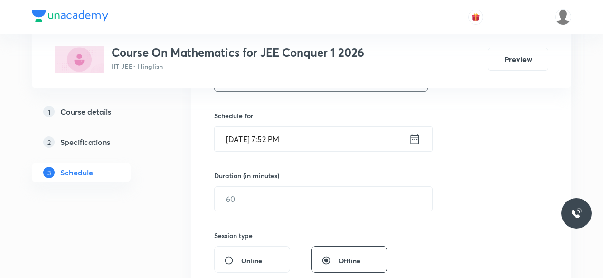
scroll to position [220, 0]
type input "Binomial theorem-03"
click at [412, 138] on icon at bounding box center [415, 138] width 12 height 13
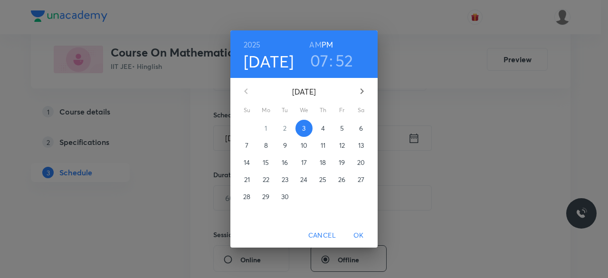
click at [325, 129] on span "4" at bounding box center [323, 129] width 17 height 10
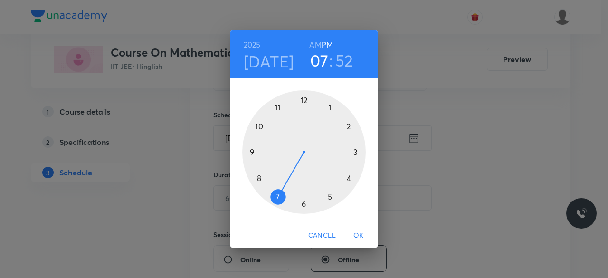
click at [259, 126] on div at bounding box center [304, 152] width 124 height 124
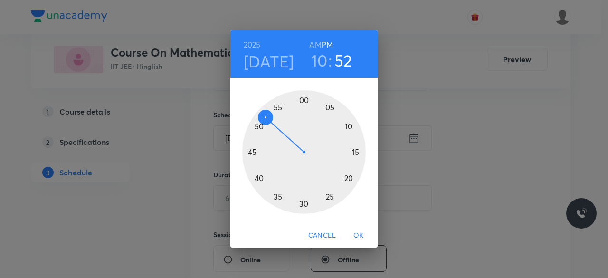
click at [304, 100] on div at bounding box center [304, 152] width 124 height 124
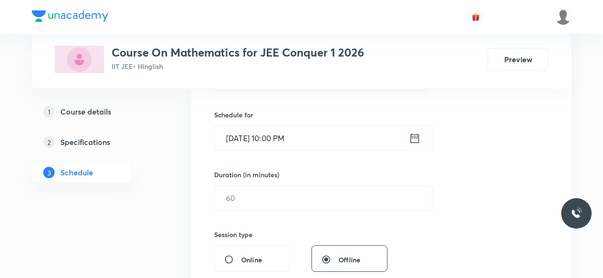
click at [413, 137] on icon at bounding box center [415, 138] width 12 height 13
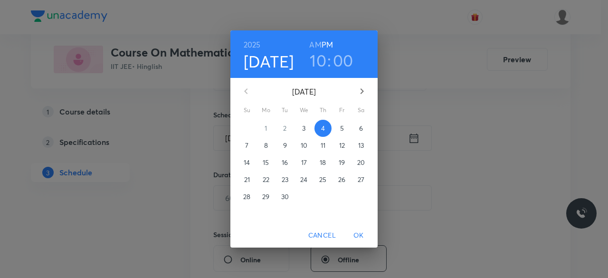
click at [313, 44] on h6 "AM" at bounding box center [315, 44] width 12 height 13
click at [359, 237] on span "OK" at bounding box center [358, 235] width 23 height 12
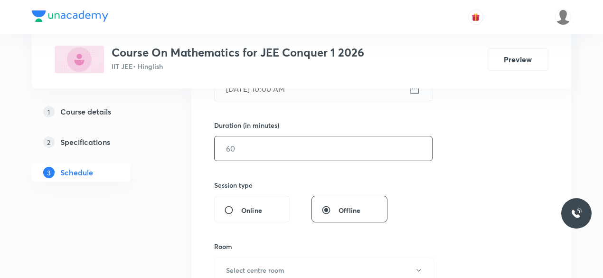
scroll to position [269, 0]
click at [239, 147] on input "text" at bounding box center [324, 148] width 218 height 24
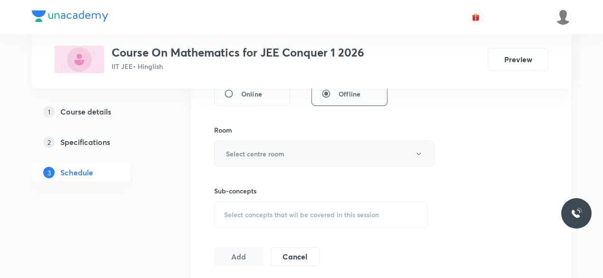
scroll to position [386, 0]
type input "90"
click at [236, 151] on h6 "Select centre room" at bounding box center [255, 153] width 58 height 10
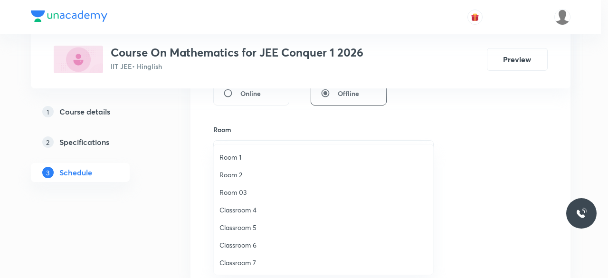
click at [250, 210] on span "Classroom 4" at bounding box center [324, 210] width 208 height 10
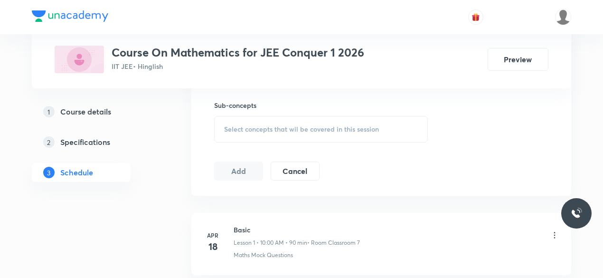
scroll to position [473, 0]
click at [226, 124] on span "Select concepts that wil be covered in this session" at bounding box center [301, 127] width 155 height 8
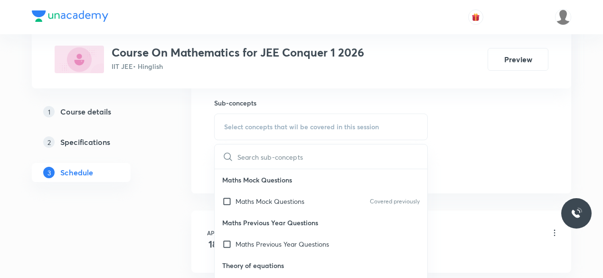
drag, startPoint x: 227, startPoint y: 200, endPoint x: 223, endPoint y: 193, distance: 7.7
click at [227, 201] on input "checkbox" at bounding box center [228, 201] width 13 height 10
checkbox input "true"
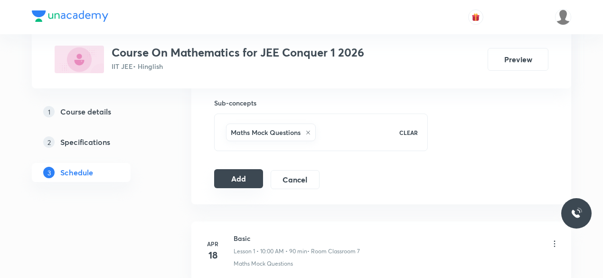
click at [236, 175] on button "Add" at bounding box center [238, 178] width 49 height 19
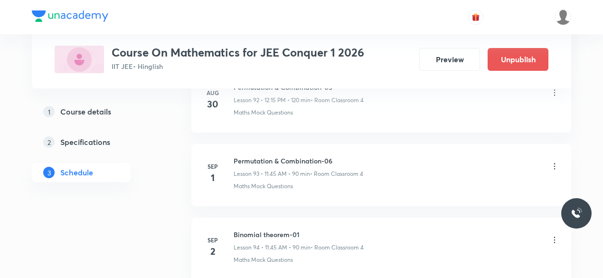
scroll to position [7087, 0]
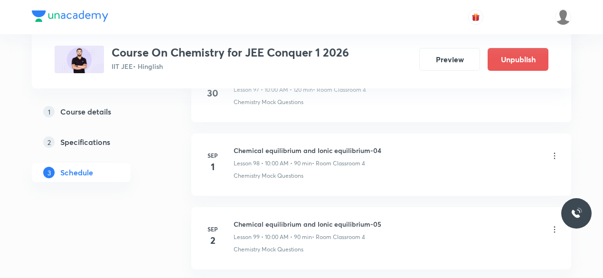
scroll to position [7889, 0]
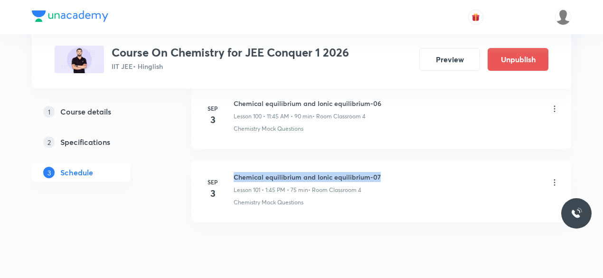
drag, startPoint x: 234, startPoint y: 143, endPoint x: 379, endPoint y: 142, distance: 145.4
click at [379, 172] on div "Chemical equilibrium and Ionic equilibrium-07 Lesson 101 • 1:45 PM • 75 min • R…" at bounding box center [397, 183] width 326 height 22
copy h6 "Chemical equilibrium and Ionic equilibrium-07"
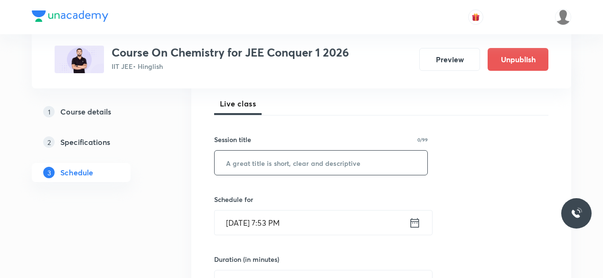
scroll to position [136, 0]
click at [249, 160] on input "text" at bounding box center [321, 162] width 213 height 24
paste input "Chemical equilibrium and Ionic equilibrium-07"
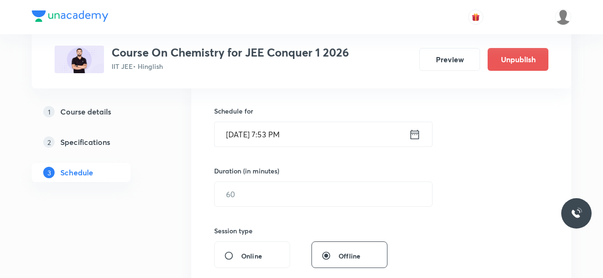
scroll to position [226, 0]
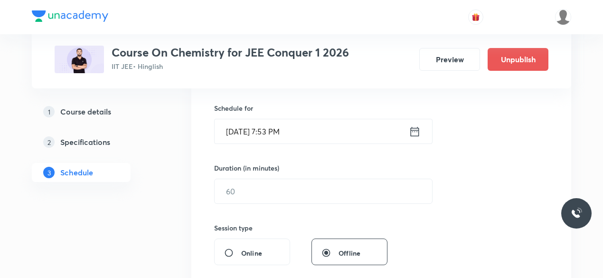
type input "Chemical equilibrium and Ionic equilibrium-08"
click at [414, 133] on icon at bounding box center [415, 131] width 12 height 13
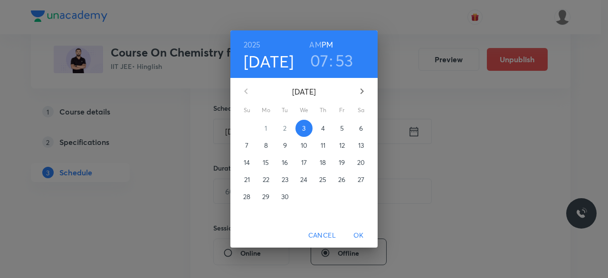
click at [325, 129] on p "4" at bounding box center [323, 129] width 4 height 10
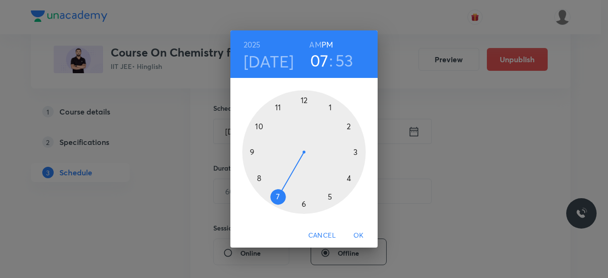
click at [277, 107] on div at bounding box center [304, 152] width 124 height 124
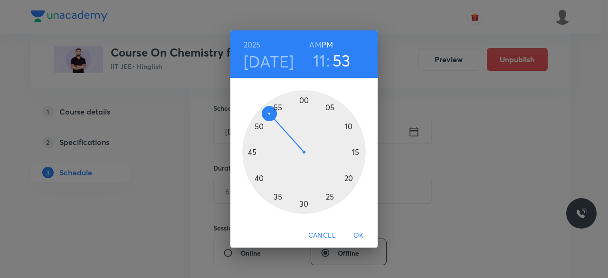
click at [253, 152] on div at bounding box center [304, 152] width 124 height 124
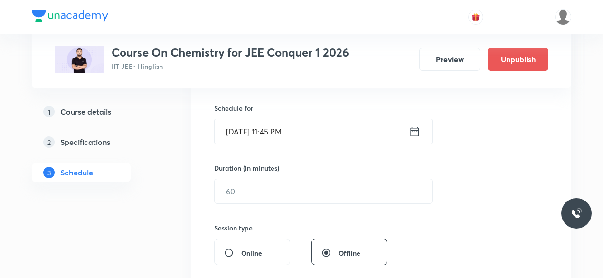
click at [411, 133] on icon at bounding box center [415, 131] width 9 height 10
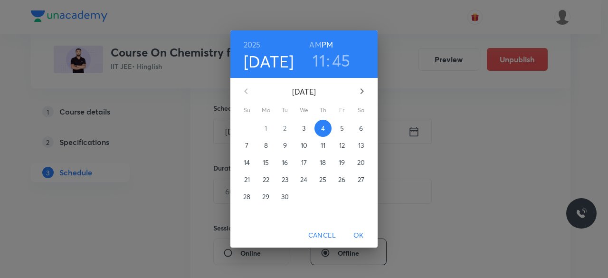
click at [315, 46] on h6 "AM" at bounding box center [315, 44] width 12 height 13
click at [358, 236] on span "OK" at bounding box center [358, 235] width 23 height 12
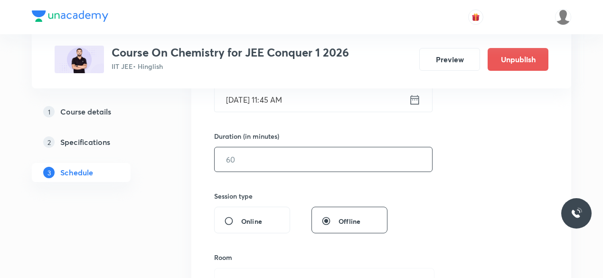
scroll to position [263, 0]
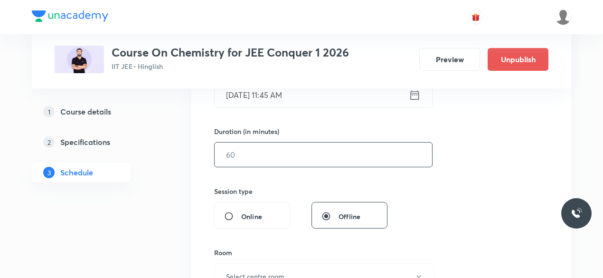
click at [254, 156] on input "text" at bounding box center [324, 155] width 218 height 24
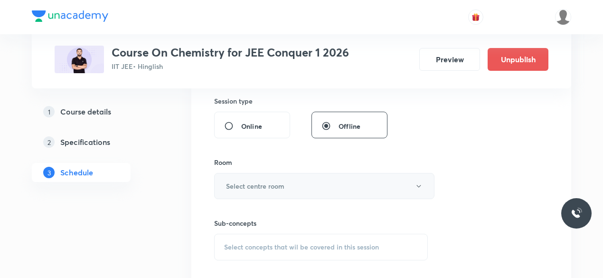
scroll to position [354, 0]
type input "90"
click at [233, 180] on h6 "Select centre room" at bounding box center [255, 185] width 58 height 10
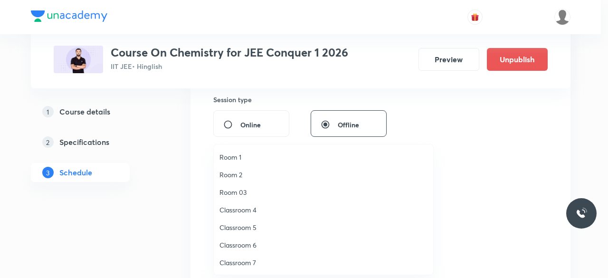
click at [248, 208] on span "Classroom 4" at bounding box center [324, 210] width 208 height 10
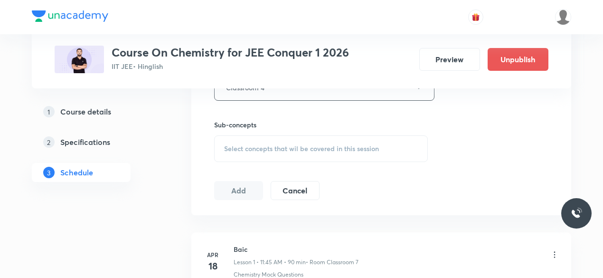
scroll to position [454, 0]
click at [225, 144] on span "Select concepts that wil be covered in this session" at bounding box center [301, 147] width 155 height 8
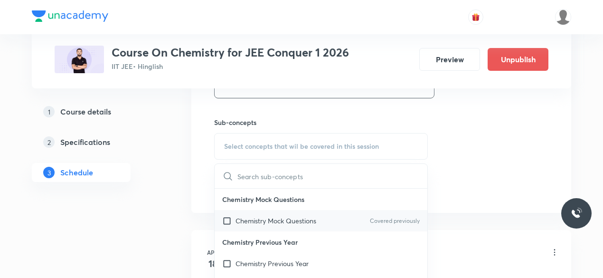
click at [226, 218] on input "checkbox" at bounding box center [228, 221] width 13 height 10
checkbox input "true"
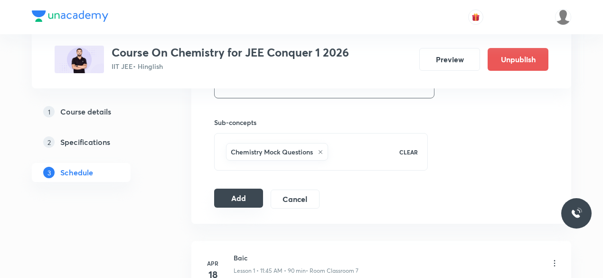
click at [233, 199] on button "Add" at bounding box center [238, 198] width 49 height 19
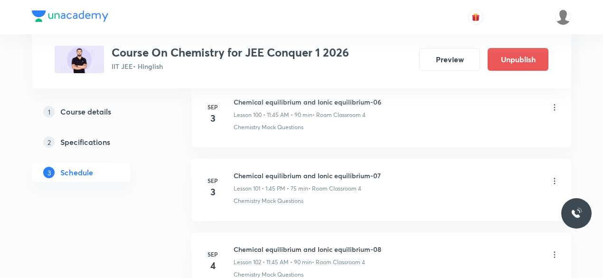
scroll to position [7527, 0]
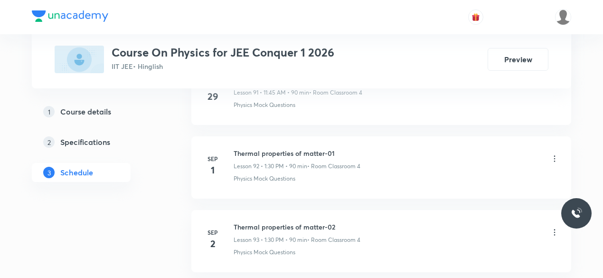
scroll to position [7302, 0]
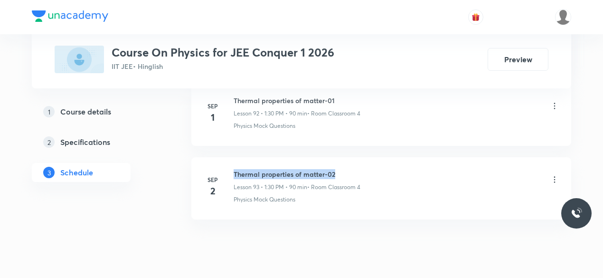
drag, startPoint x: 234, startPoint y: 143, endPoint x: 342, endPoint y: 144, distance: 108.3
click at [342, 169] on h6 "Thermal properties of matter-02" at bounding box center [297, 174] width 127 height 10
copy h6 "Thermal properties of matter-02"
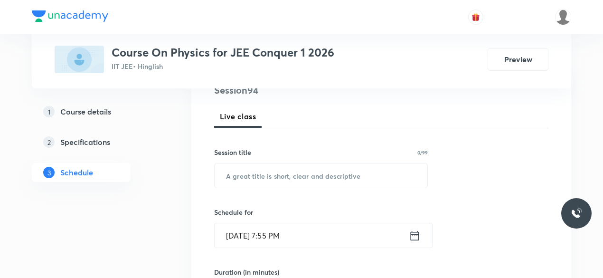
scroll to position [124, 0]
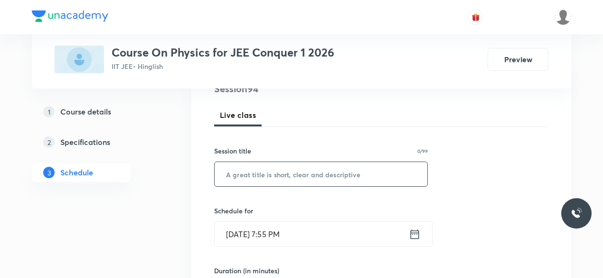
click at [252, 177] on input "text" at bounding box center [321, 174] width 213 height 24
paste input "Thermal properties of matter-02"
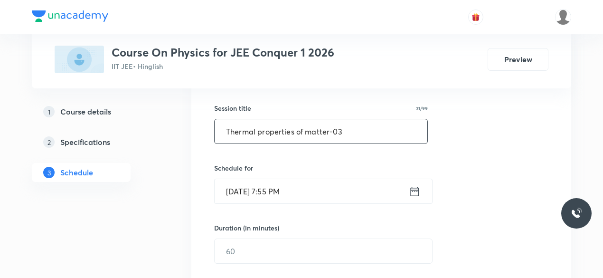
scroll to position [169, 0]
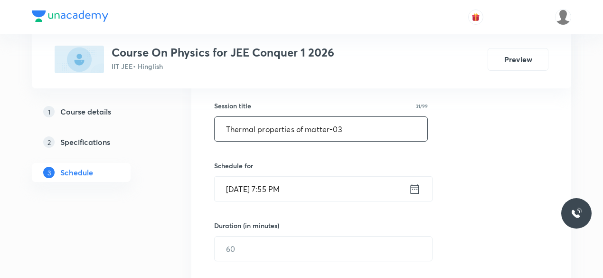
type input "Thermal properties of matter-03"
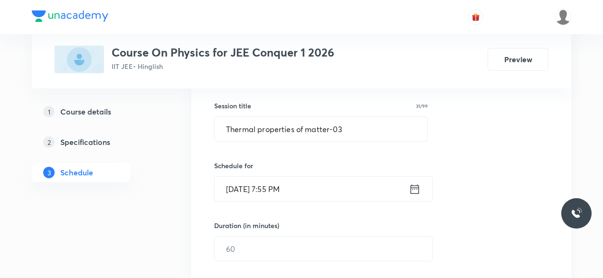
click at [415, 188] on icon at bounding box center [415, 188] width 12 height 13
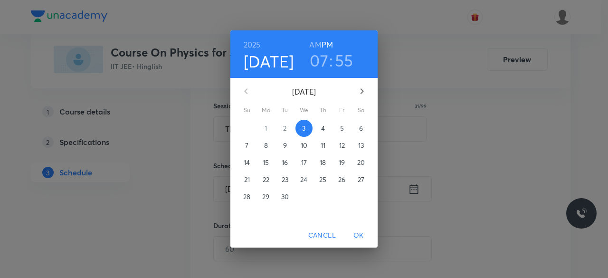
click at [324, 130] on p "4" at bounding box center [323, 129] width 4 height 10
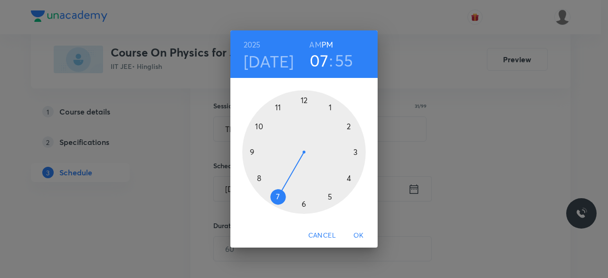
click at [329, 106] on div at bounding box center [304, 152] width 124 height 124
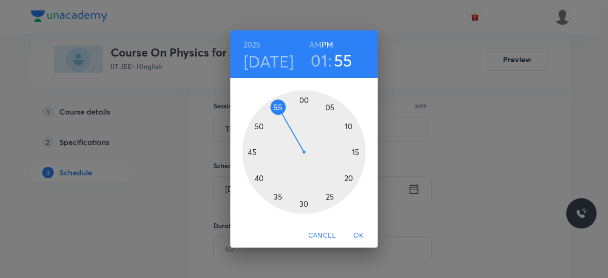
click at [304, 204] on div at bounding box center [304, 152] width 124 height 124
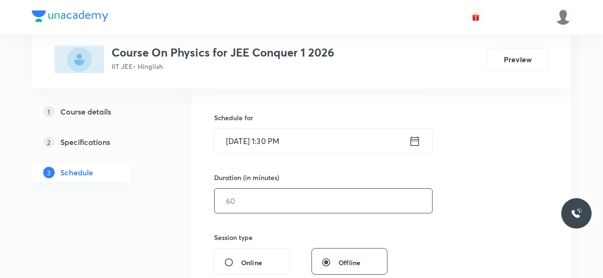
scroll to position [229, 0]
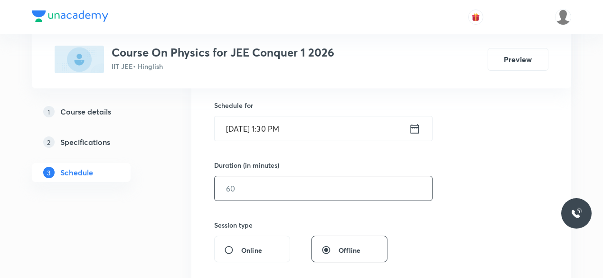
click at [261, 191] on input "text" at bounding box center [324, 188] width 218 height 24
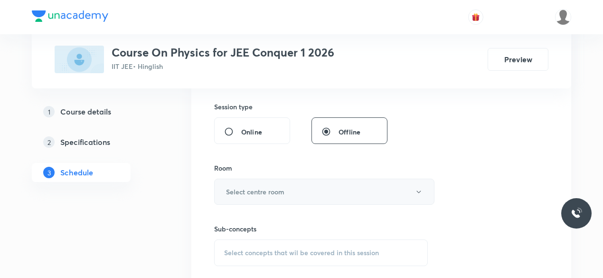
scroll to position [349, 0]
type input "90"
click at [227, 187] on h6 "Select centre room" at bounding box center [255, 190] width 58 height 10
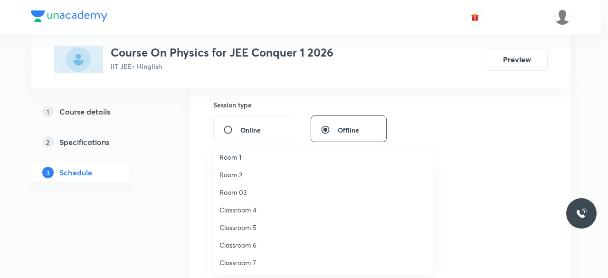
click at [247, 211] on span "Classroom 4" at bounding box center [324, 210] width 208 height 10
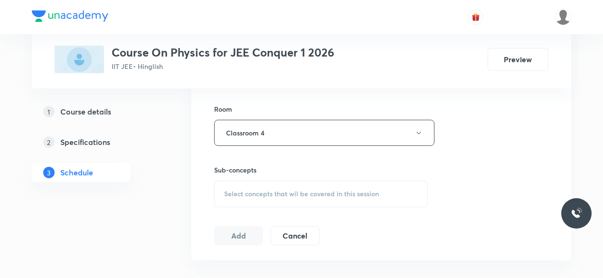
scroll to position [410, 0]
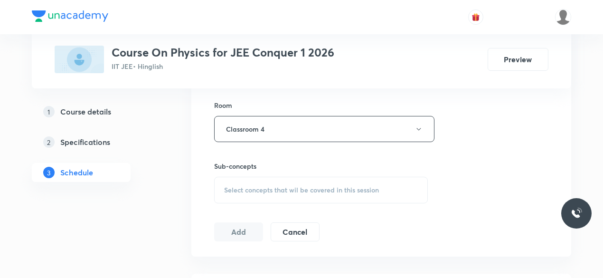
click at [227, 187] on span "Select concepts that wil be covered in this session" at bounding box center [301, 190] width 155 height 8
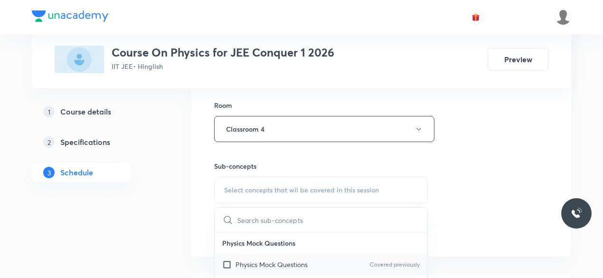
click at [227, 261] on input "checkbox" at bounding box center [228, 264] width 13 height 10
checkbox input "true"
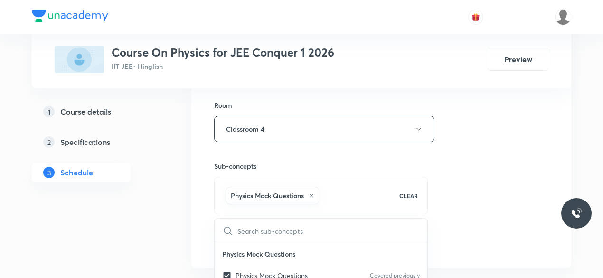
click at [201, 209] on div "Session 94 Live class Session title 31/99 Thermal properties of matter-03 ​ Sch…" at bounding box center [381, 23] width 380 height 487
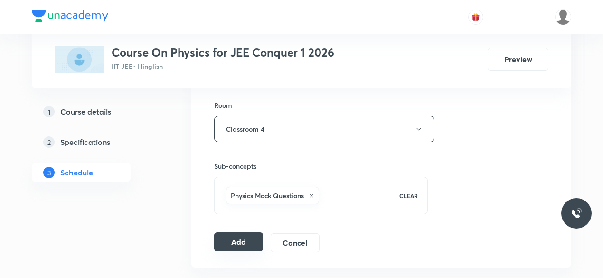
click at [239, 236] on button "Add" at bounding box center [238, 241] width 49 height 19
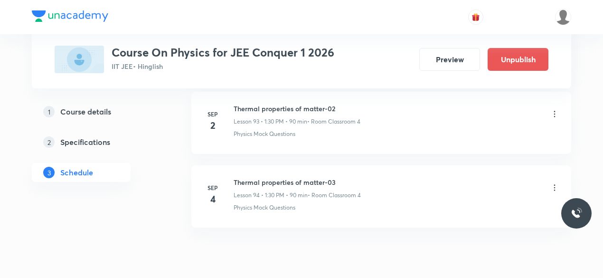
scroll to position [6940, 0]
